Goal: Ask a question

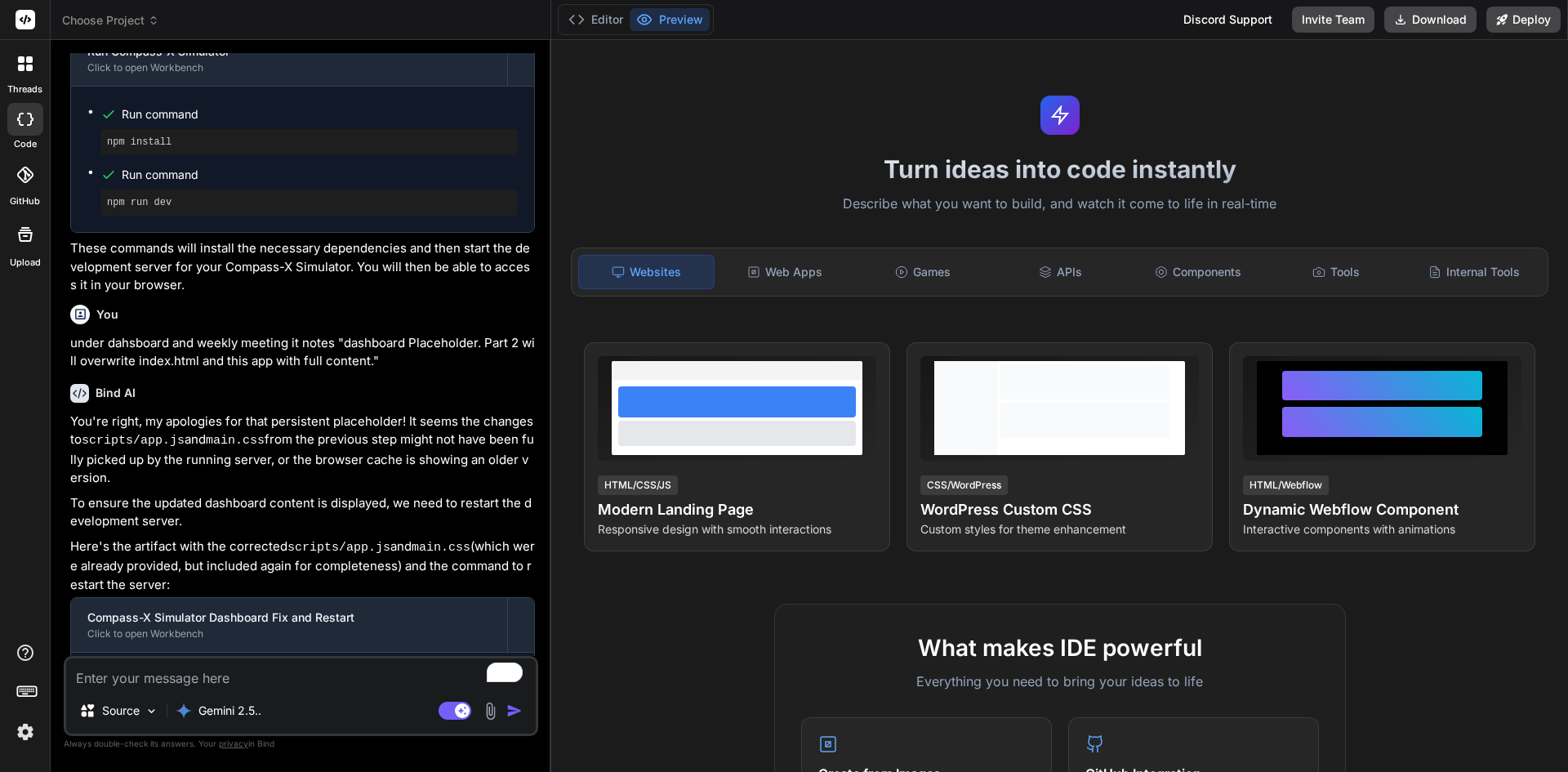
scroll to position [2015, 0]
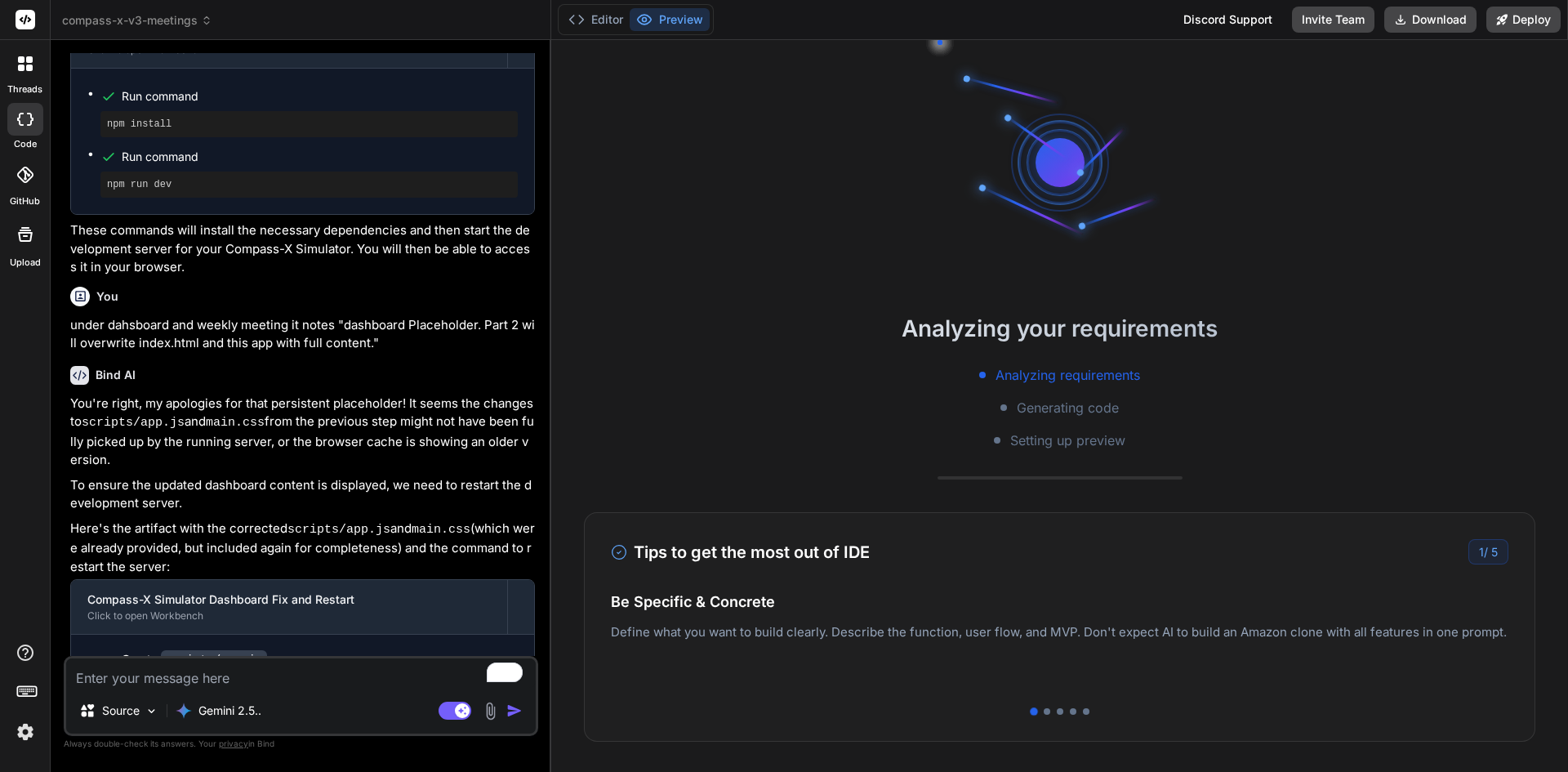
click at [306, 680] on textarea "To enrich screen reader interactions, please activate Accessibility in Grammarl…" at bounding box center [300, 673] width 469 height 30
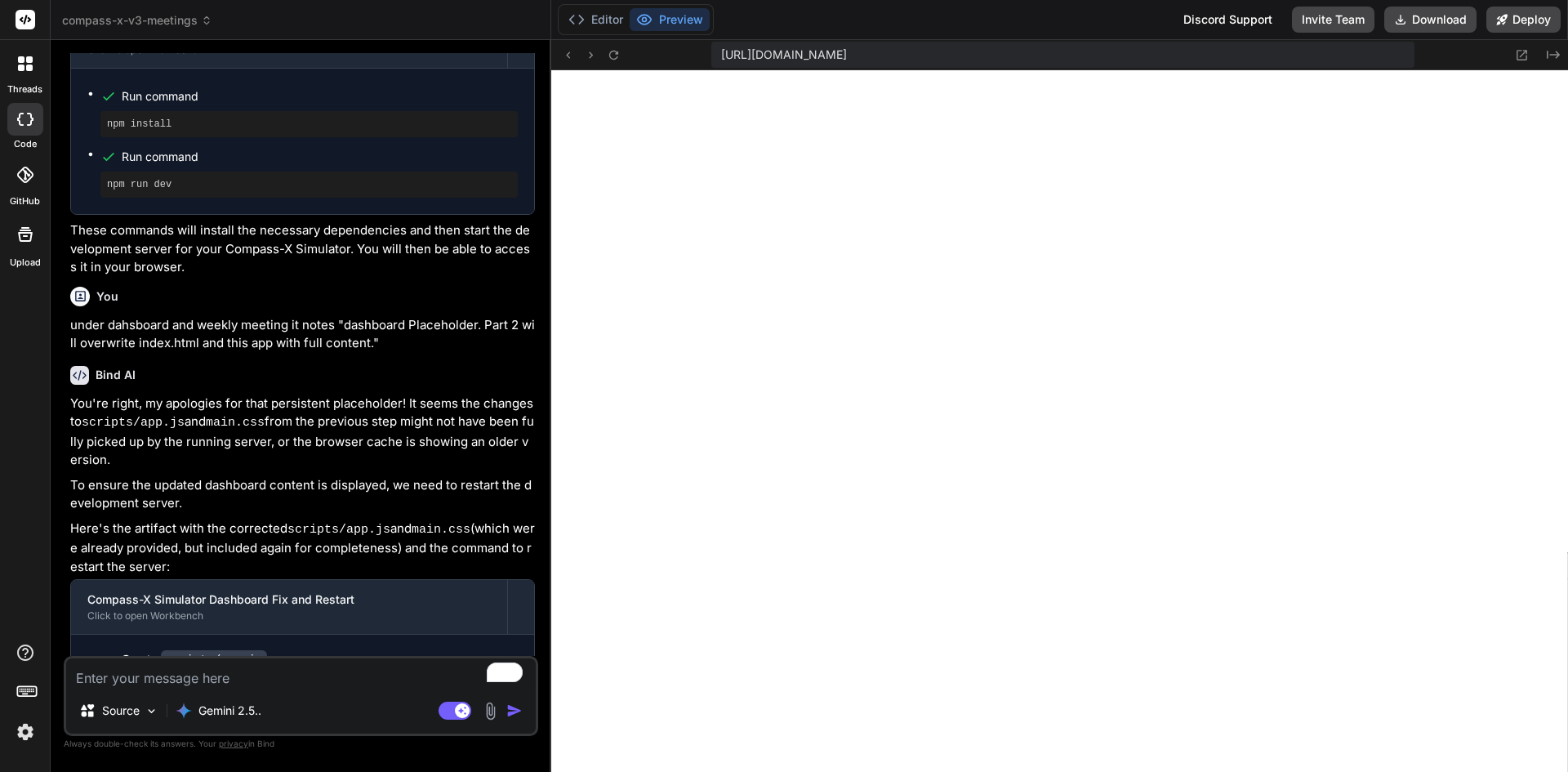
scroll to position [497, 0]
type textarea "x"
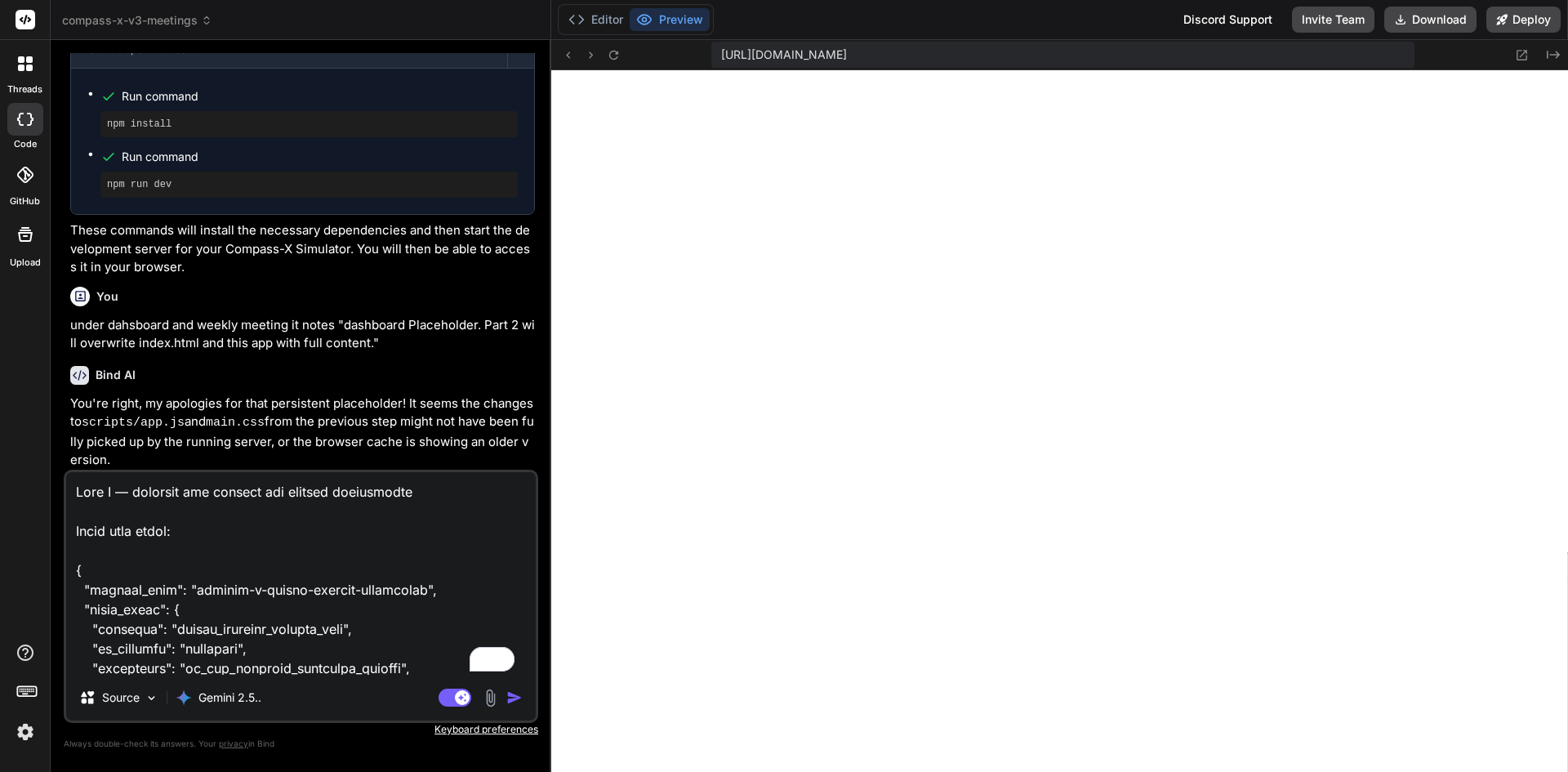
scroll to position [1766, 0]
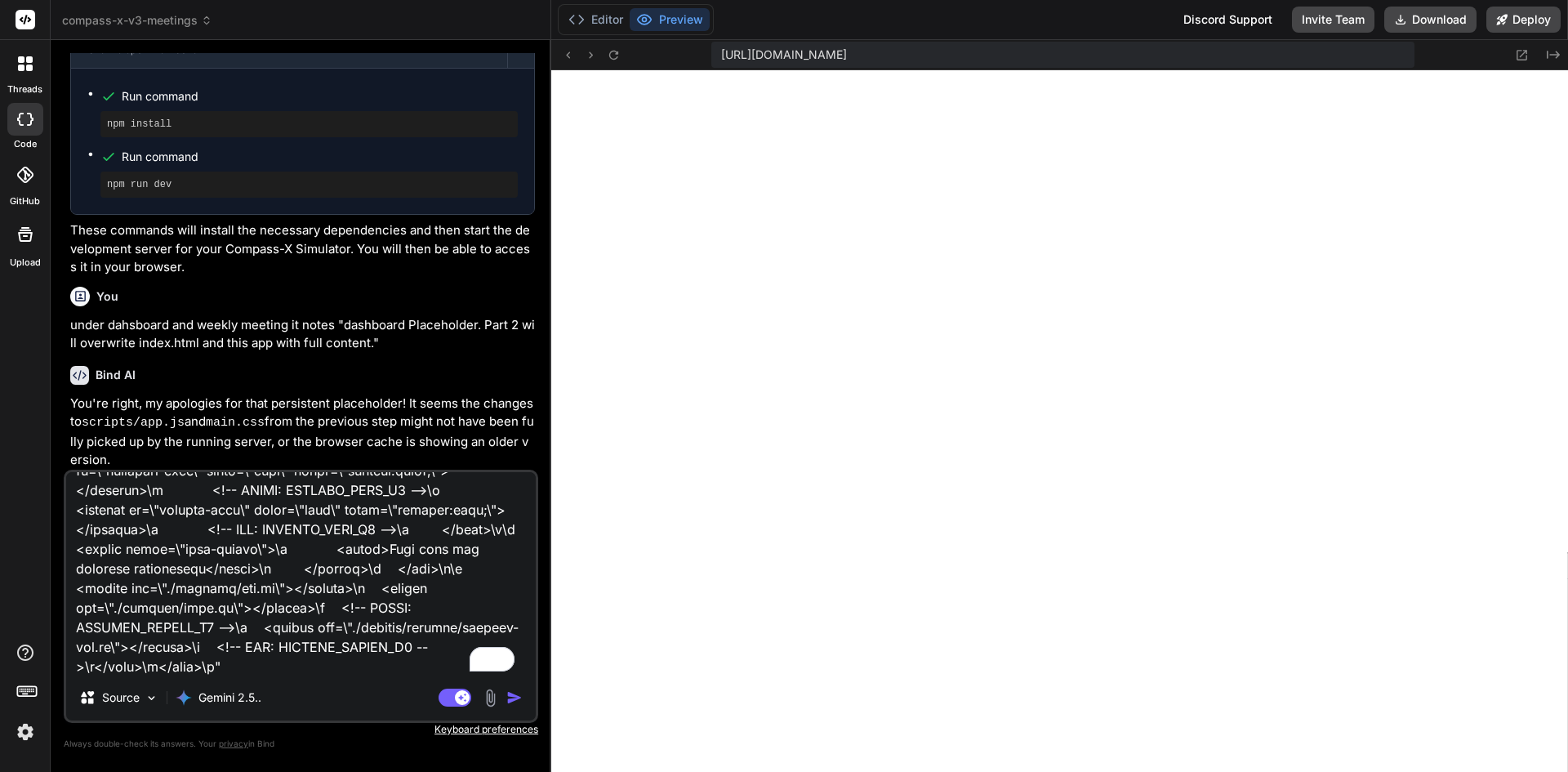
type textarea "Lore I — dolorsit ame consect adi elitsed doeiusmodte Incid utla etdol: { "magn…"
click at [514, 697] on img "button" at bounding box center [514, 697] width 16 height 16
type textarea "x"
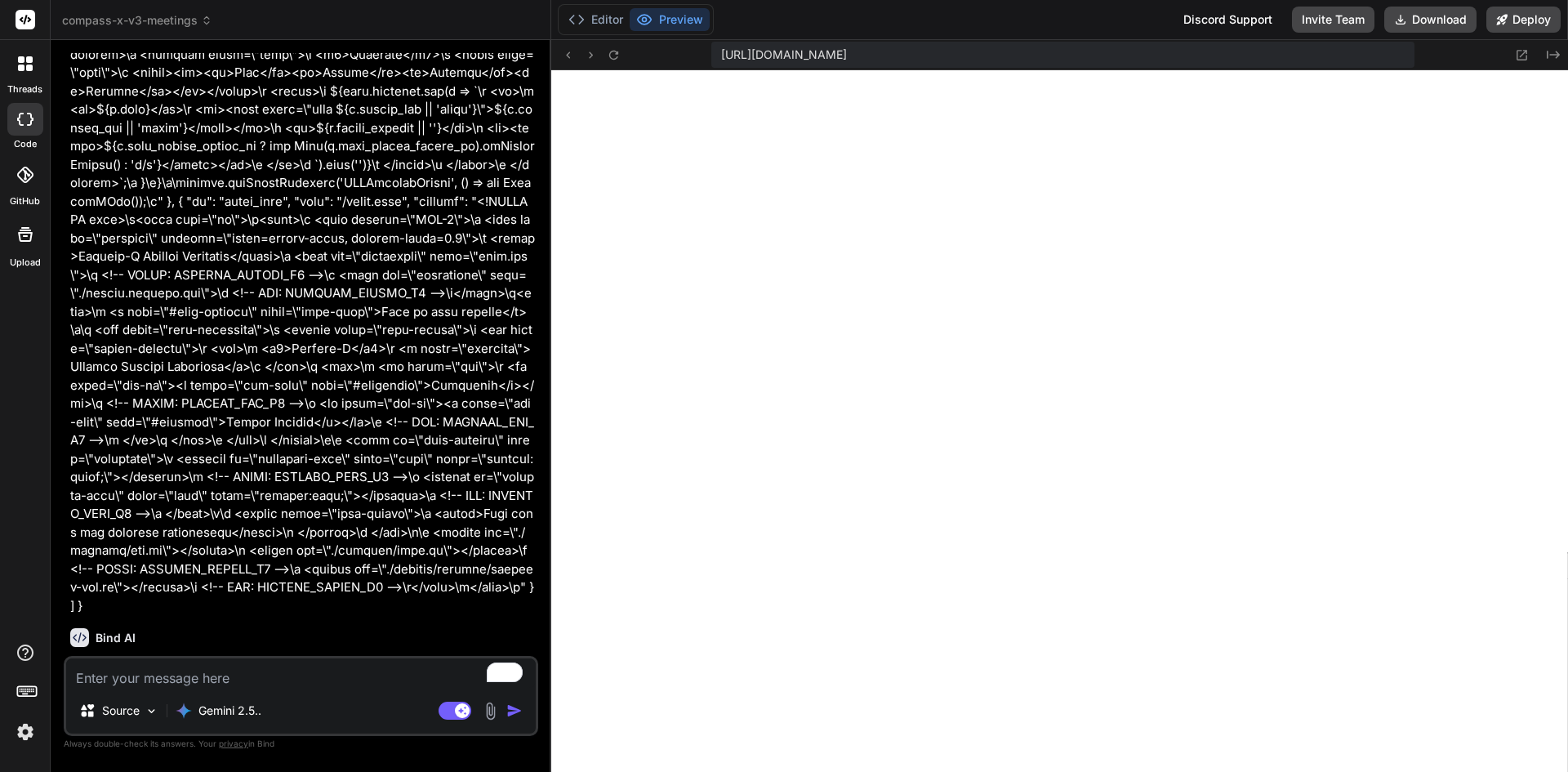
scroll to position [4563, 0]
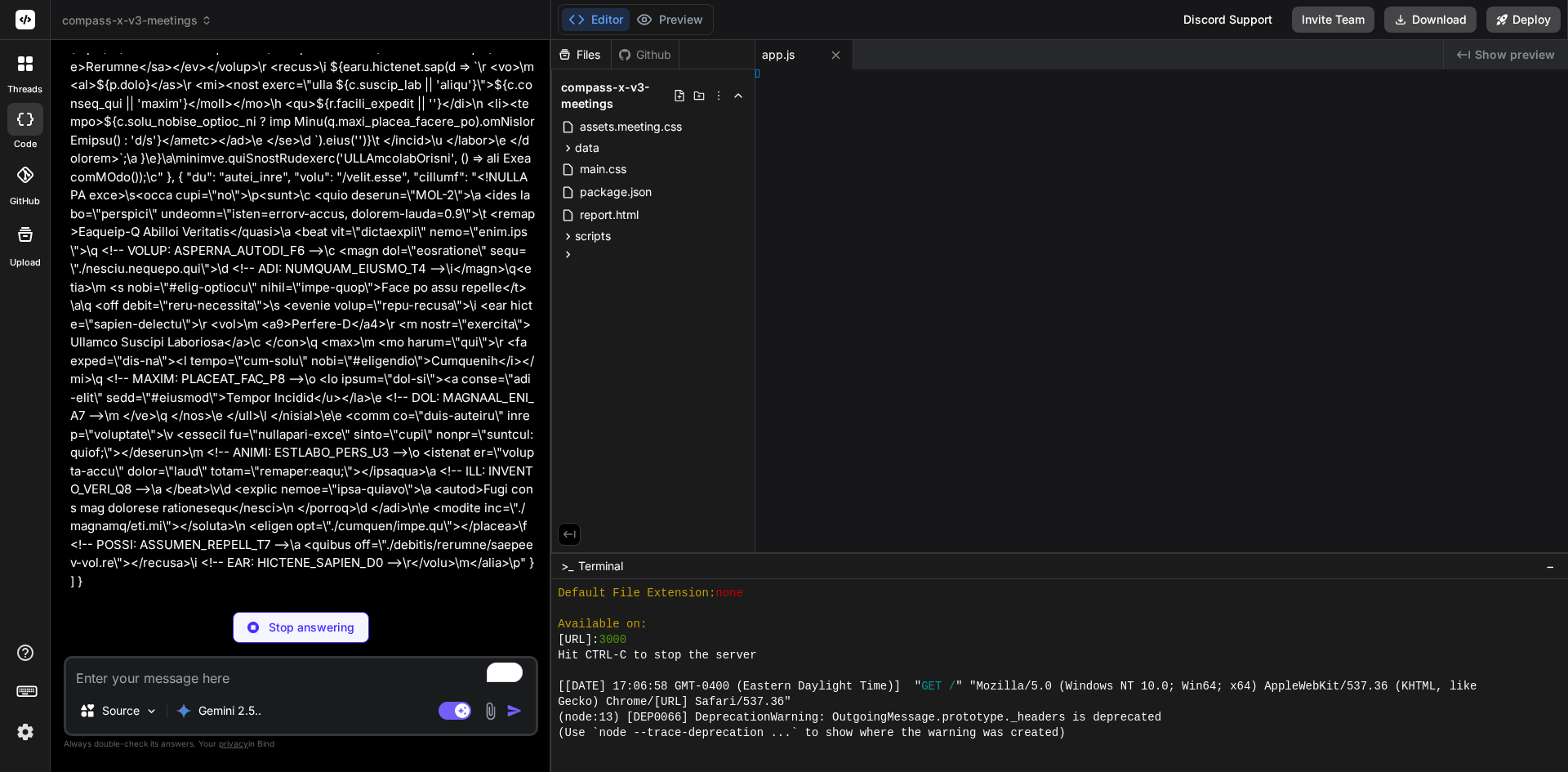
type textarea "x"
type textarea "ml>"
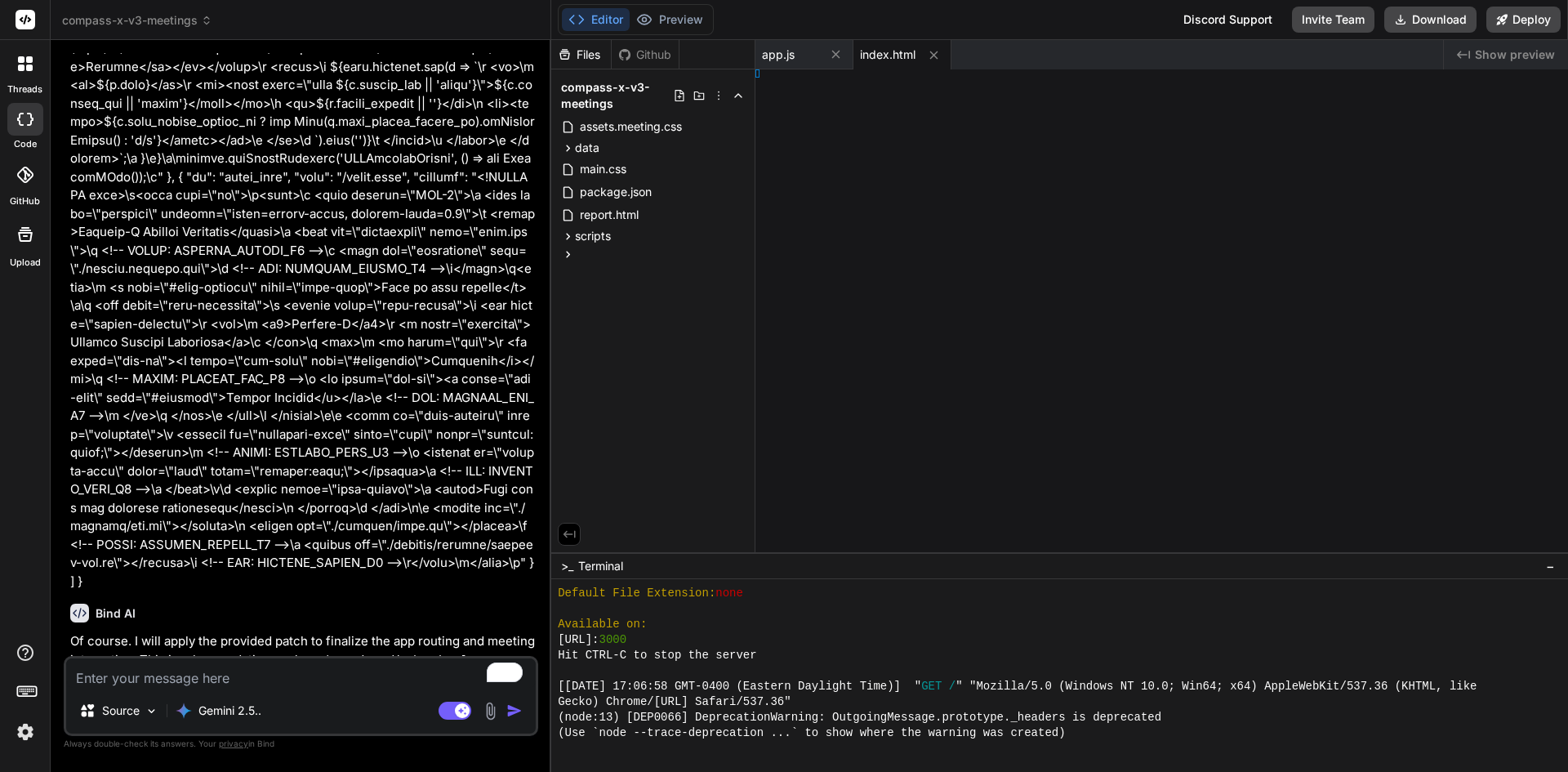
type textarea "x"
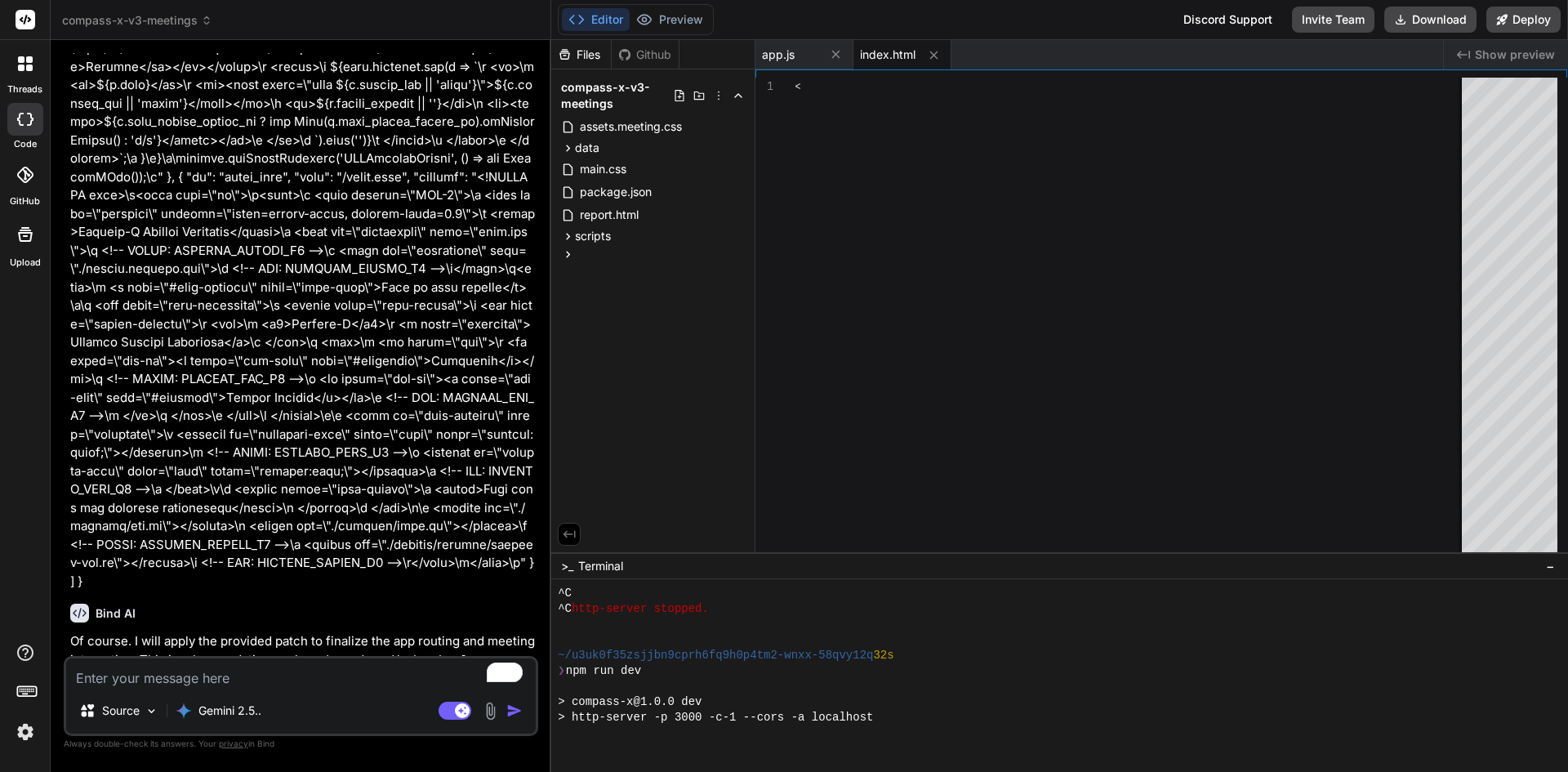
type textarea "</html>"
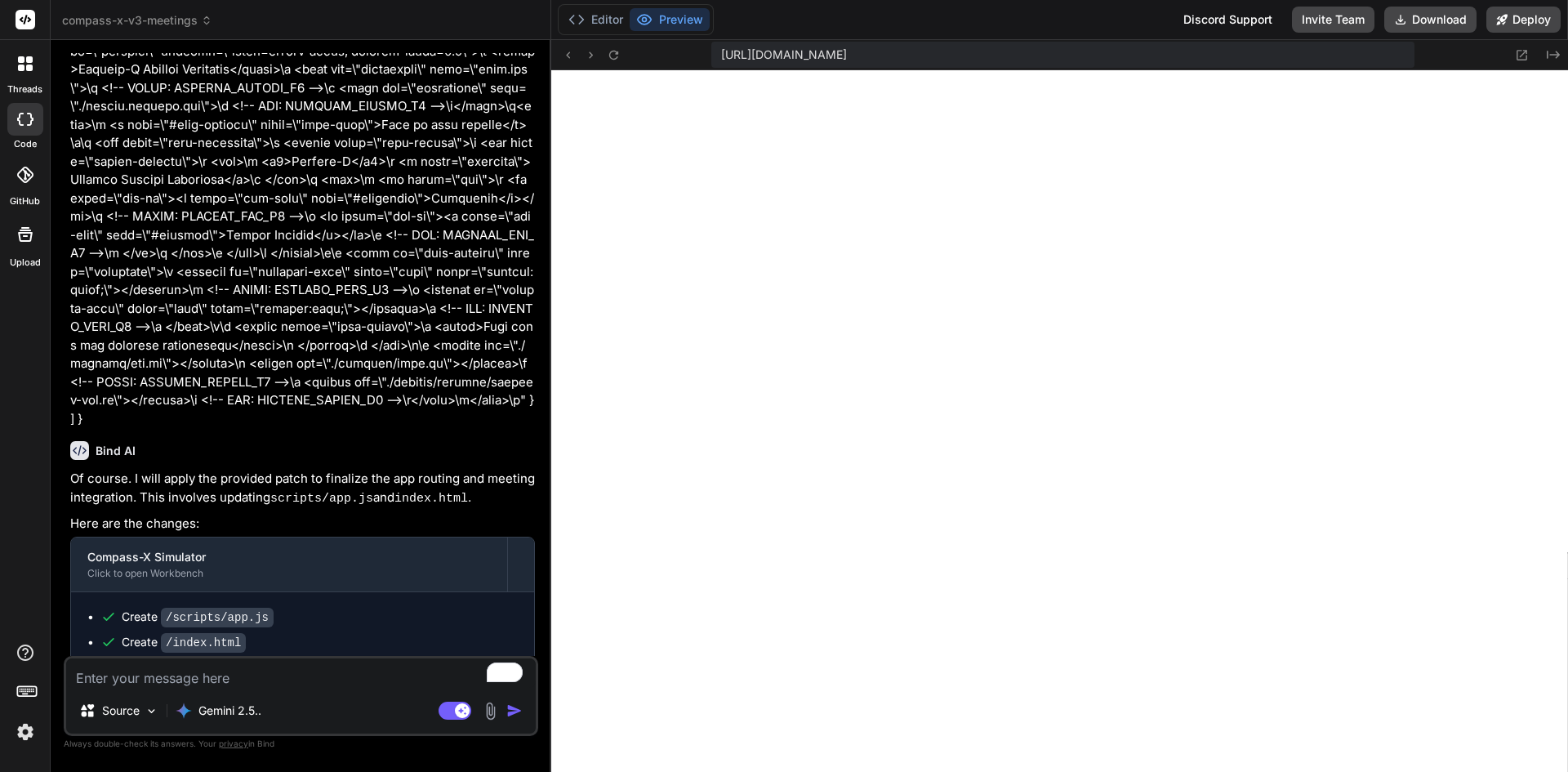
scroll to position [4794, 0]
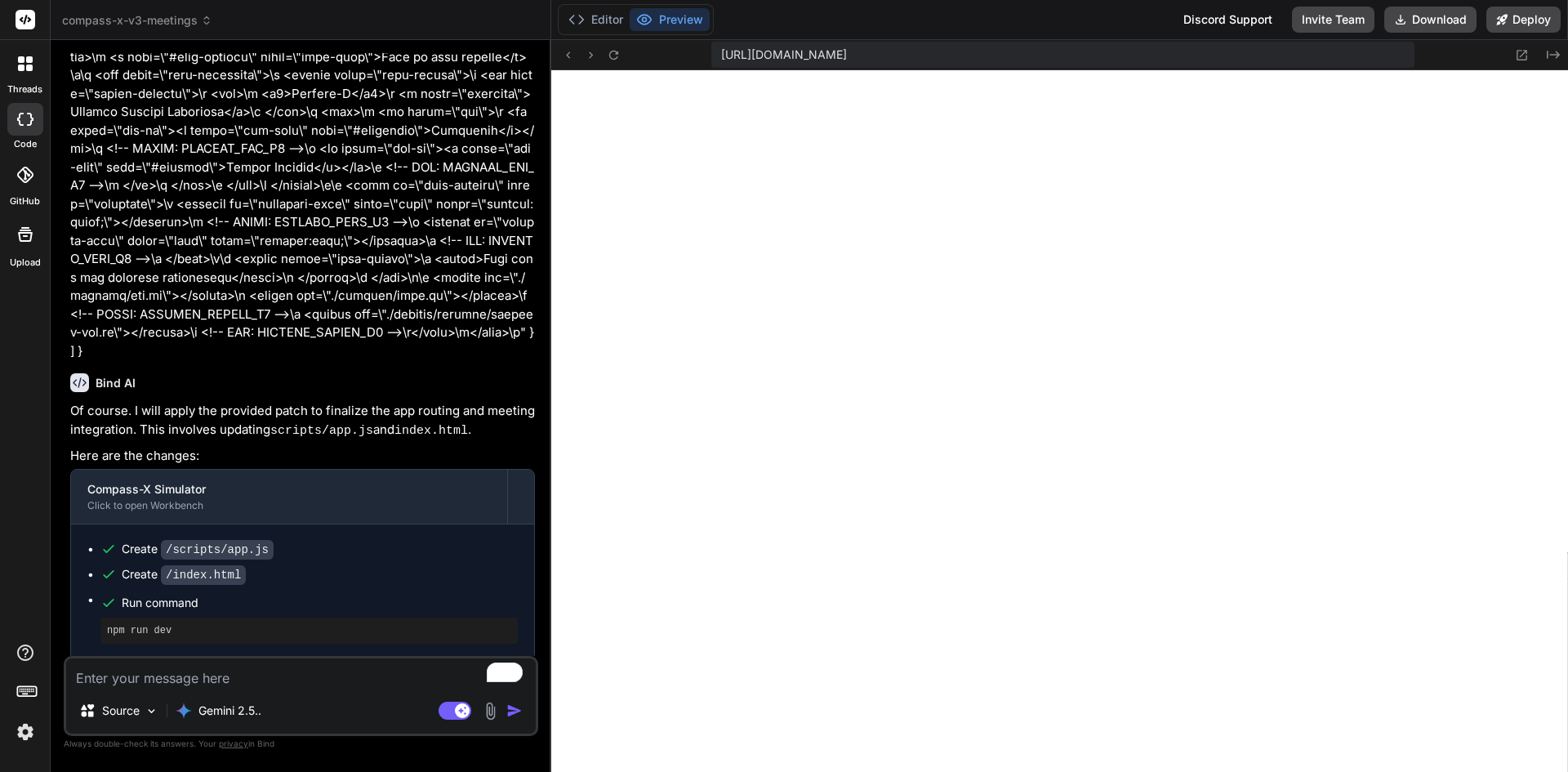
click at [318, 670] on textarea "To enrich screen reader interactions, please activate Accessibility in Grammarl…" at bounding box center [300, 673] width 469 height 30
paste textarea "Lore I — dolorsi ametc adip eli seddoei temp inc utl Etdol magn aliqua: { "enim…"
type textarea "x"
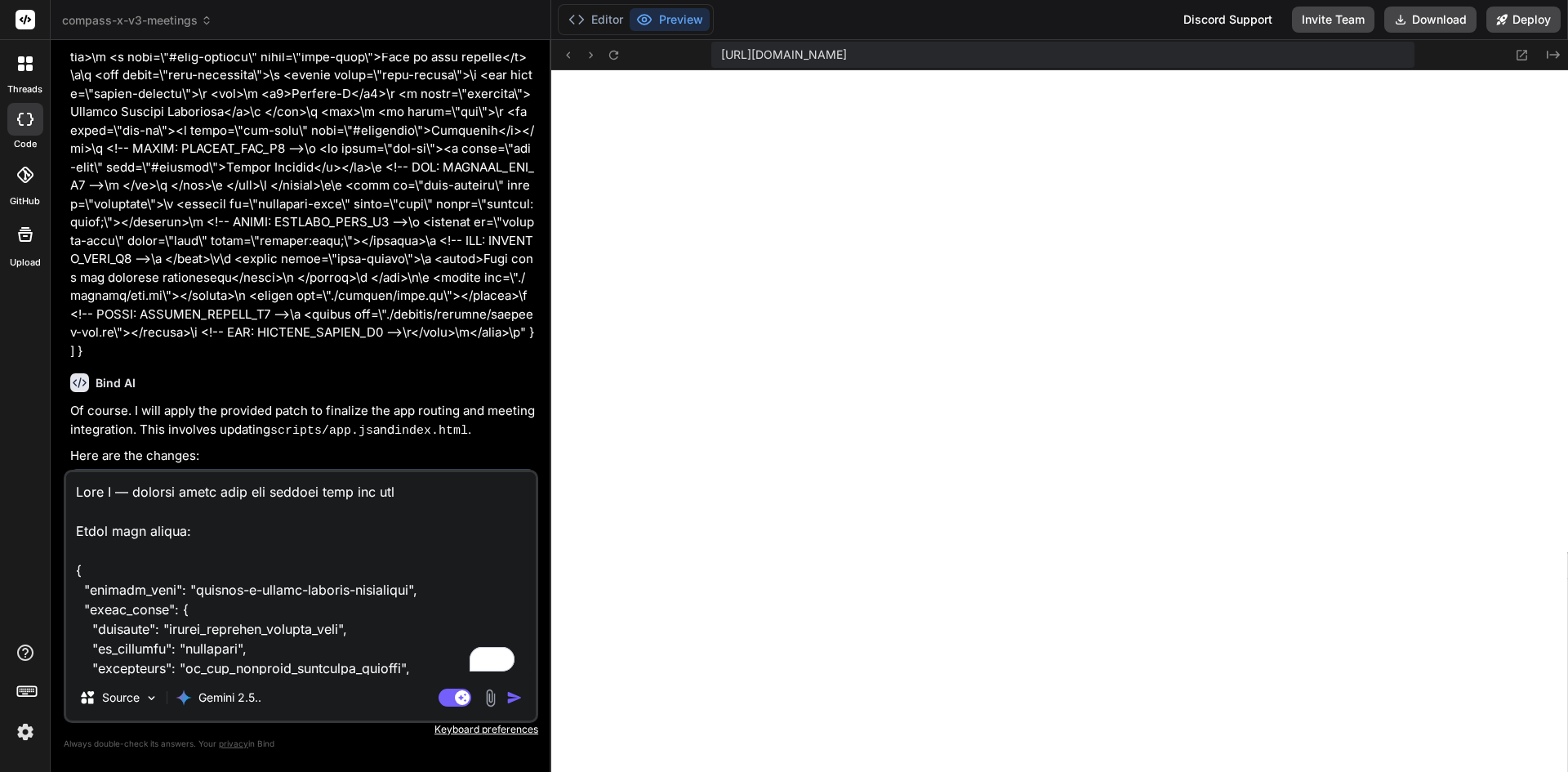
scroll to position [1923, 0]
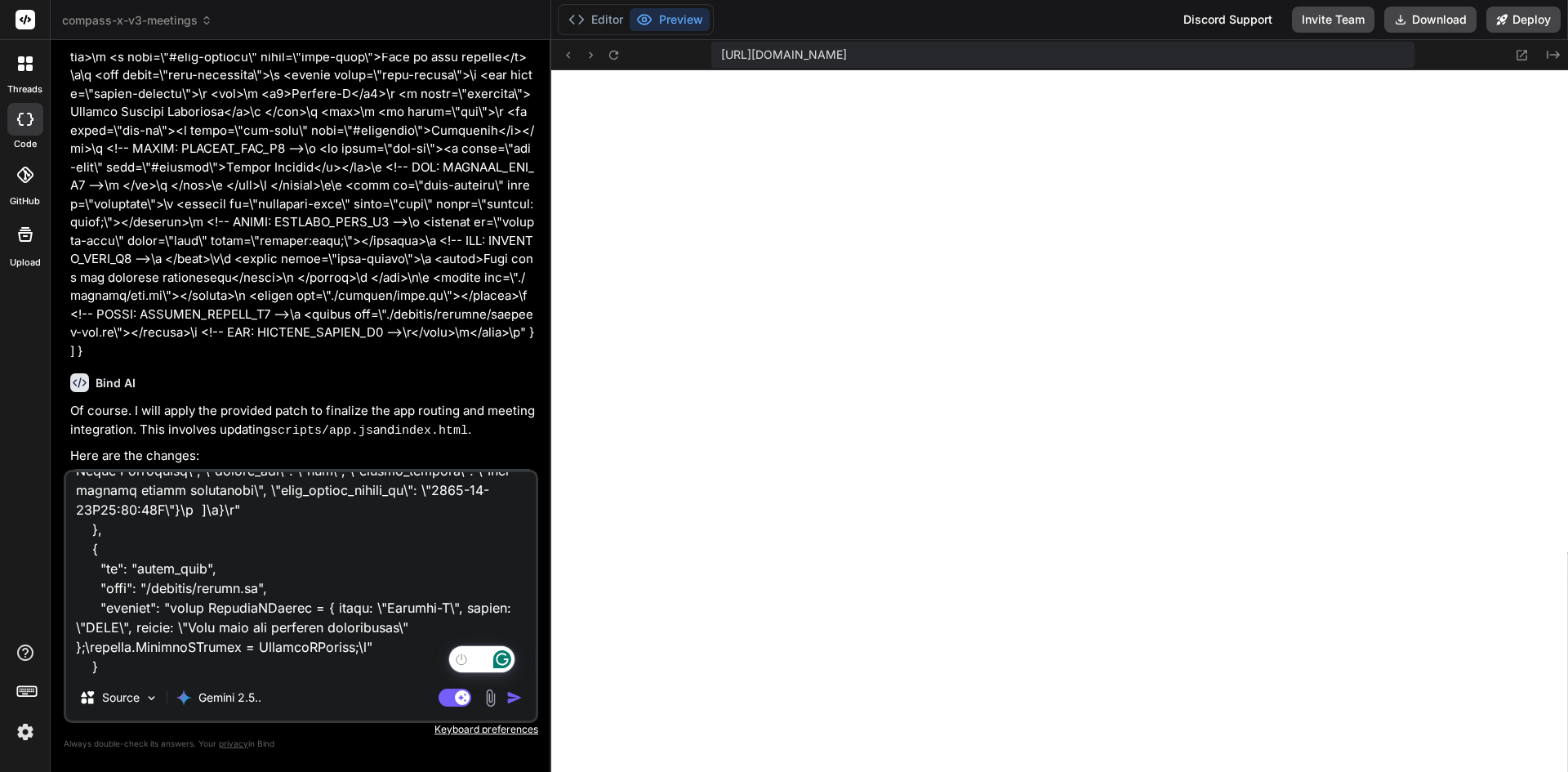
type textarea "Lore I — dolorsi ametc adip eli seddoei temp inc utl Etdol magn aliqua: { "enim…"
click at [512, 698] on img "button" at bounding box center [514, 697] width 16 height 16
type textarea "x"
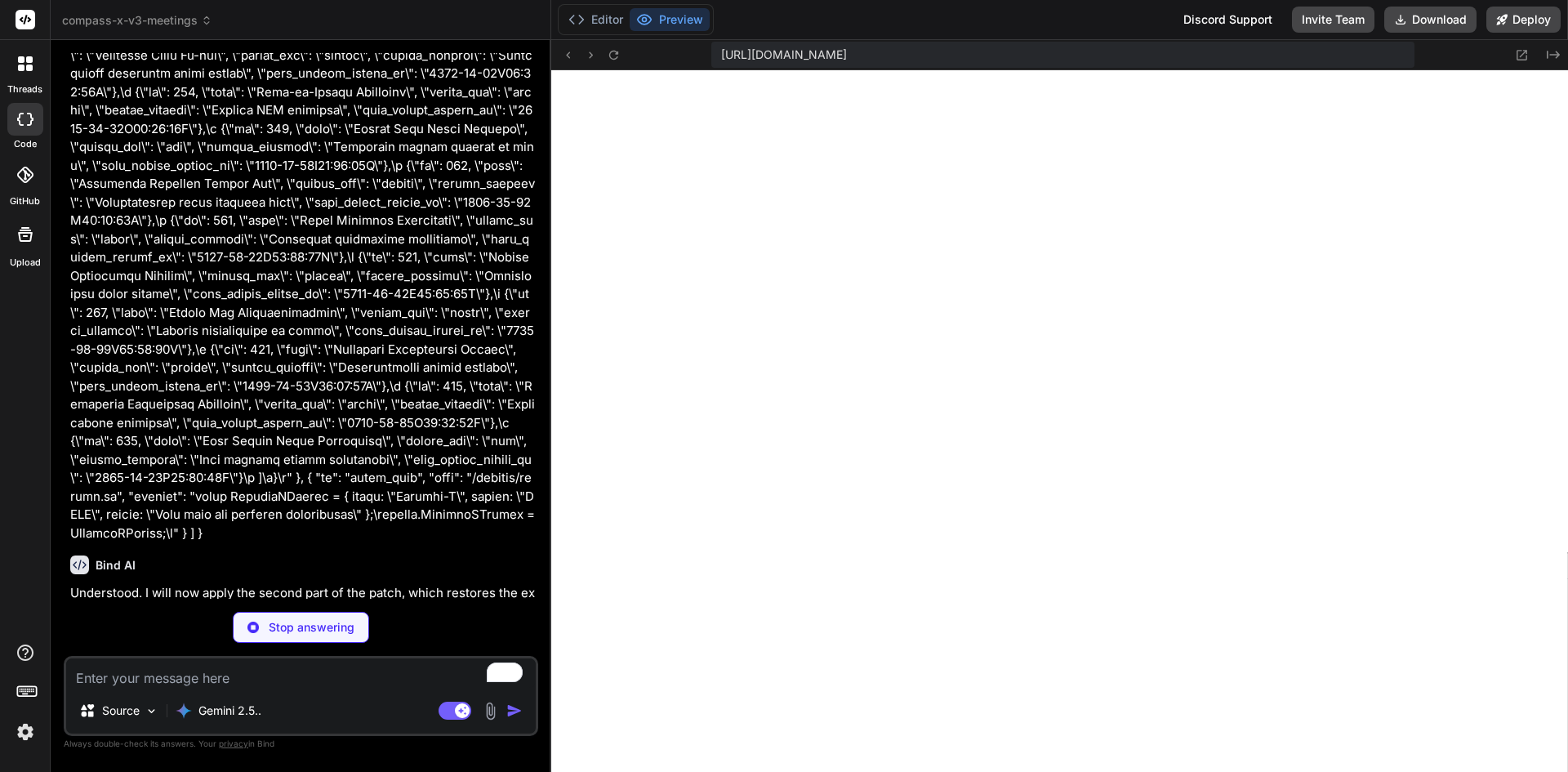
scroll to position [6343, 0]
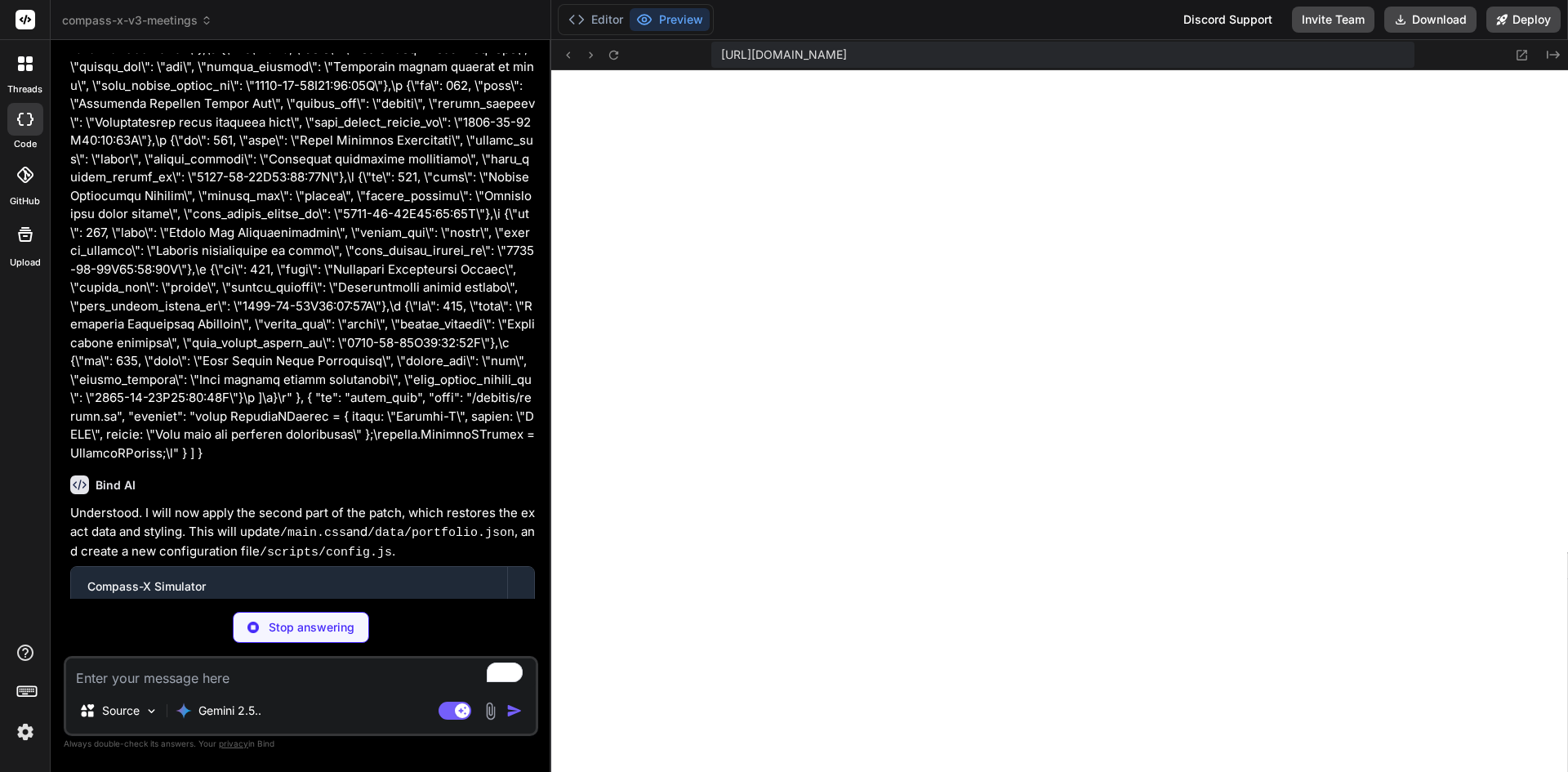
type textarea "x"
type textarea ".skip-link{position:absolute;left:-9999px;top:auto;width:1px;height:1px;overflo…"
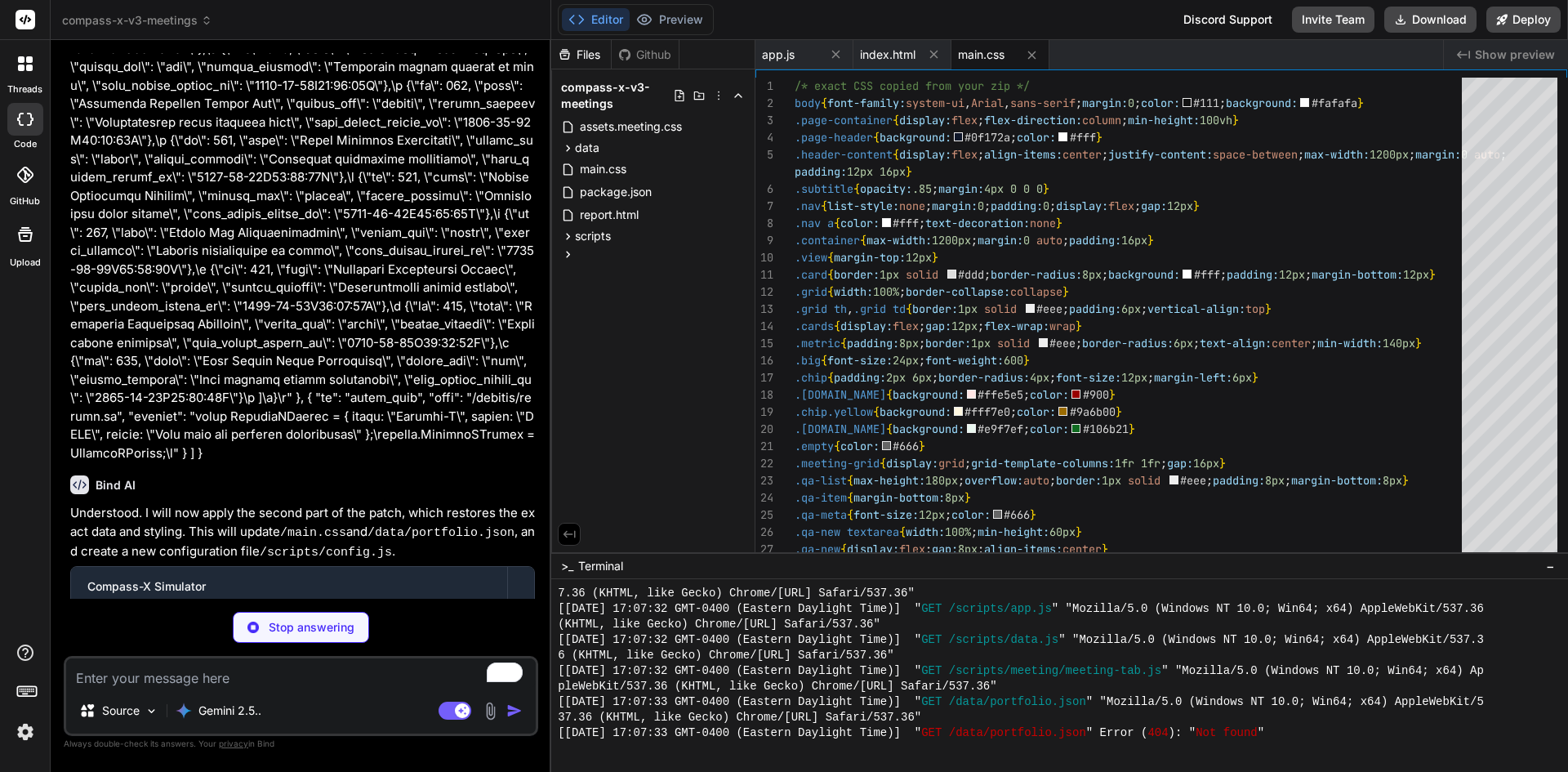
type textarea "x"
type textarea "{"id": 135, "name": "Food Supply Chain Resilience", "status_rag": "red", "statu…"
type textarea "x"
type textarea "const CompassXConfig = { title: "Compass-X", agency: "USDA", footer: "Demo data…"
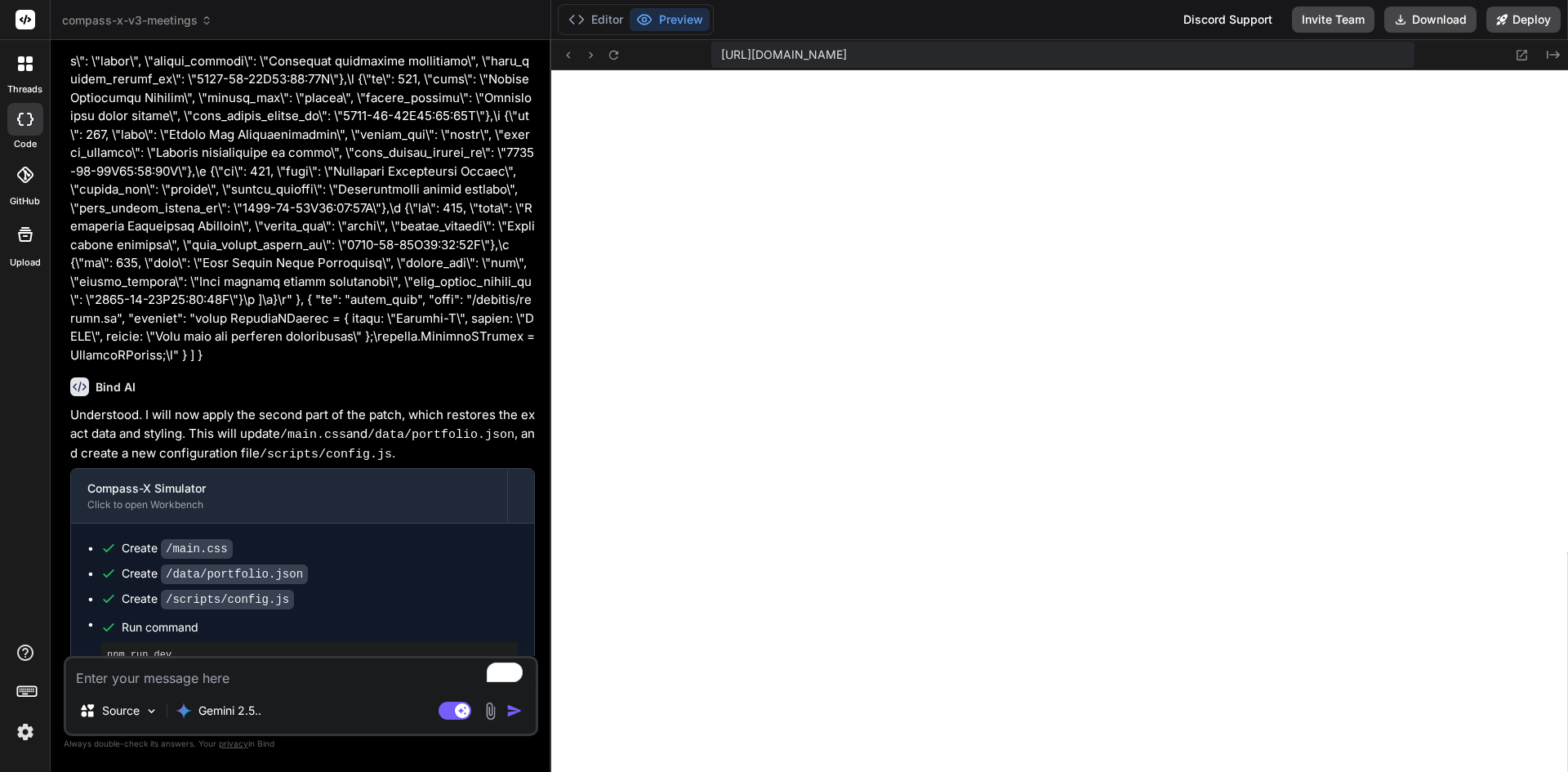
scroll to position [6443, 0]
click at [325, 657] on div "Source Gemini 2.5.. Agent Mode. When this toggle is activated, AI automatically…" at bounding box center [301, 696] width 474 height 80
click at [325, 678] on textarea "To enrich screen reader interactions, please activate Accessibility in Grammarl…" at bounding box center [300, 673] width 469 height 30
paste textarea "Verify everything is in order Open the app in your browser and run this in the …"
type textarea "x"
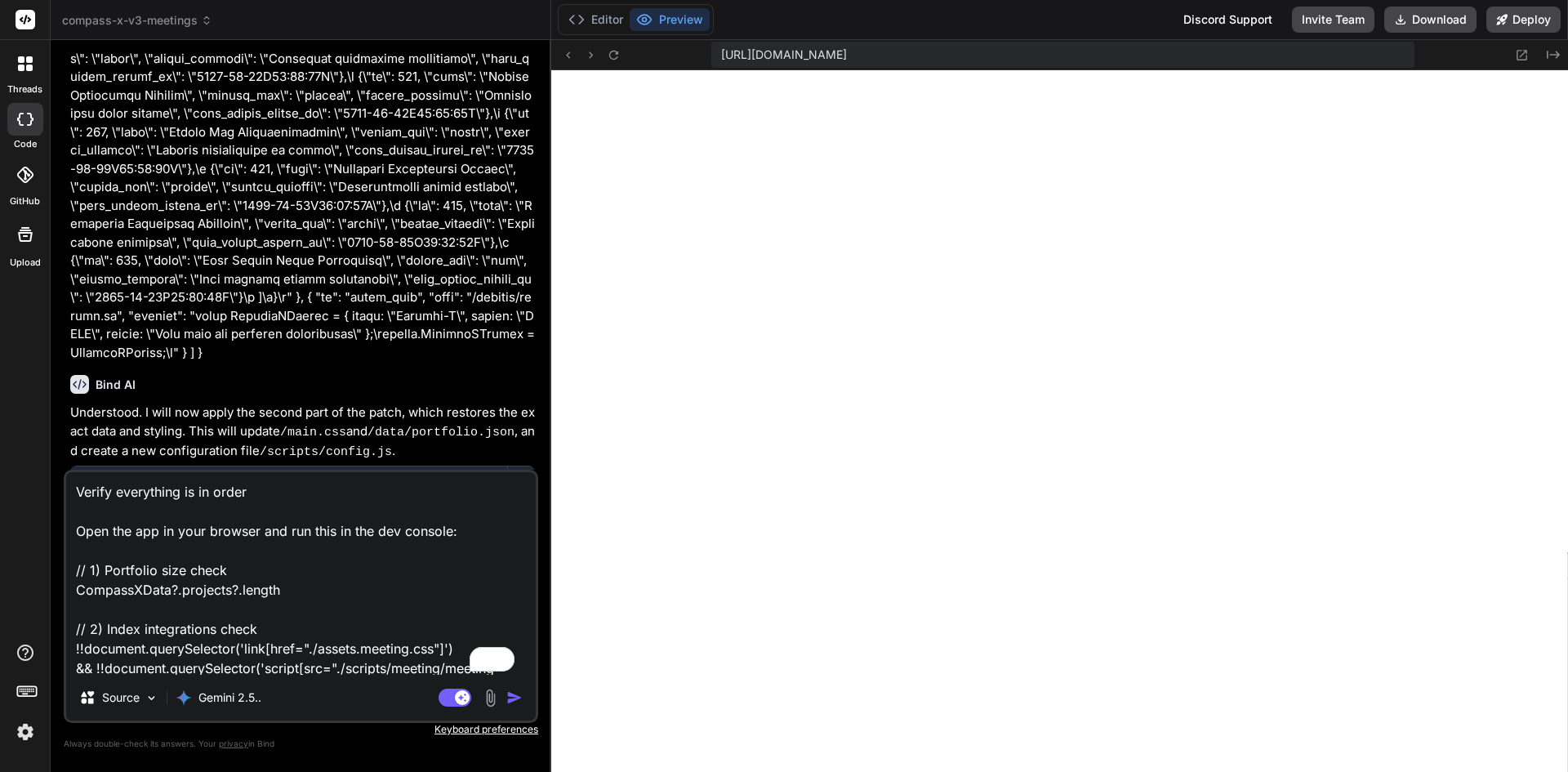
scroll to position [158, 0]
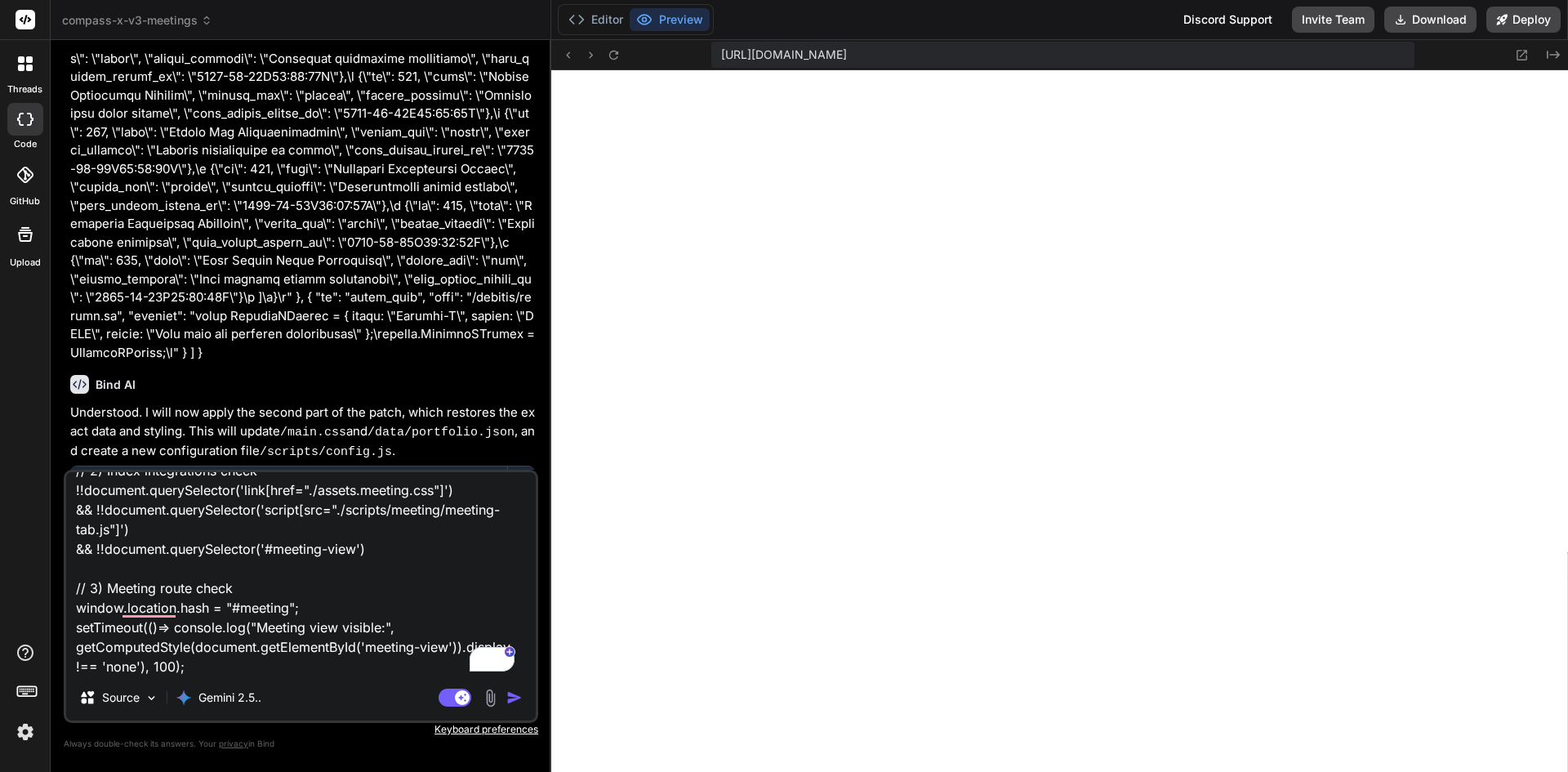
type textarea "Verify everything is in order Open the app in your browser and run this in the …"
click at [517, 691] on img "button" at bounding box center [514, 697] width 16 height 16
type textarea "x"
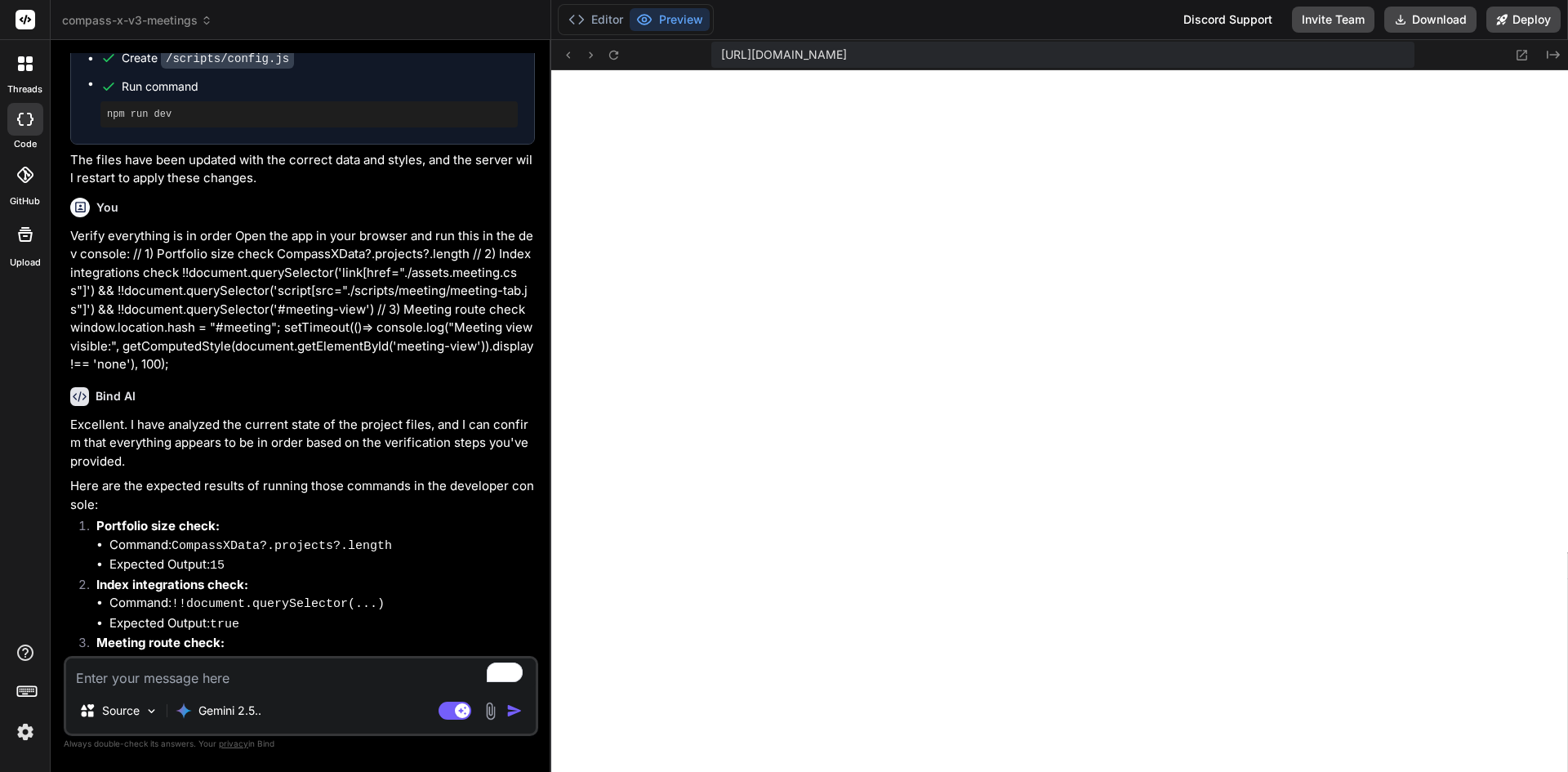
scroll to position [7000, 0]
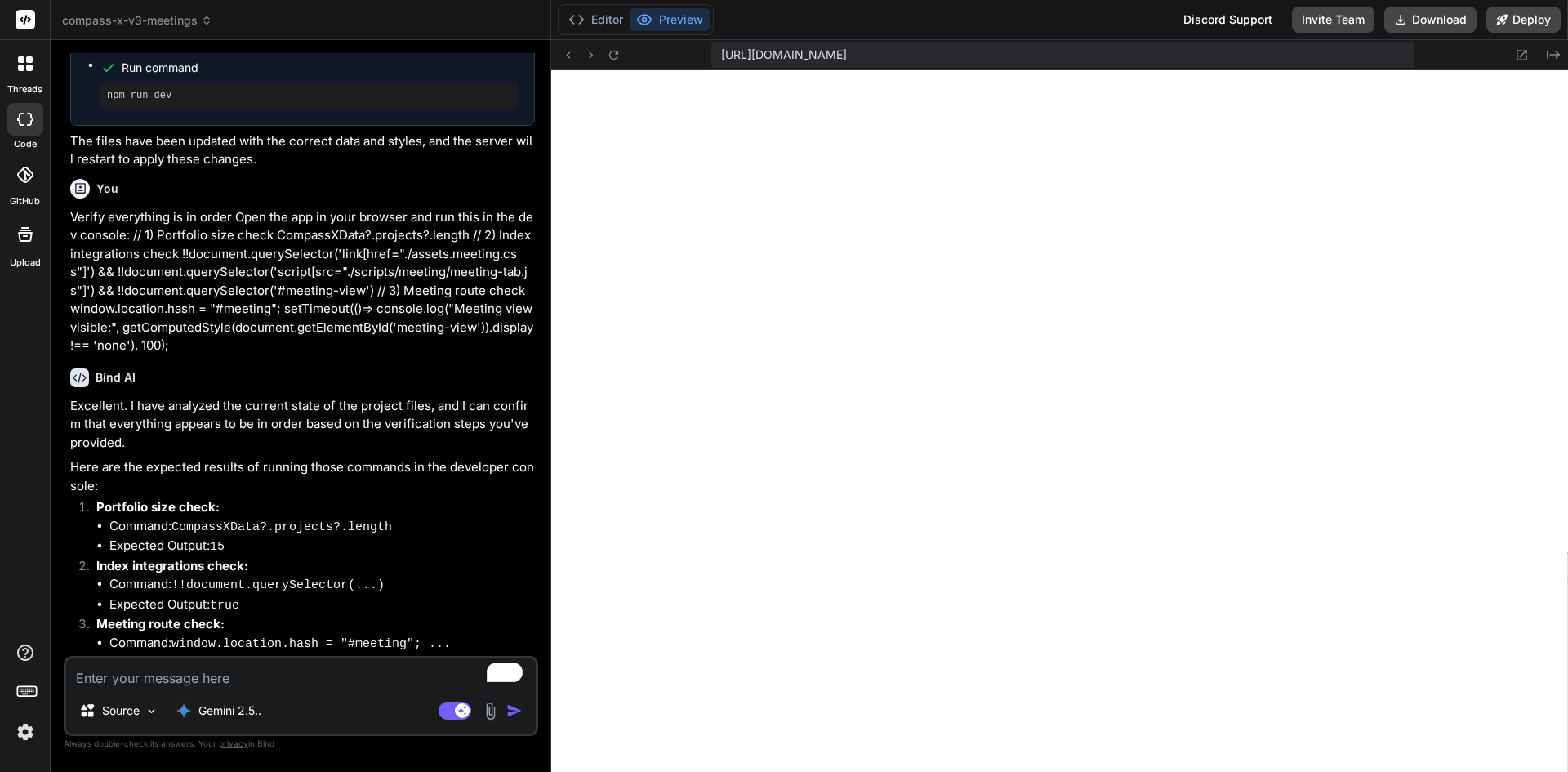
click at [16, 735] on img at bounding box center [25, 731] width 28 height 28
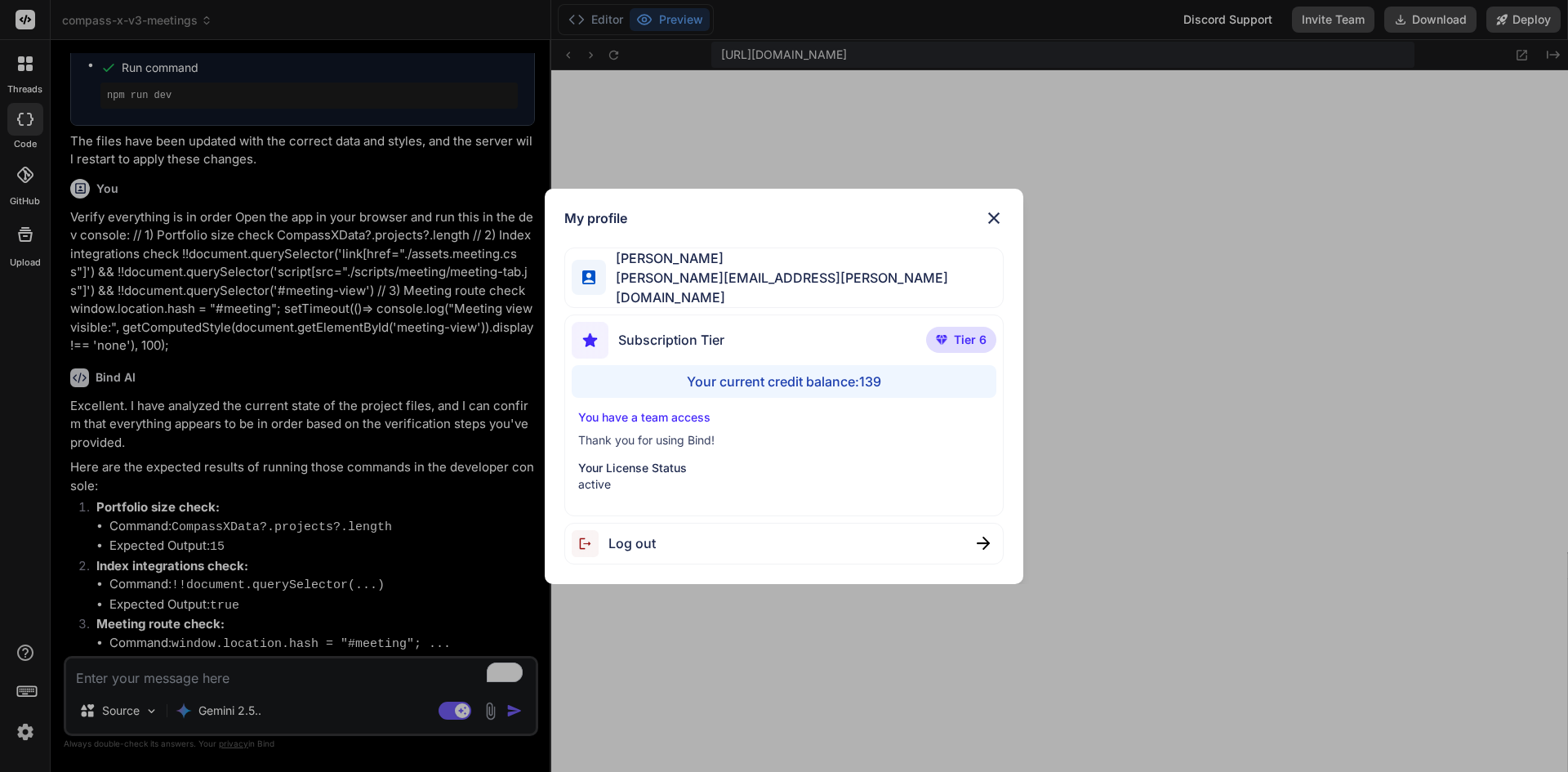
click at [223, 673] on div "My profile [PERSON_NAME] [PERSON_NAME][EMAIL_ADDRESS][PERSON_NAME][DOMAIN_NAME]…" at bounding box center [784, 386] width 1568 height 772
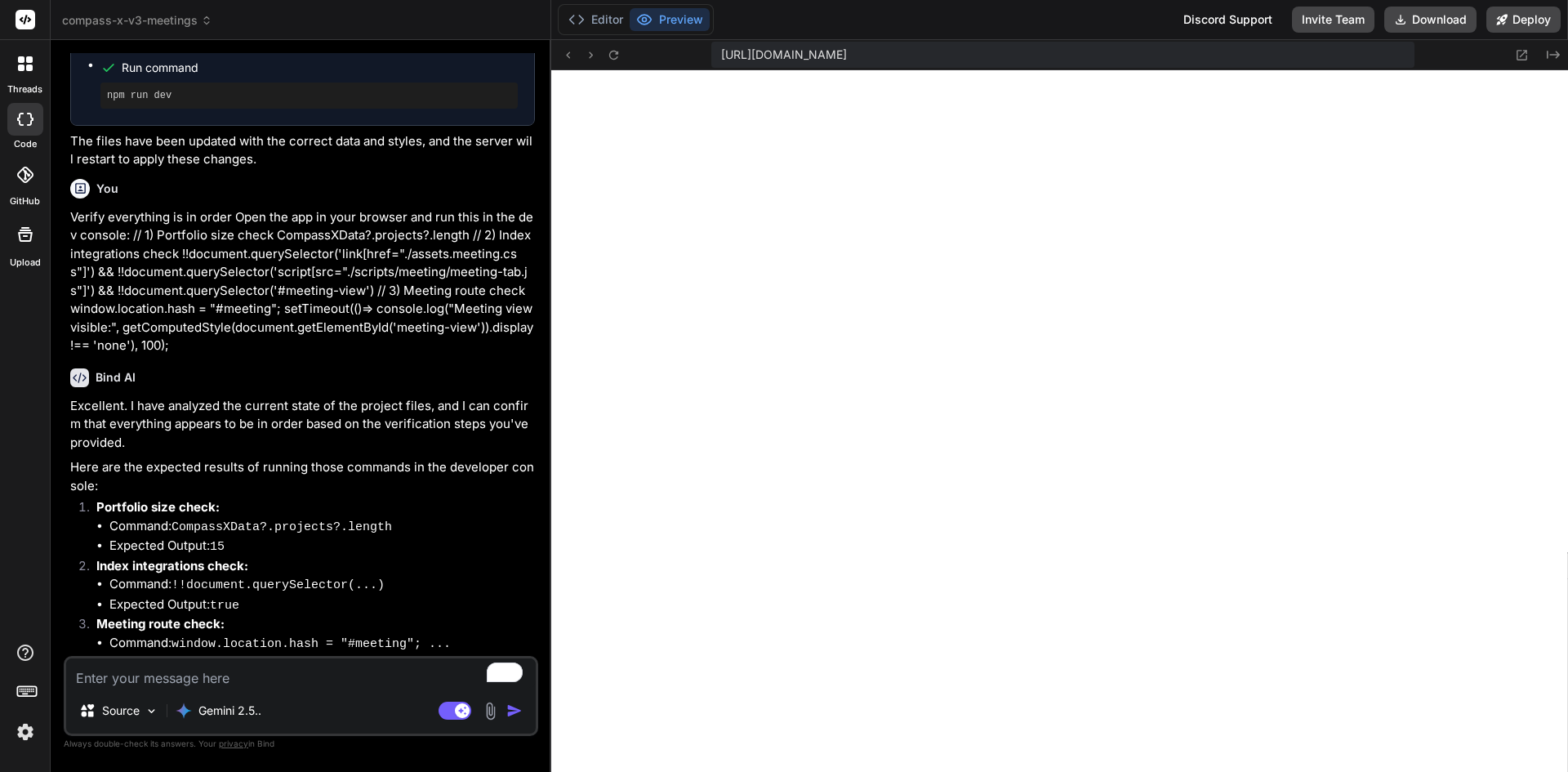
click at [198, 682] on textarea "To enrich screen reader interactions, please activate Accessibility in Grammarl…" at bounding box center [300, 673] width 469 height 30
type textarea "x"
type textarea "c"
type textarea "x"
type textarea "ca"
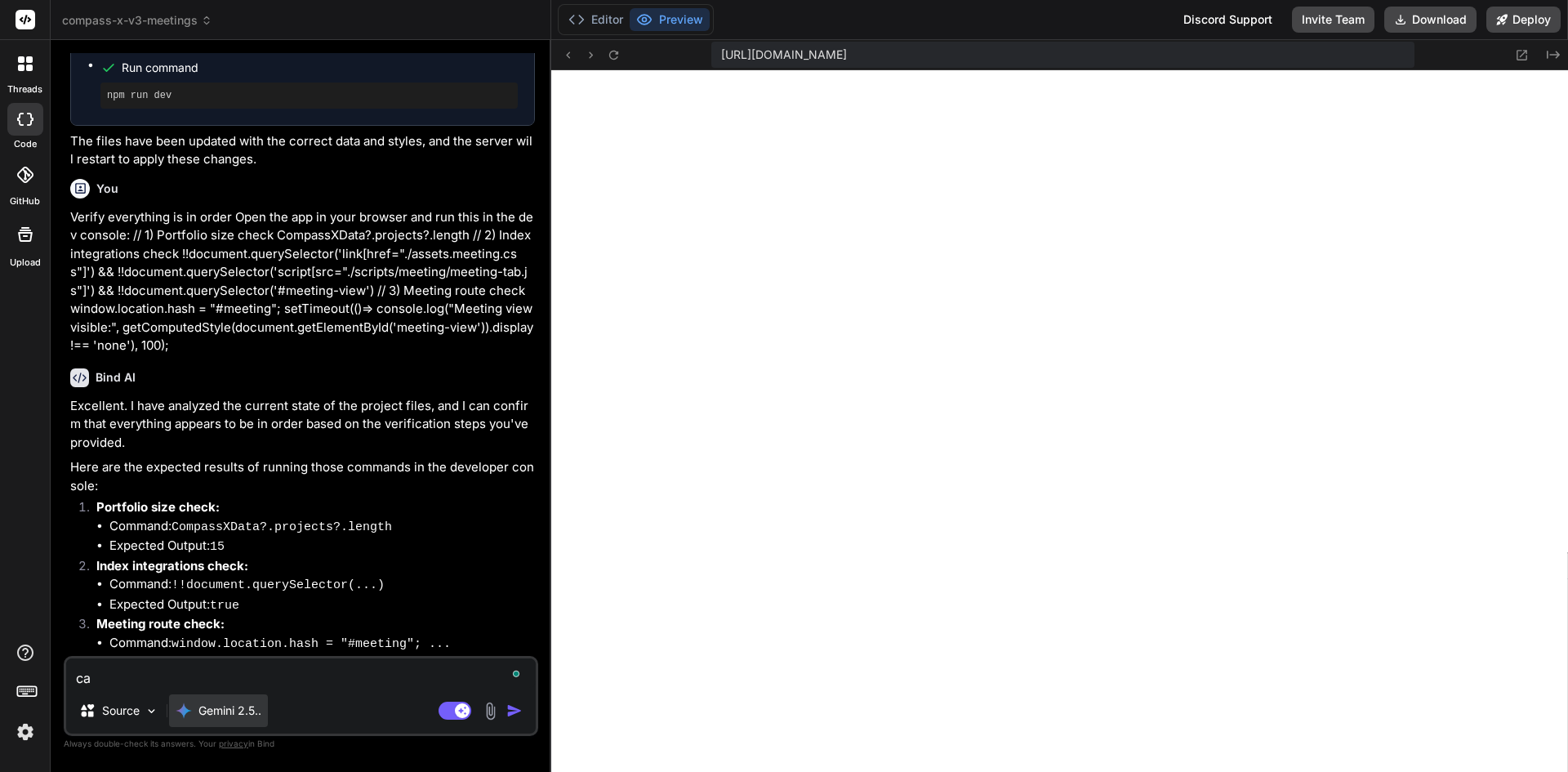
type textarea "x"
type textarea "can"
type textarea "x"
type textarea "can"
type textarea "x"
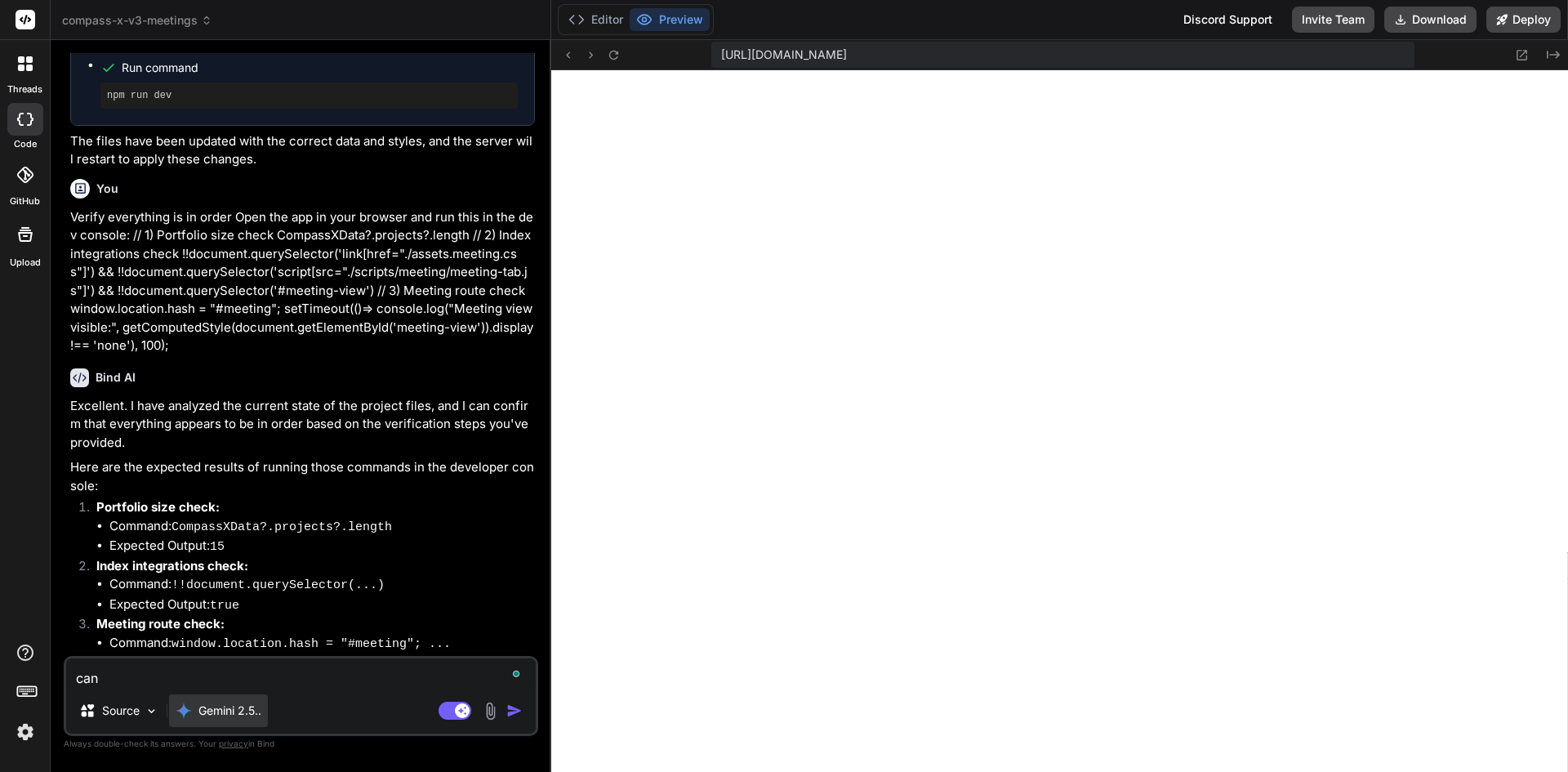
type textarea "can y"
type textarea "x"
type textarea "can yo"
type textarea "x"
type textarea "can you"
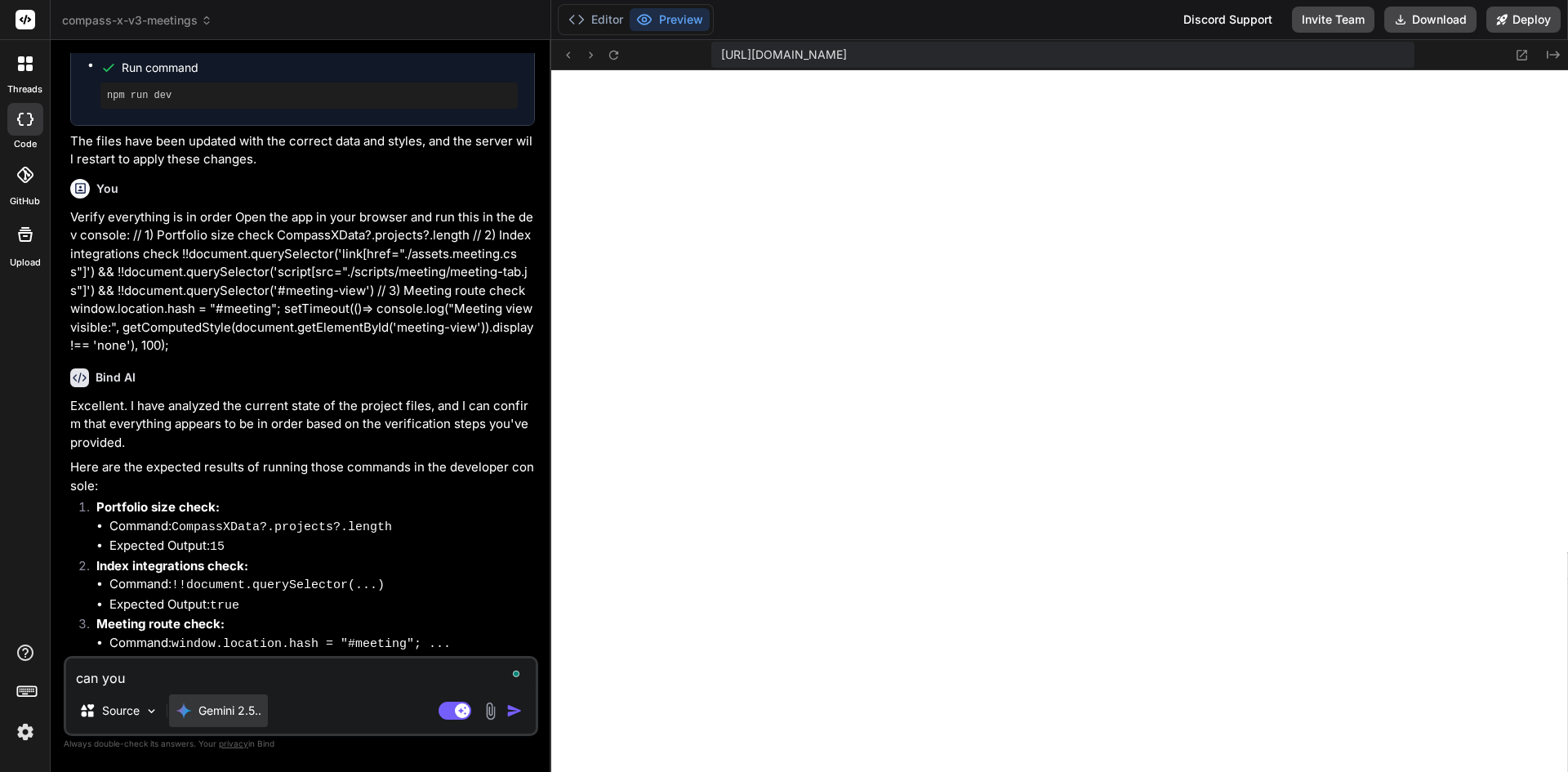
type textarea "x"
type textarea "can you"
type textarea "x"
type textarea "can you f"
type textarea "x"
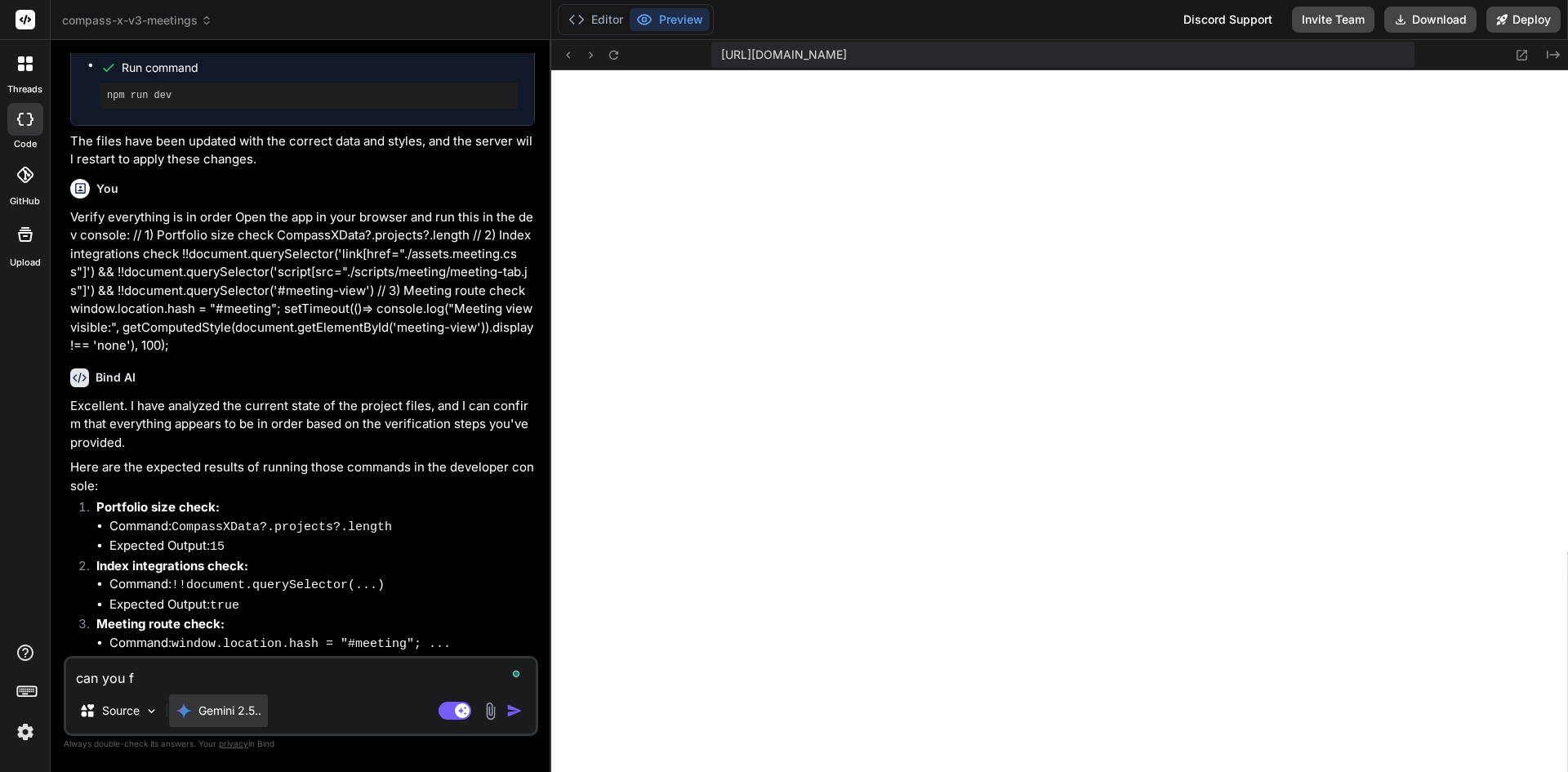
type textarea "can you fi"
type textarea "x"
type textarea "can you fix"
type textarea "x"
type textarea "can you fix"
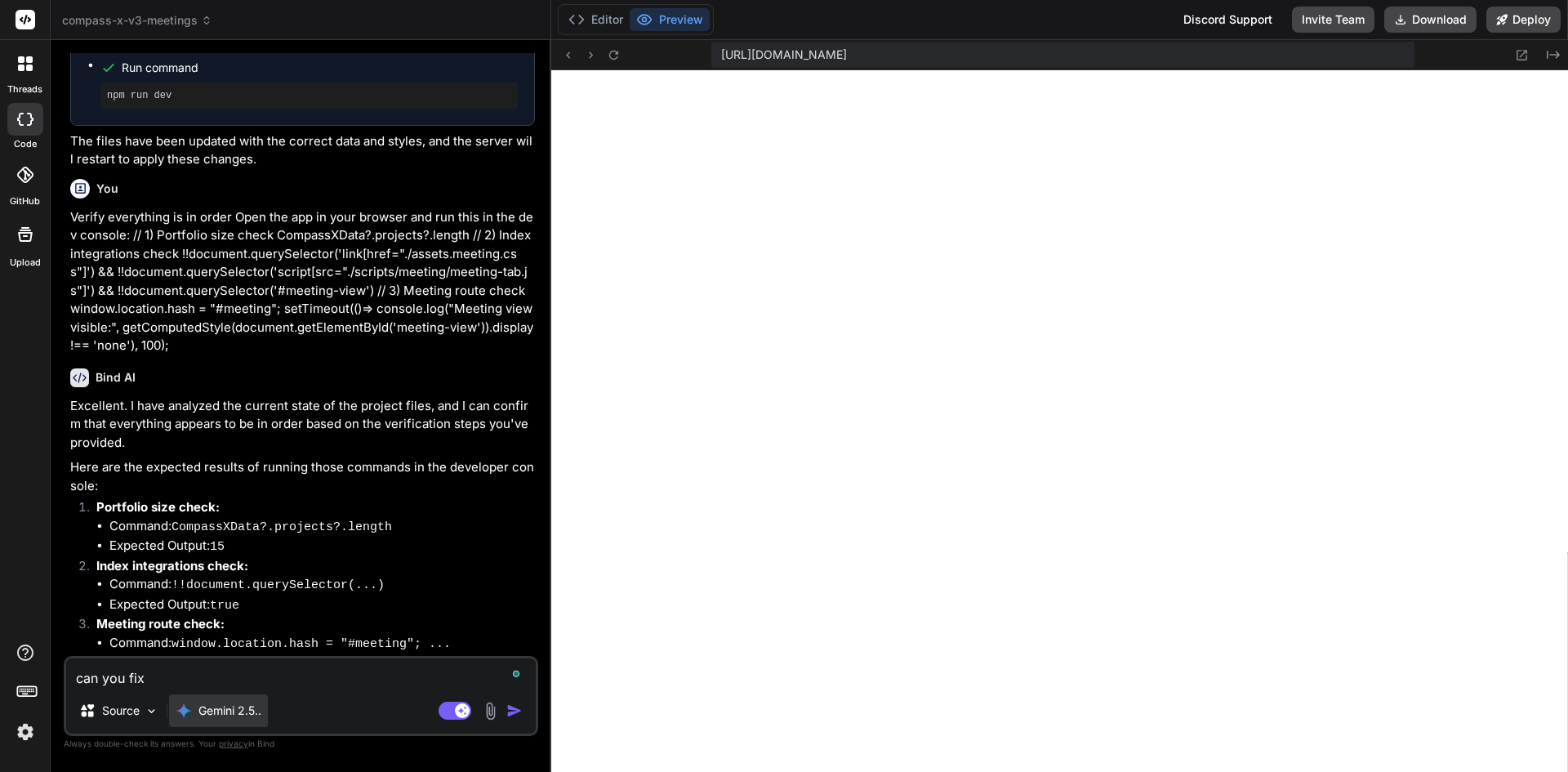
type textarea "x"
type textarea "can you fix m"
type textarea "x"
type textarea "can you fix me"
type textarea "x"
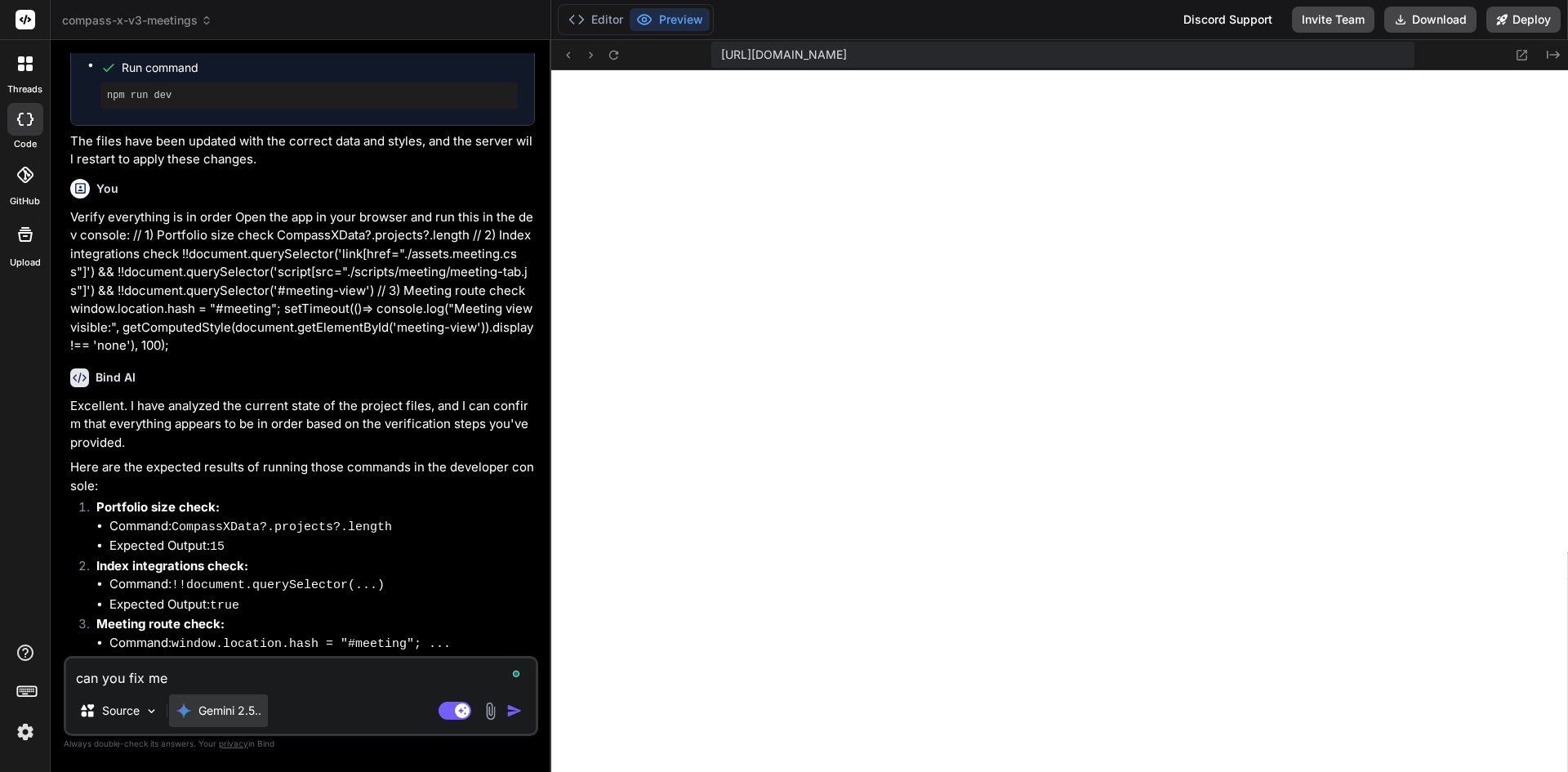
type textarea "can you fix [PERSON_NAME]"
type textarea "x"
type textarea "can you fix meet"
type textarea "x"
type textarea "can you fix meeti"
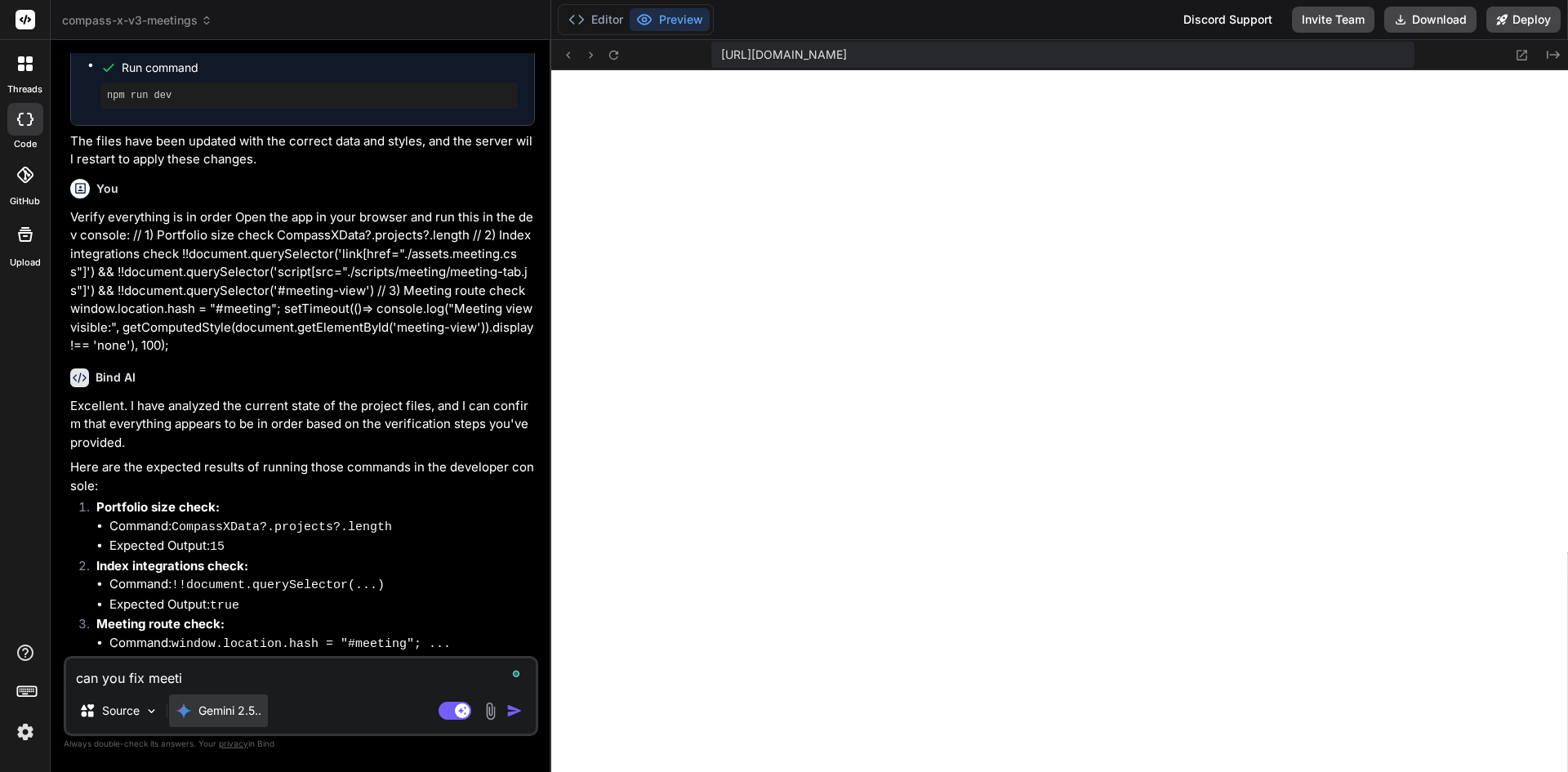
type textarea "x"
type textarea "can you fix meetin"
type textarea "x"
type textarea "can you fix meeting"
type textarea "x"
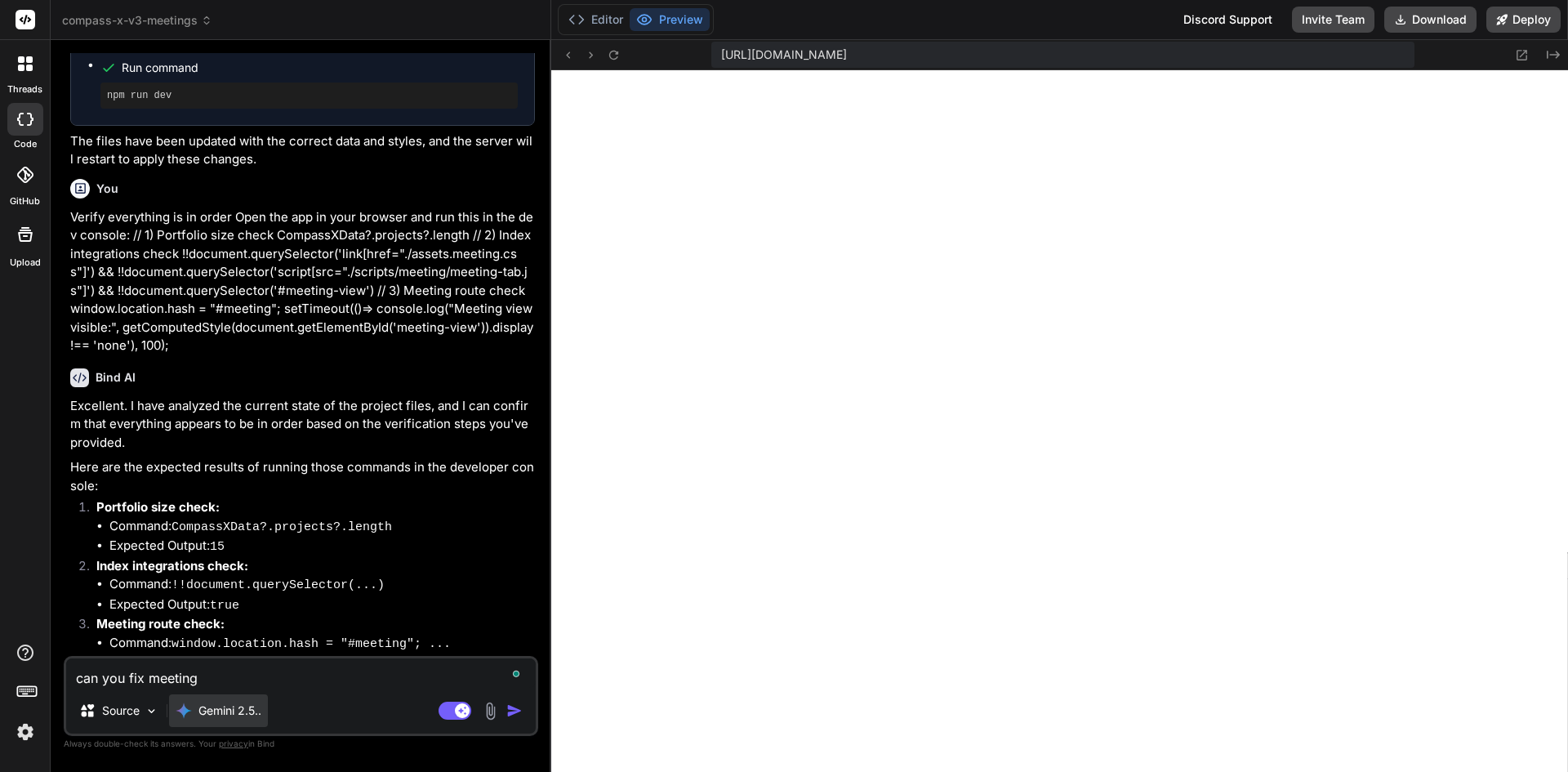
type textarea "can you fix meeting"
type textarea "x"
type textarea "can you fix meeting t"
type textarea "x"
type textarea "can you fix meeting ta"
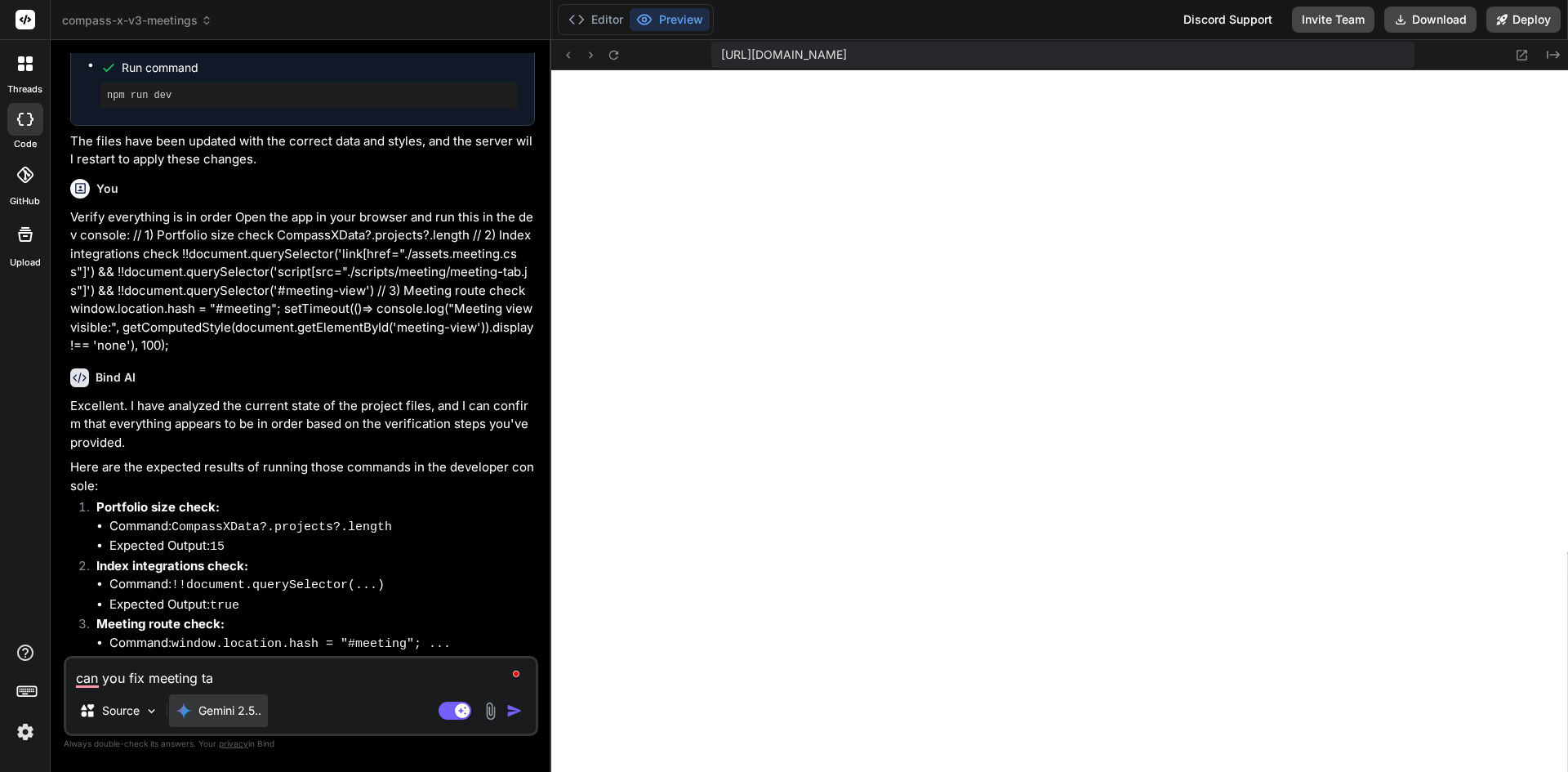
type textarea "x"
type textarea "can you fix meeting tab"
type textarea "x"
type textarea "can you fix meeting tab"
type textarea "x"
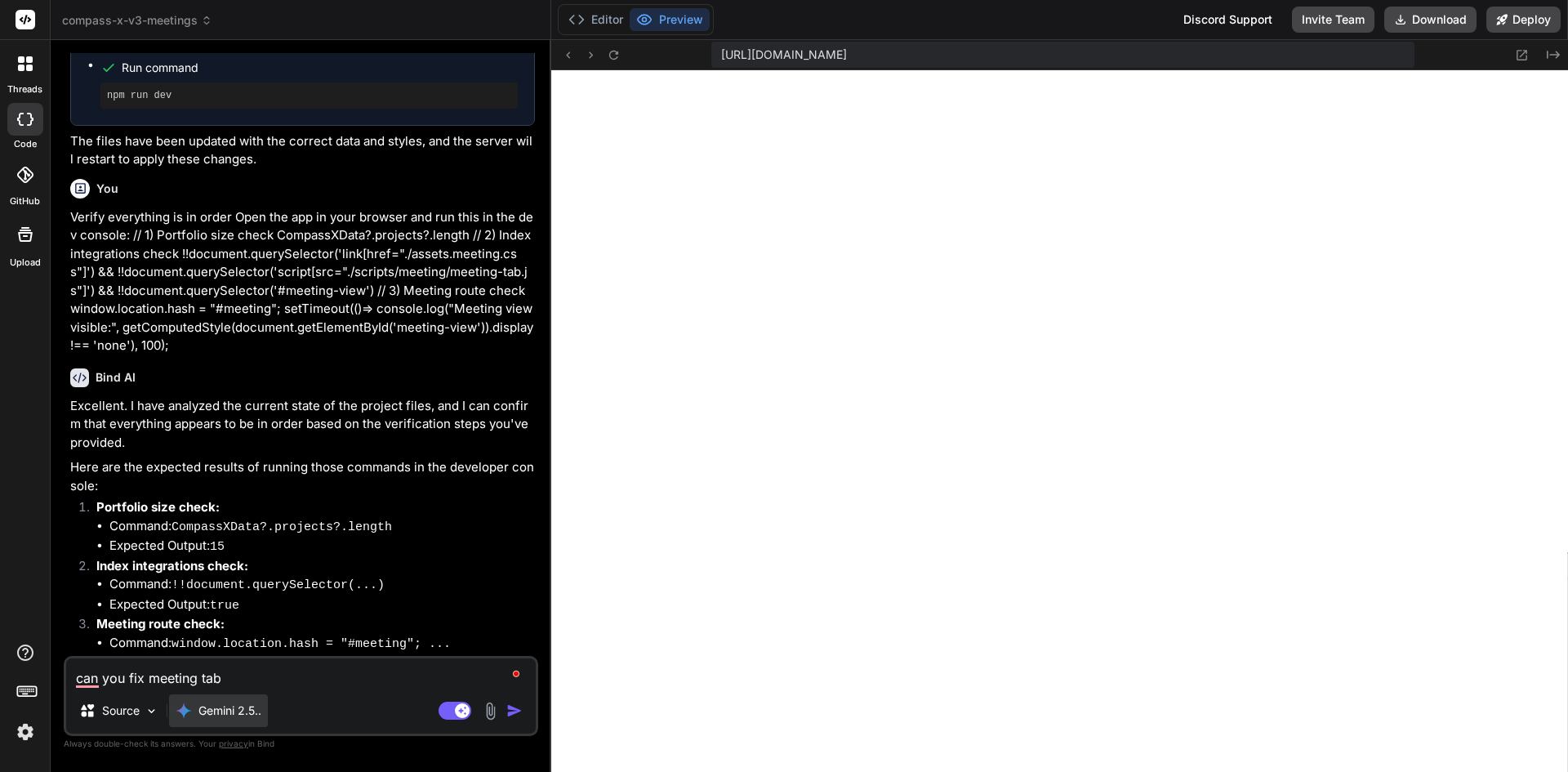
type textarea "can you fix meeting tab n"
type textarea "x"
type textarea "can you fix meeting tab no"
type textarea "x"
type textarea "can you fix meeting tab not"
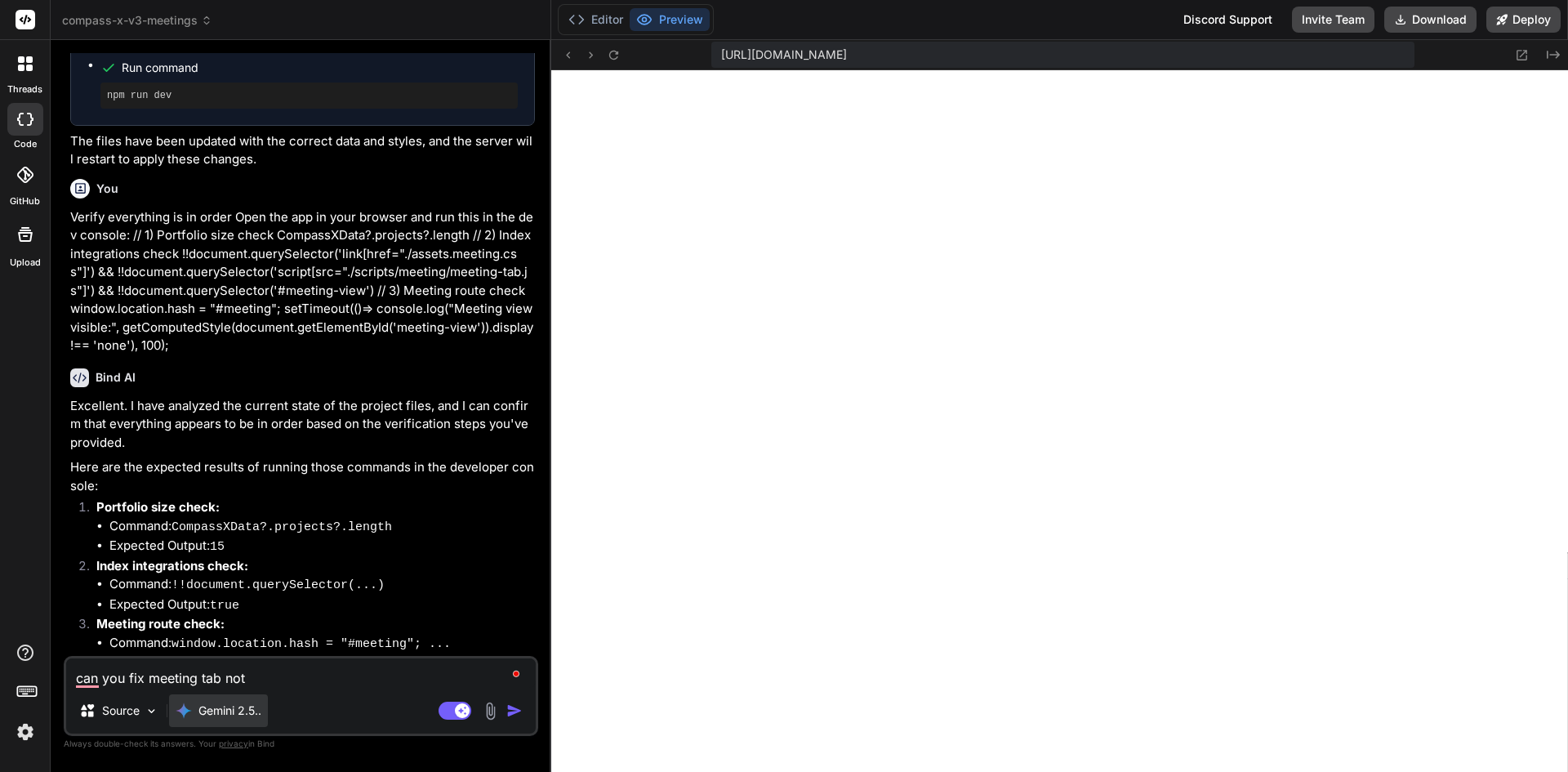
type textarea "x"
type textarea "can you fix meeting tab not"
type textarea "x"
type textarea "can you fix meeting tab not l"
type textarea "x"
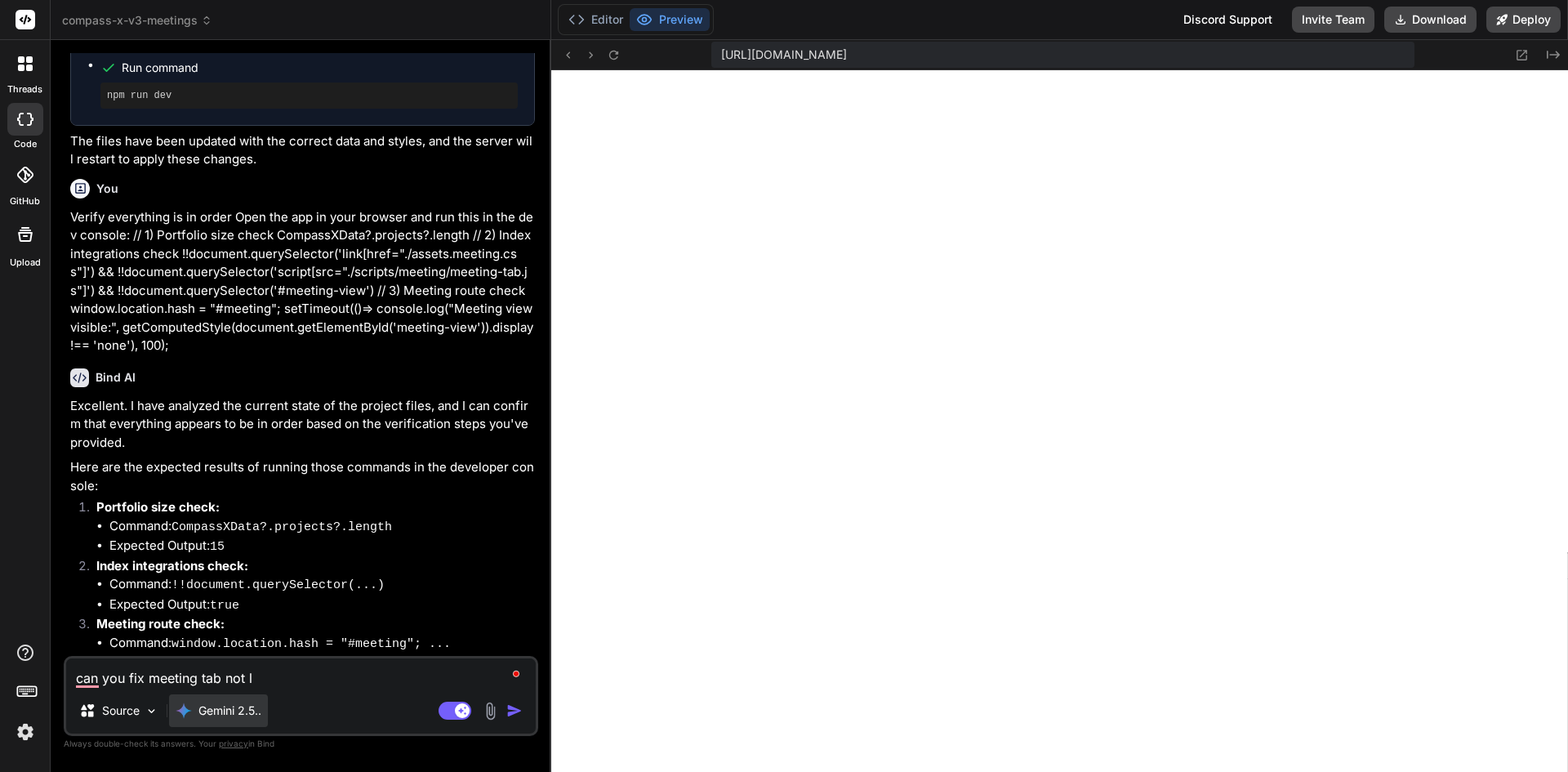
type textarea "can you fix meeting tab not lo"
type textarea "x"
type textarea "can you fix meeting tab not loa"
type textarea "x"
type textarea "can you fix meeting tab not load"
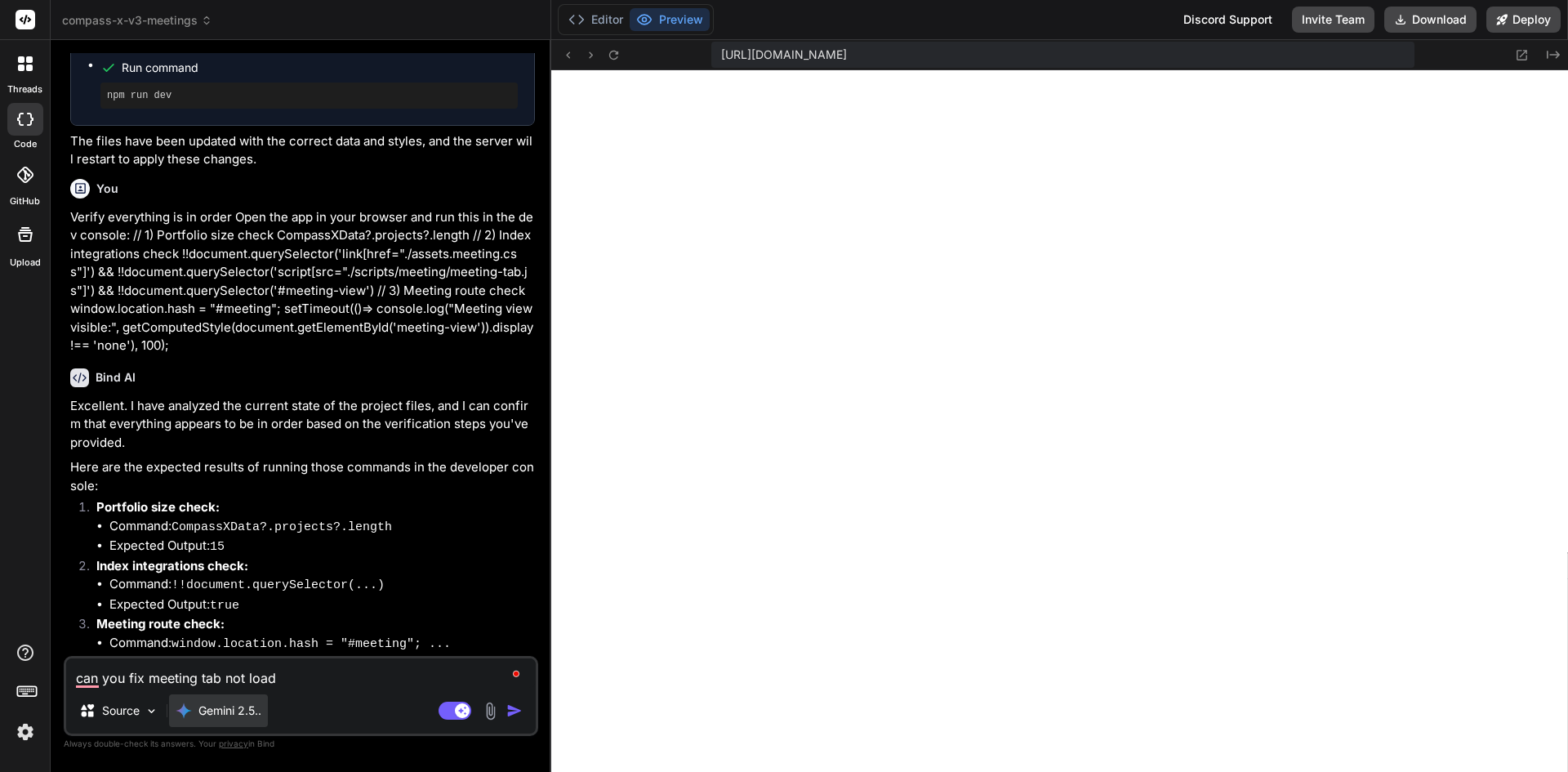
type textarea "x"
type textarea "can you fix meeting tab not loade"
type textarea "x"
type textarea "can you fix meeting tab not loaded"
type textarea "x"
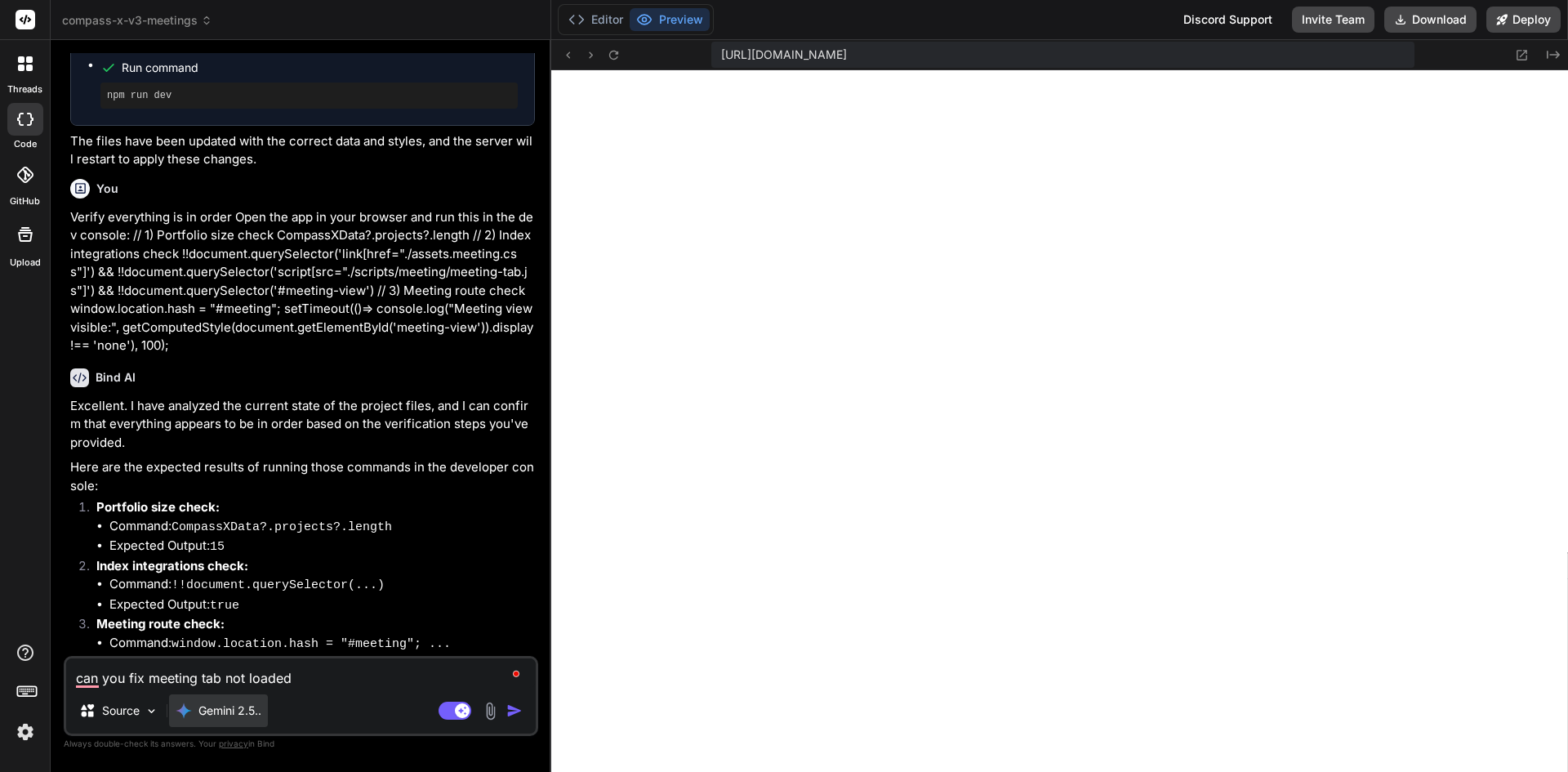
type textarea "can you fix meeting tab not loaded"
type textarea "x"
type textarea "can you fix meeting tab not loaded m"
type textarea "x"
type textarea "can you fix meeting tab not loaded me"
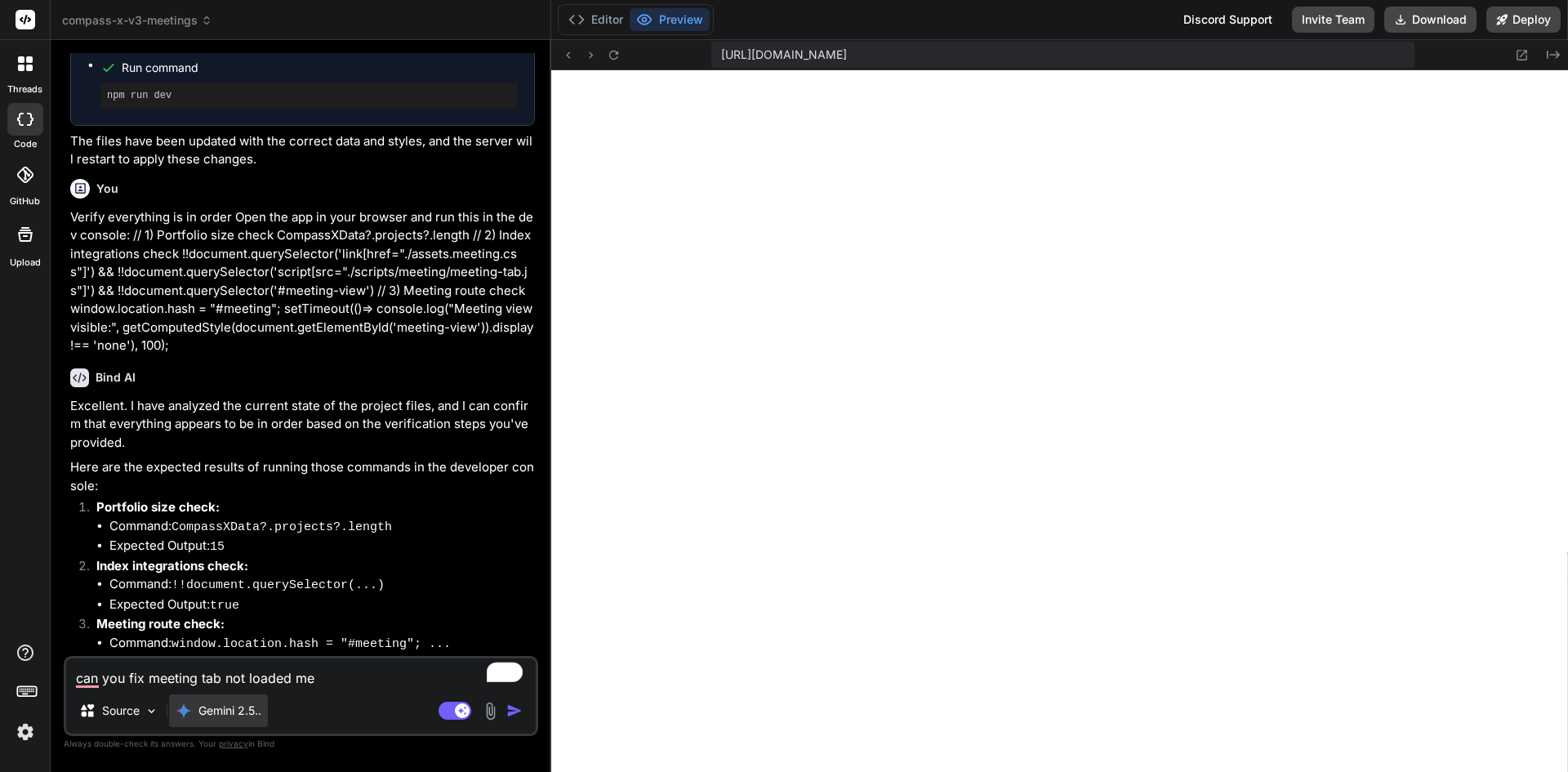
type textarea "x"
type textarea "can you fix meeting tab not loaded mes"
type textarea "x"
type textarea "can you fix meeting tab not loaded mess"
type textarea "x"
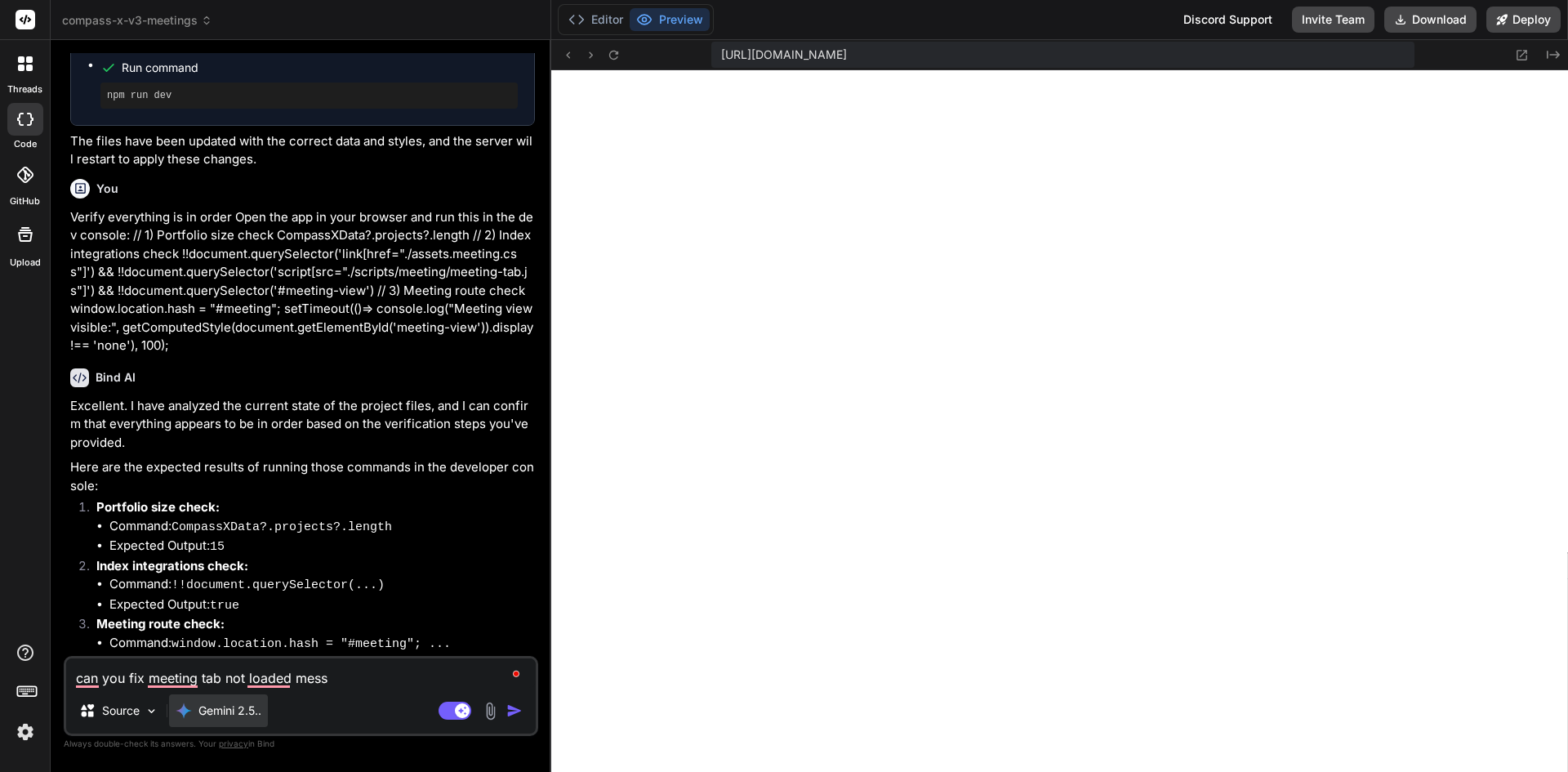
type textarea "can you fix meeting tab not loaded messa"
type textarea "x"
type textarea "can you fix meeting tab not loaded messag"
type textarea "x"
type textarea "can you fix meeting tab not loaded message"
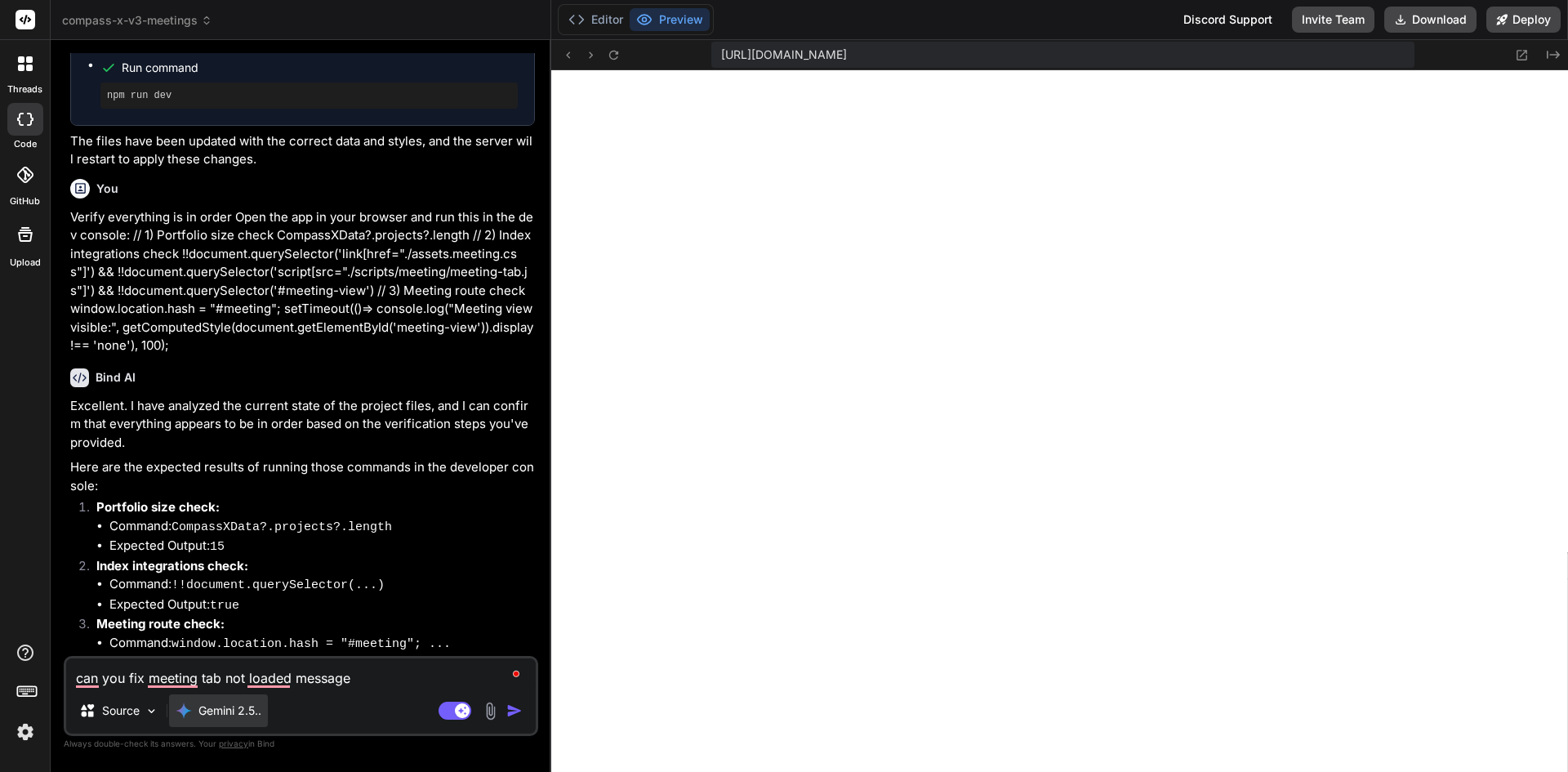
type textarea "x"
type textarea "can you fix meeting tab not loaded message"
type textarea "x"
type textarea "can you fix meeting tab not loaded message w"
type textarea "x"
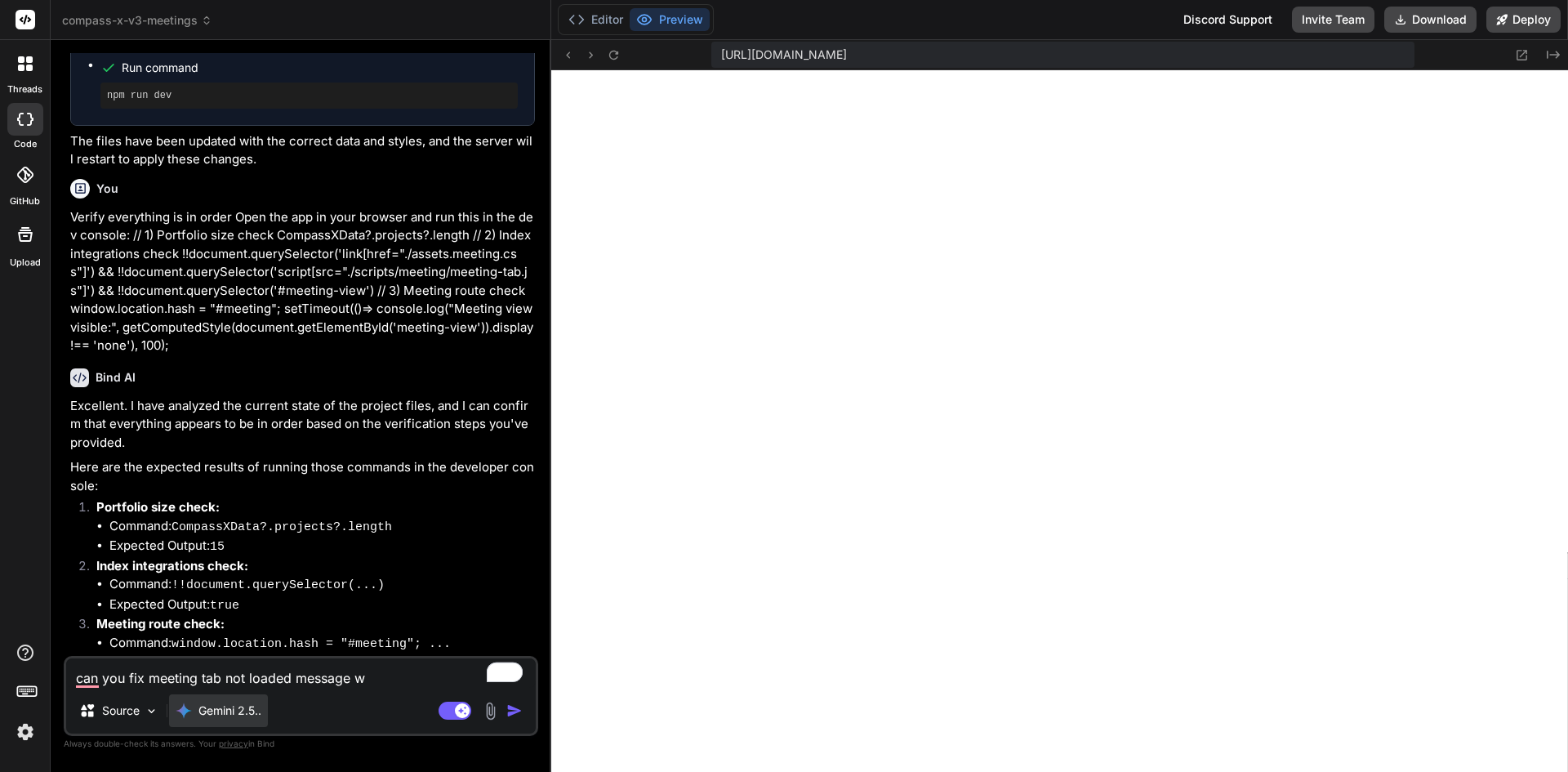
type textarea "can you fix meeting tab not loaded message wh"
type textarea "x"
type textarea "can you fix meeting tab not loaded message whe"
type textarea "x"
type textarea "can you fix meeting tab not loaded message when"
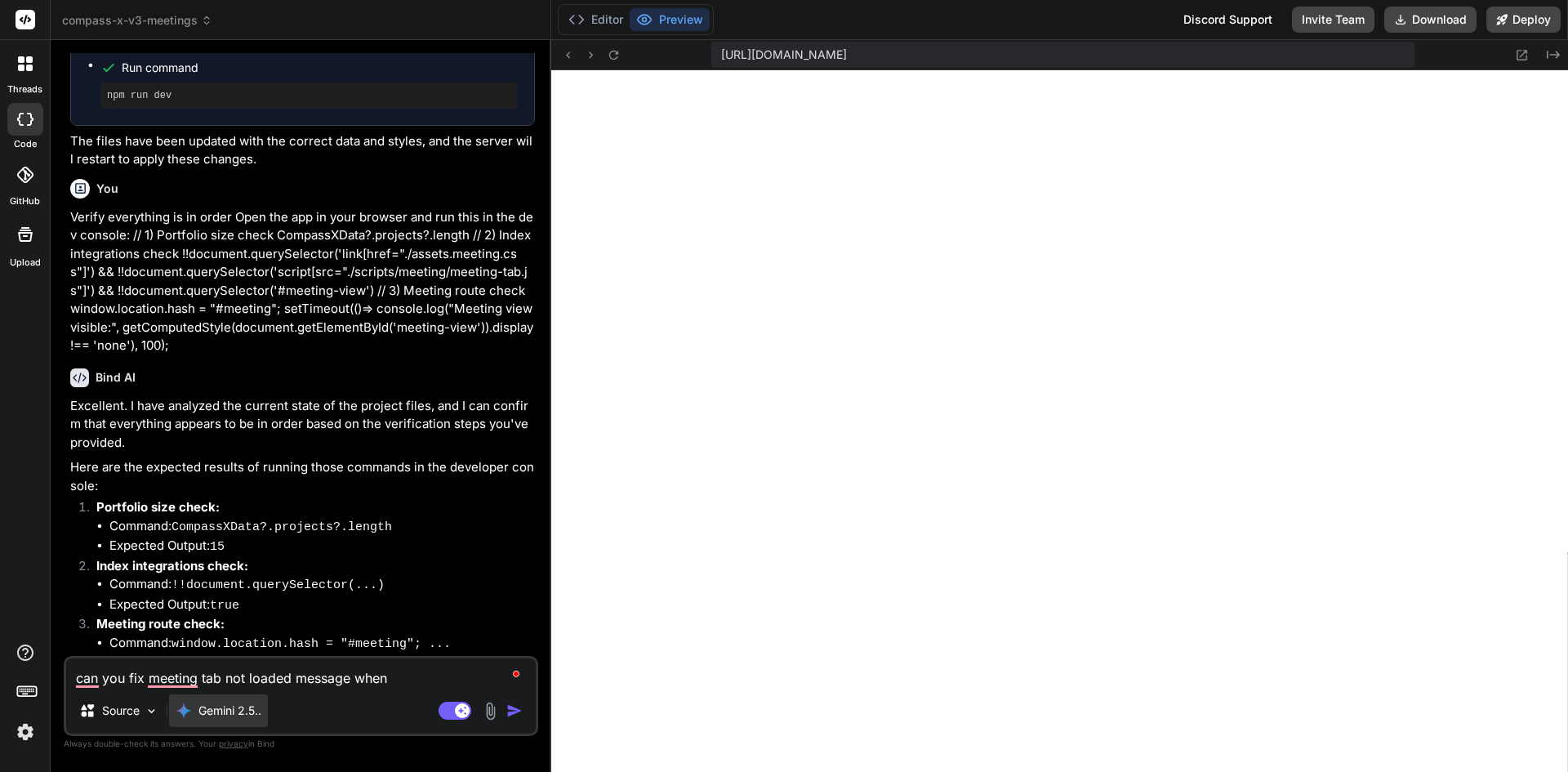
type textarea "x"
type textarea "can you fix meeting tab not loaded message when"
type textarea "x"
type textarea "can you fix meeting tab not loaded message when c"
type textarea "x"
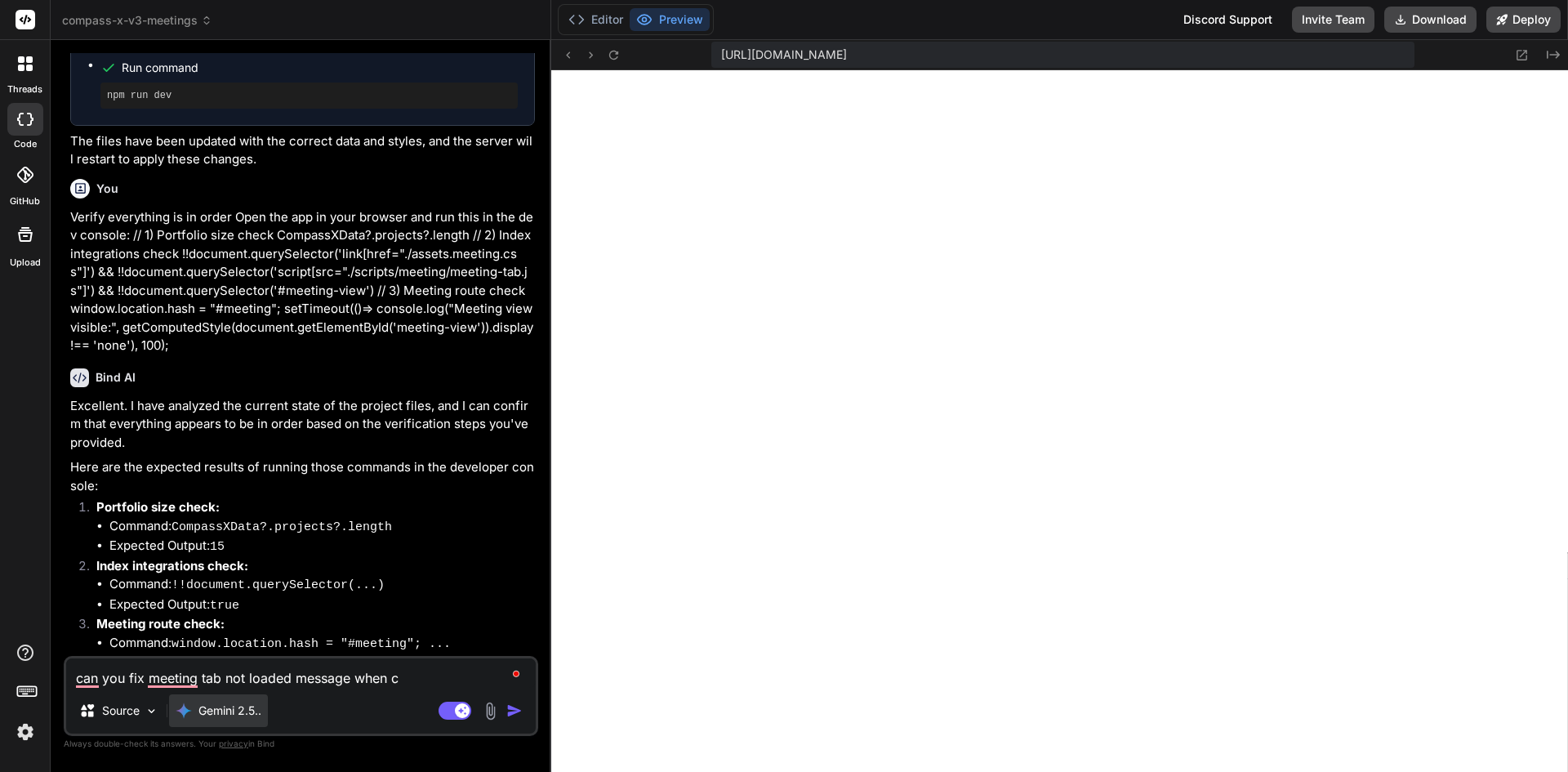
type textarea "can you fix meeting tab not loaded message when cl"
type textarea "x"
type textarea "can you fix meeting tab not loaded message when cli"
type textarea "x"
type textarea "can you fix meeting tab not loaded message when clic"
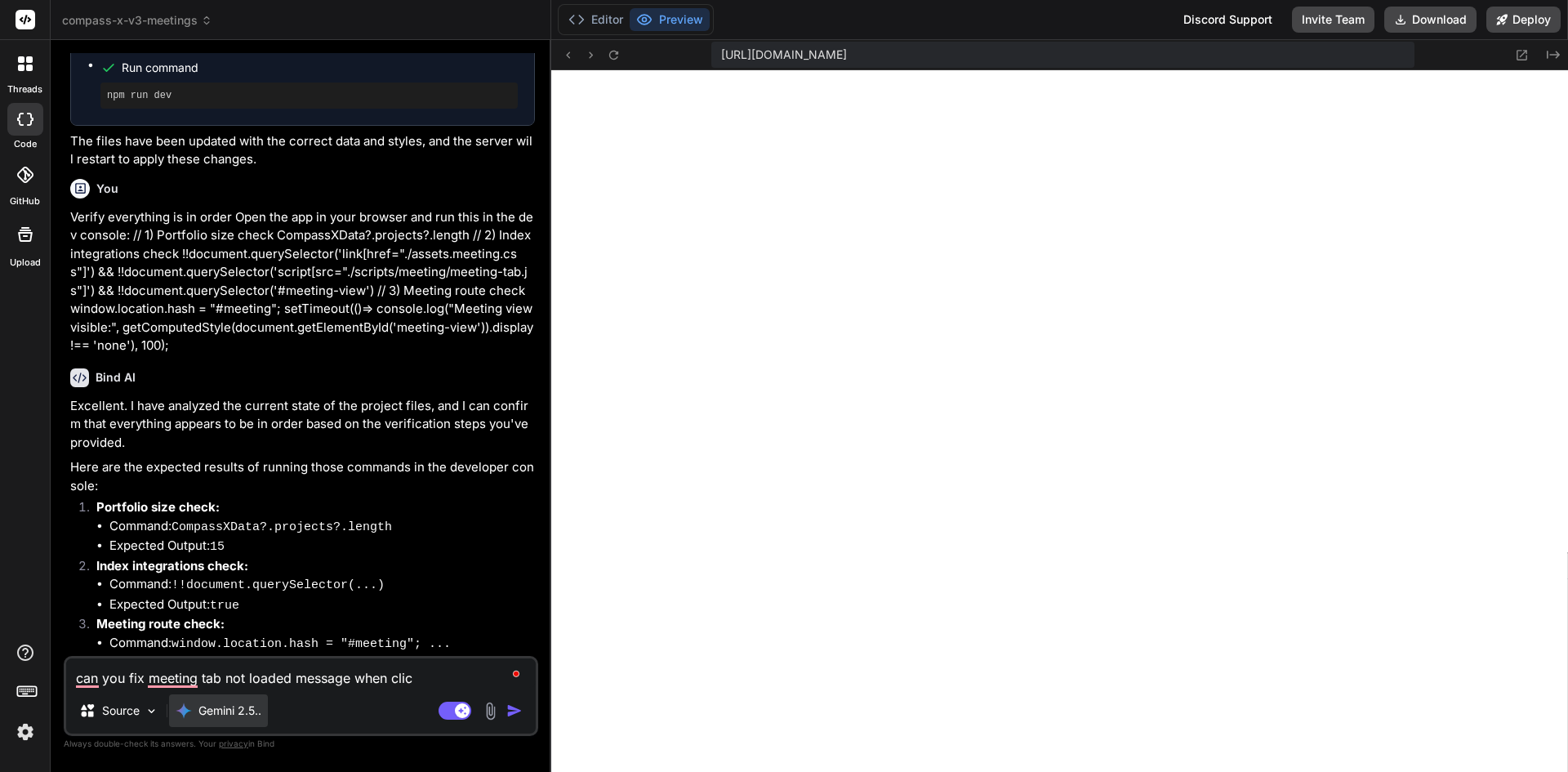
type textarea "x"
type textarea "can you fix meeting tab not loaded message when click"
type textarea "x"
type textarea "can you fix meeting tab not loaded message when clicki"
type textarea "x"
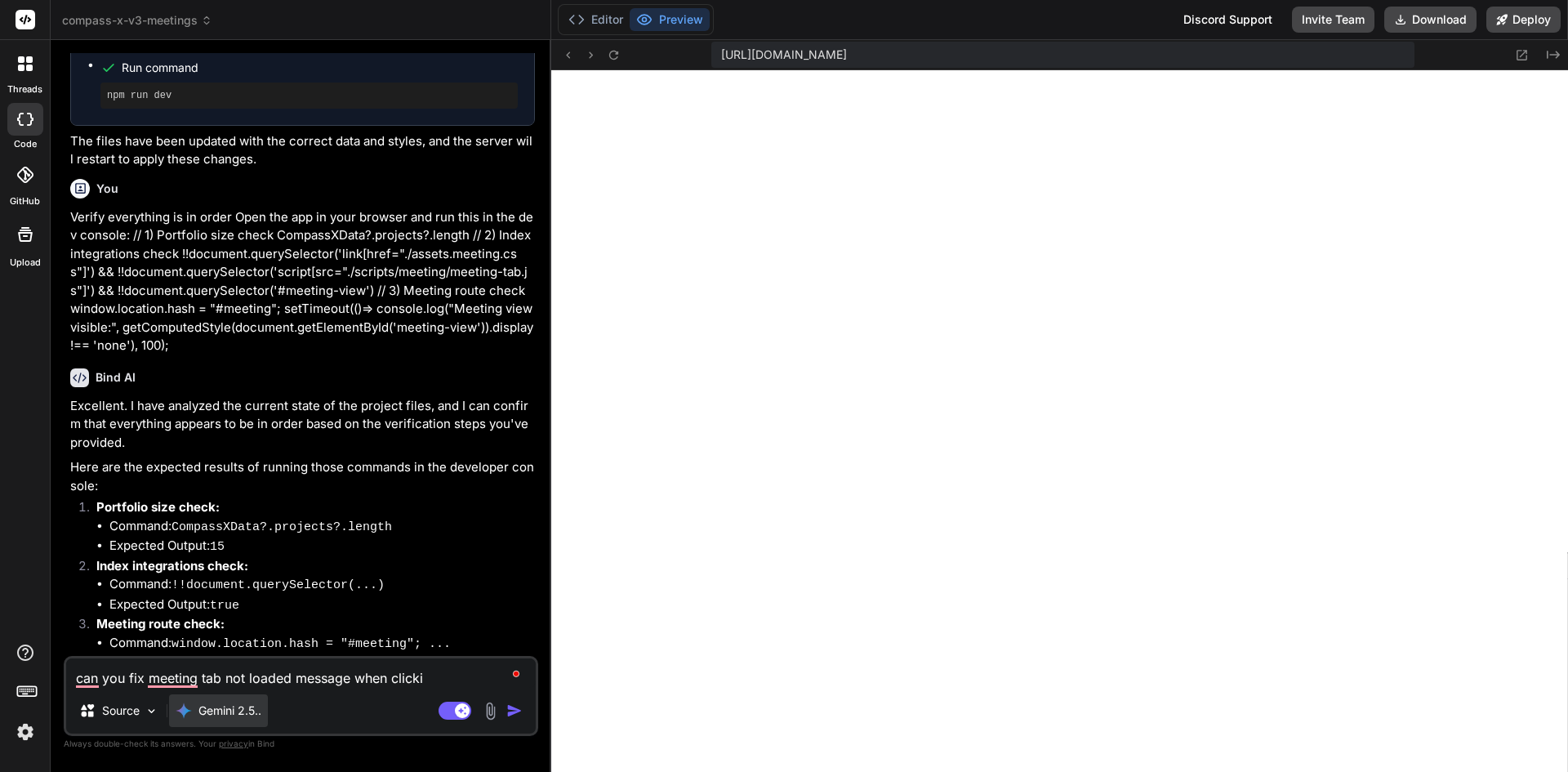
type textarea "can you fix meeting tab not loaded message when clickin"
type textarea "x"
type textarea "can you fix meeting tab not loaded message when clickinm"
type textarea "x"
type textarea "can you fix meeting tab not loaded message when clickinmg"
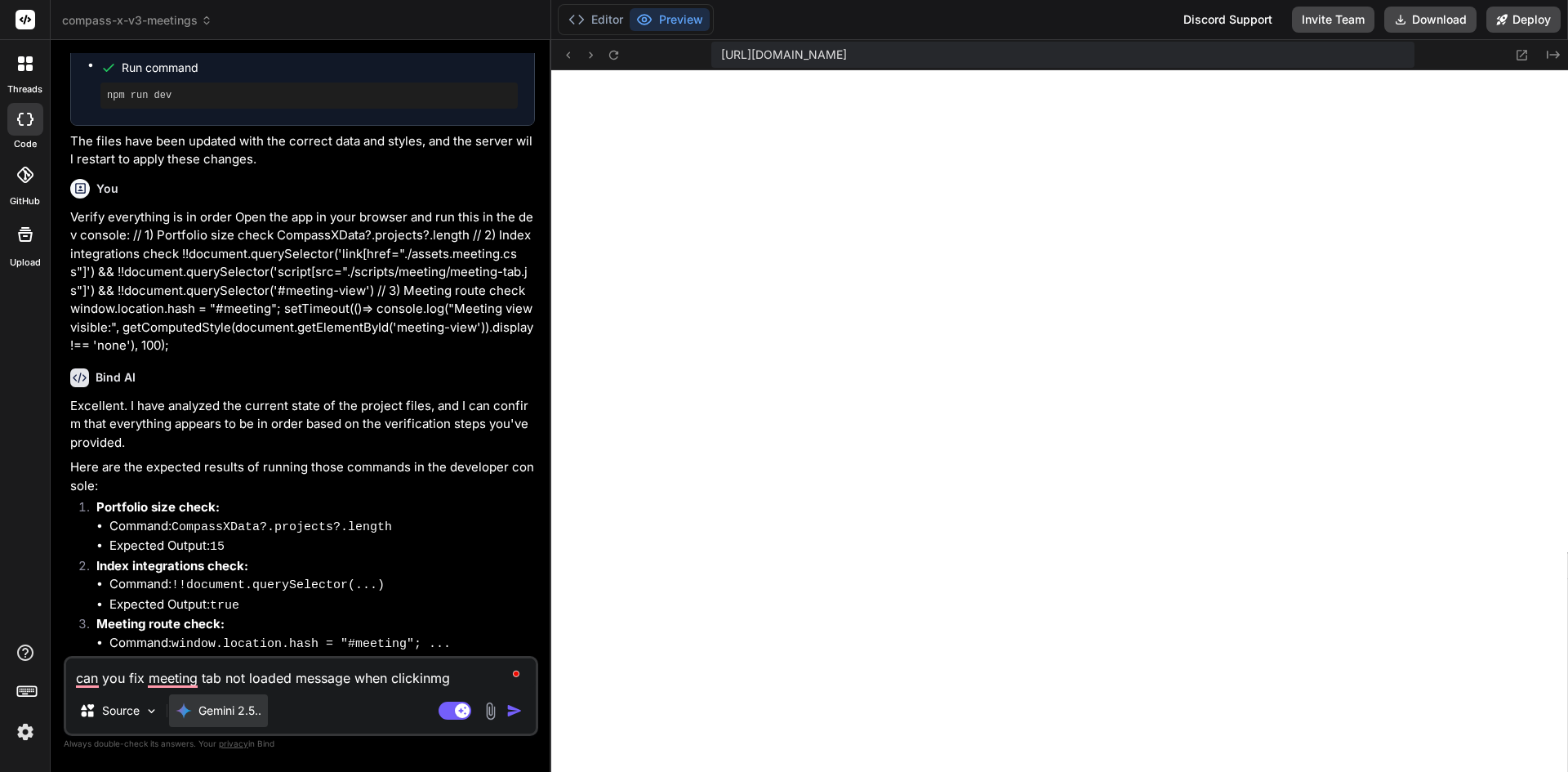
type textarea "x"
type textarea "can you fix meeting tab not loaded message when clickinmg"
type textarea "x"
type textarea "can you fix meeting tab not loaded message when clickinmg"
type textarea "x"
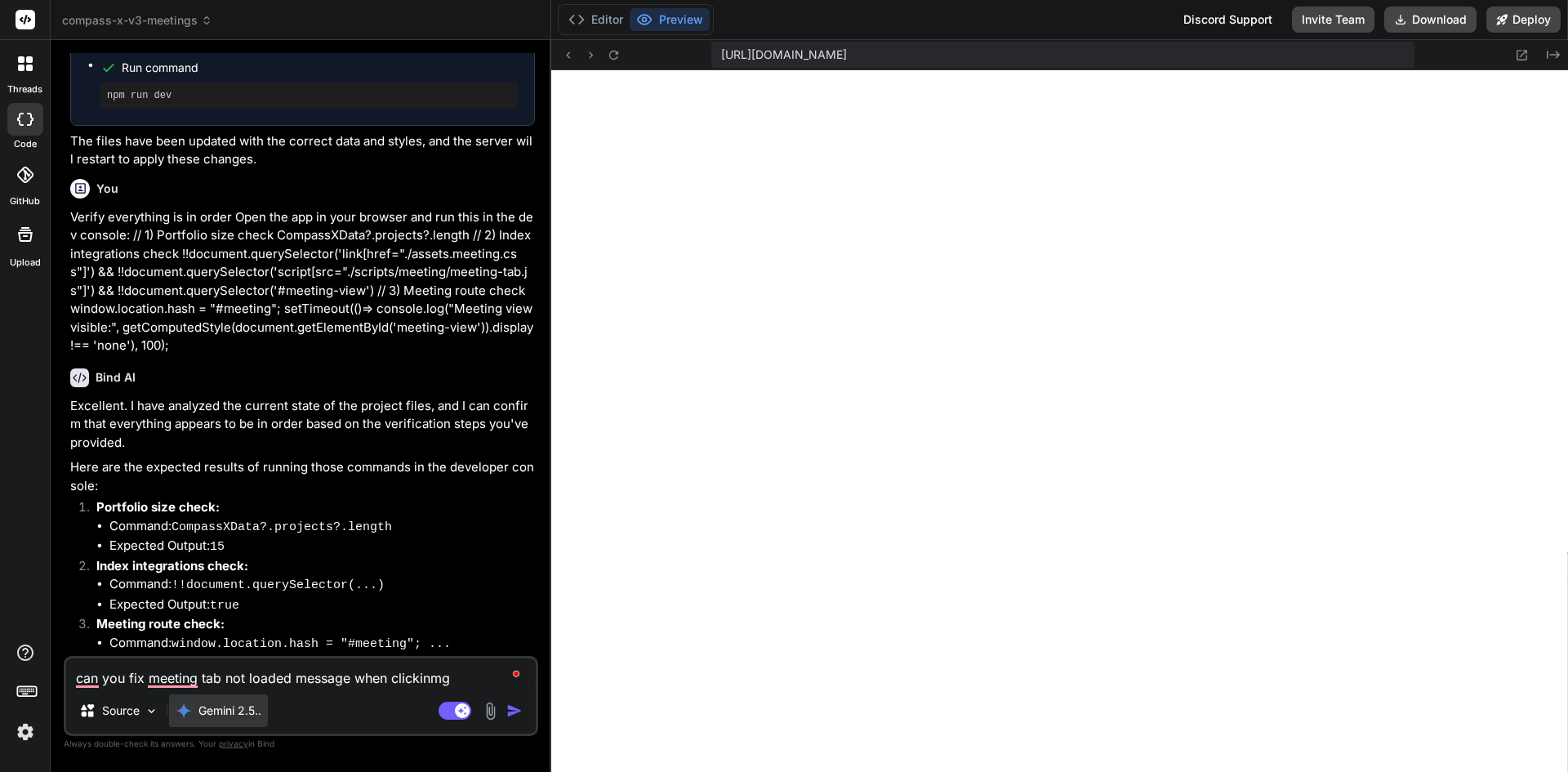
type textarea "can you fix meeting tab not loaded message when clickinm"
type textarea "x"
type textarea "can you fix meeting tab not loaded message when clickin"
type textarea "x"
type textarea "can you fix meeting tab not loaded message when clicking"
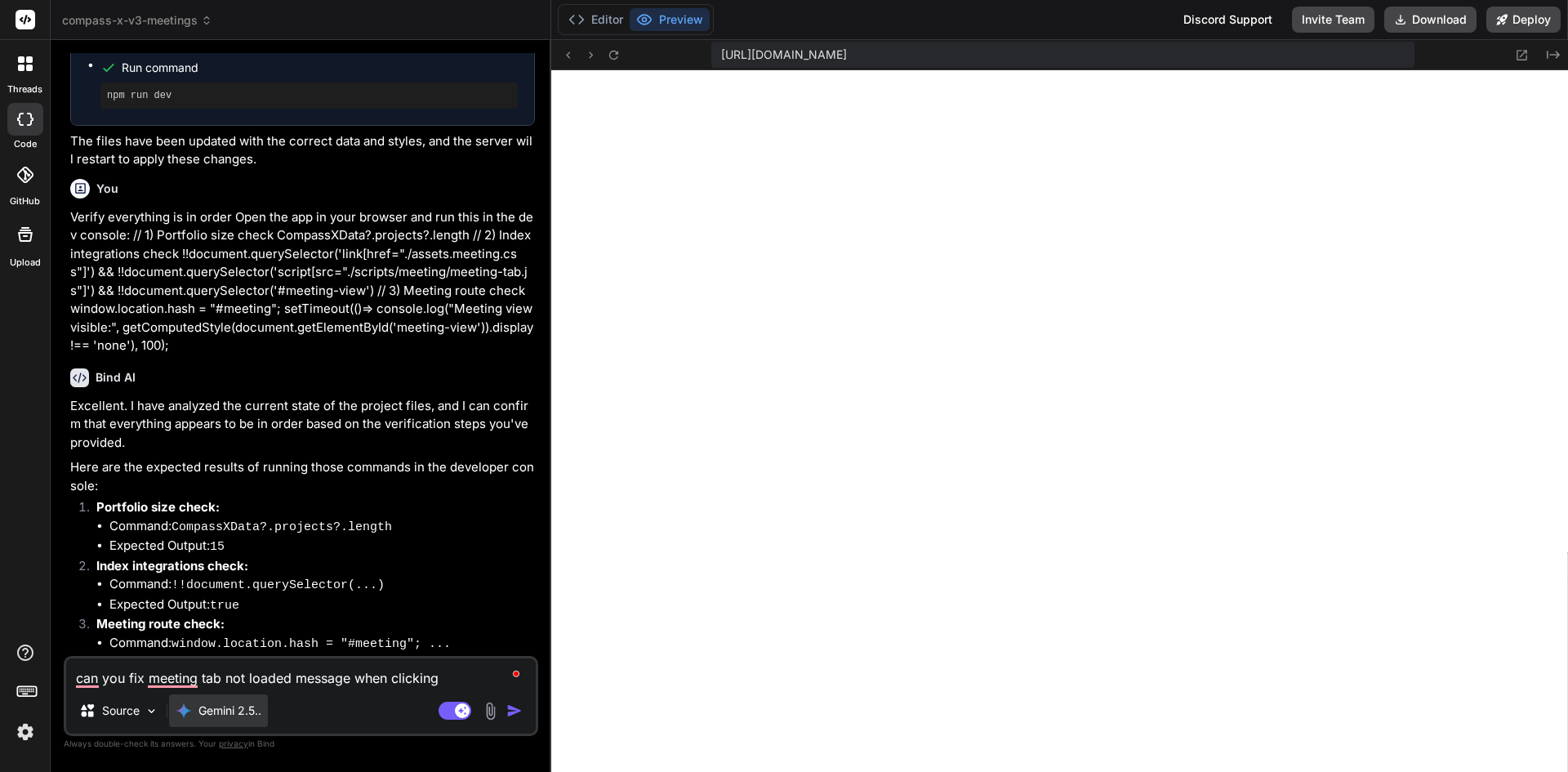
type textarea "x"
type textarea "can you fix meeting tab not loaded message when clicking"
type textarea "x"
type textarea "can you fix meeting tab not loaded message when clicking o"
type textarea "x"
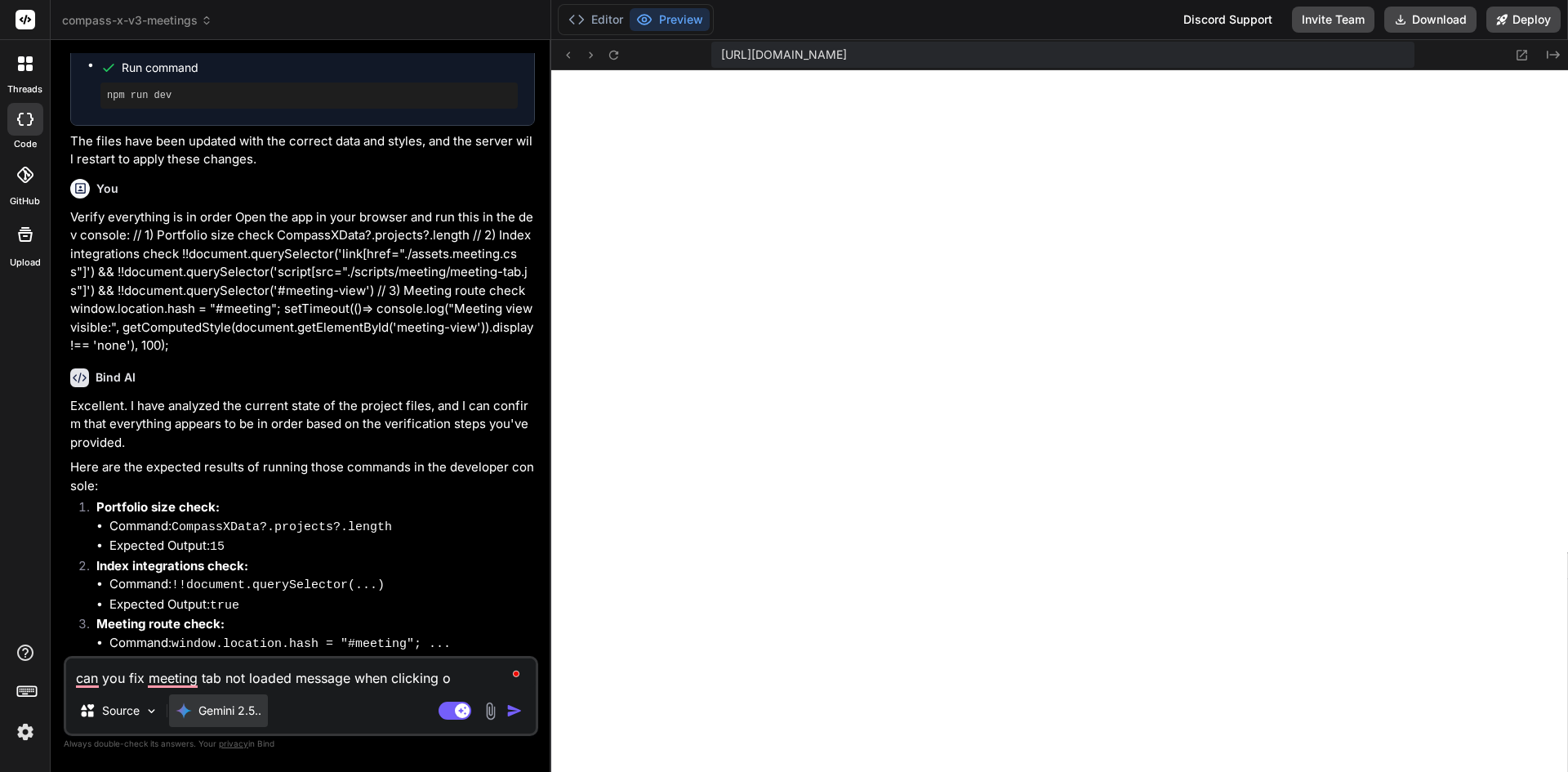
type textarea "can you fix meeting tab not loaded message when clicking on"
type textarea "x"
type textarea "can you fix meeting tab not loaded message when clicking on"
type textarea "x"
type textarea "can you fix meeting tab not loaded message when clicking on w"
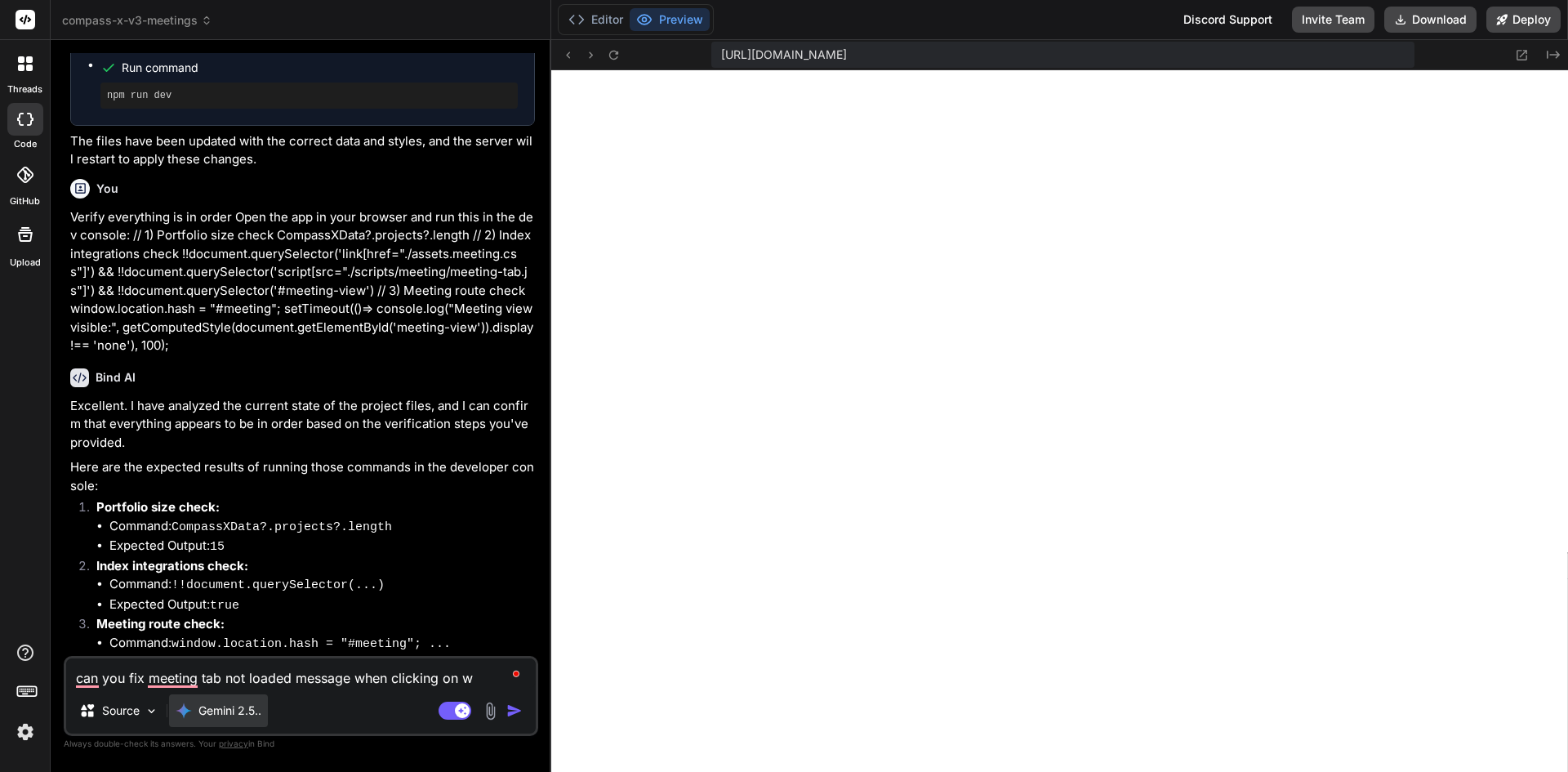
type textarea "x"
type textarea "can you fix meeting tab not loaded message when clicking on we"
type textarea "x"
type textarea "can you fix meeting tab not loaded message when clicking on wee"
type textarea "x"
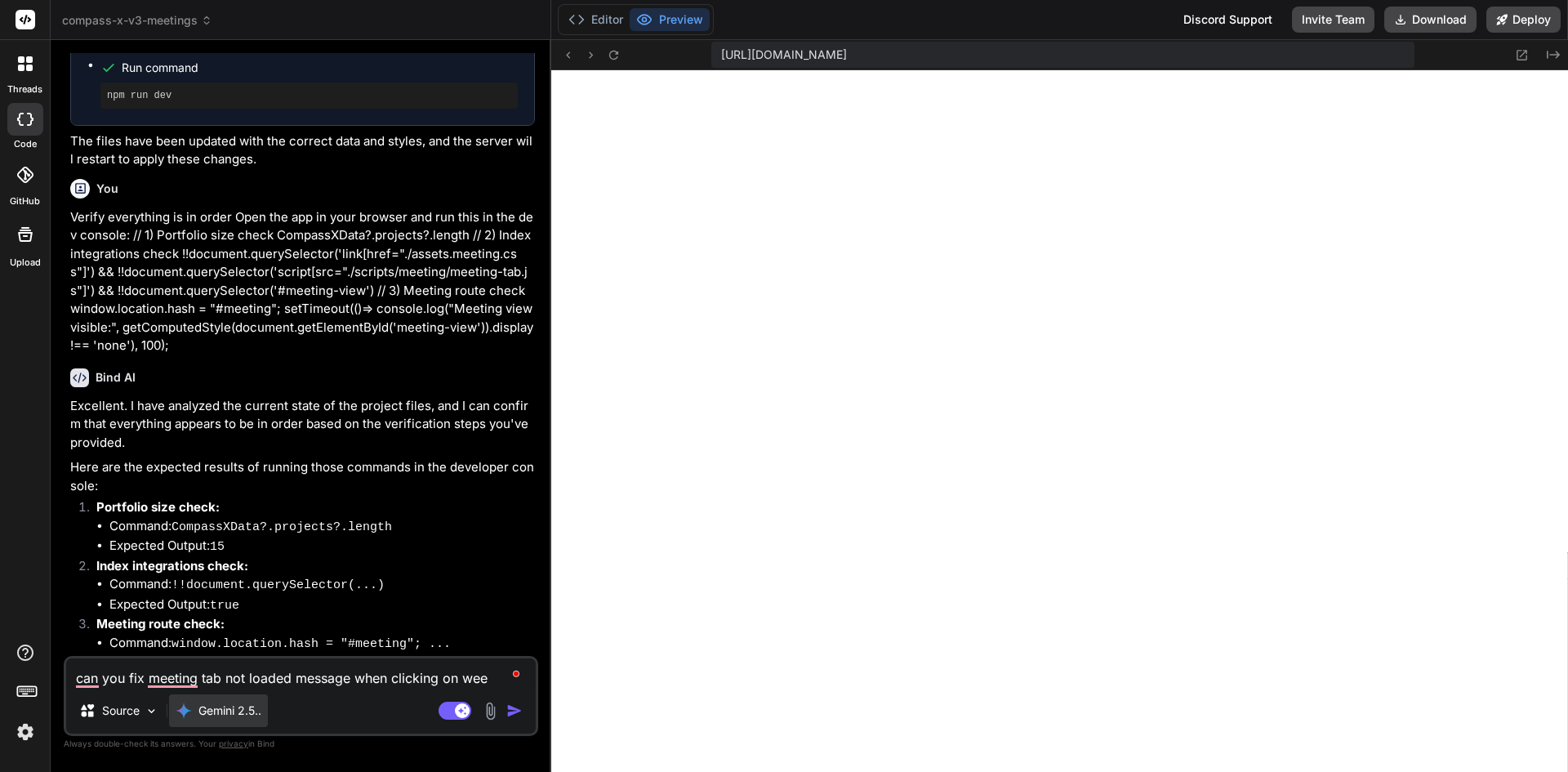
type textarea "can you fix meeting tab not loaded message when clicking on week"
type textarea "x"
type textarea "can you fix meeting tab not loaded message when clicking on weekl"
type textarea "x"
type textarea "can you fix meeting tab not loaded message when clicking on weekly"
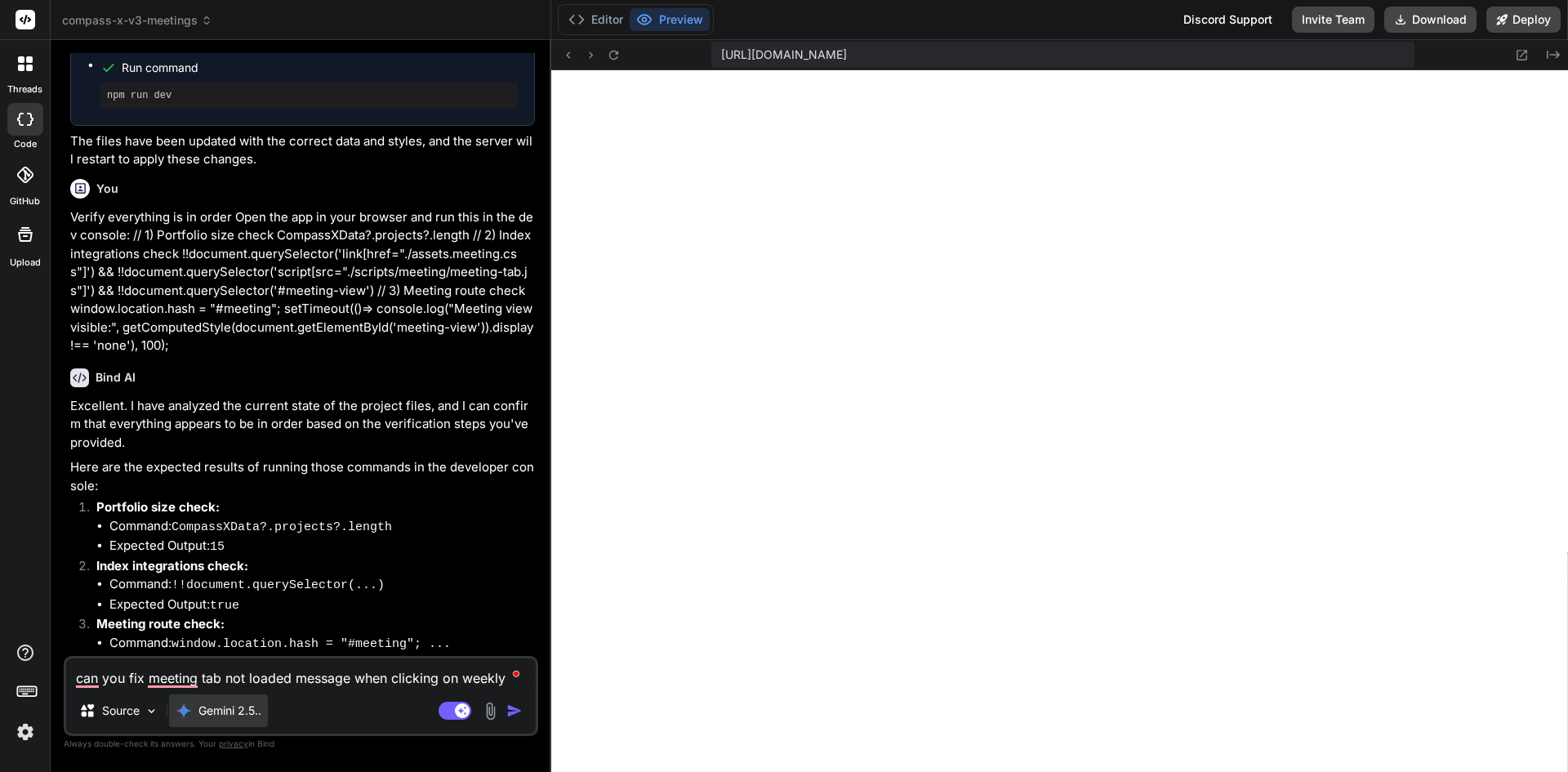
type textarea "x"
type textarea "can you fix meeting tab not loaded message when clicking on weekly"
type textarea "x"
type textarea "can you fix meeting tab not loaded message when clicking on weekly m"
type textarea "x"
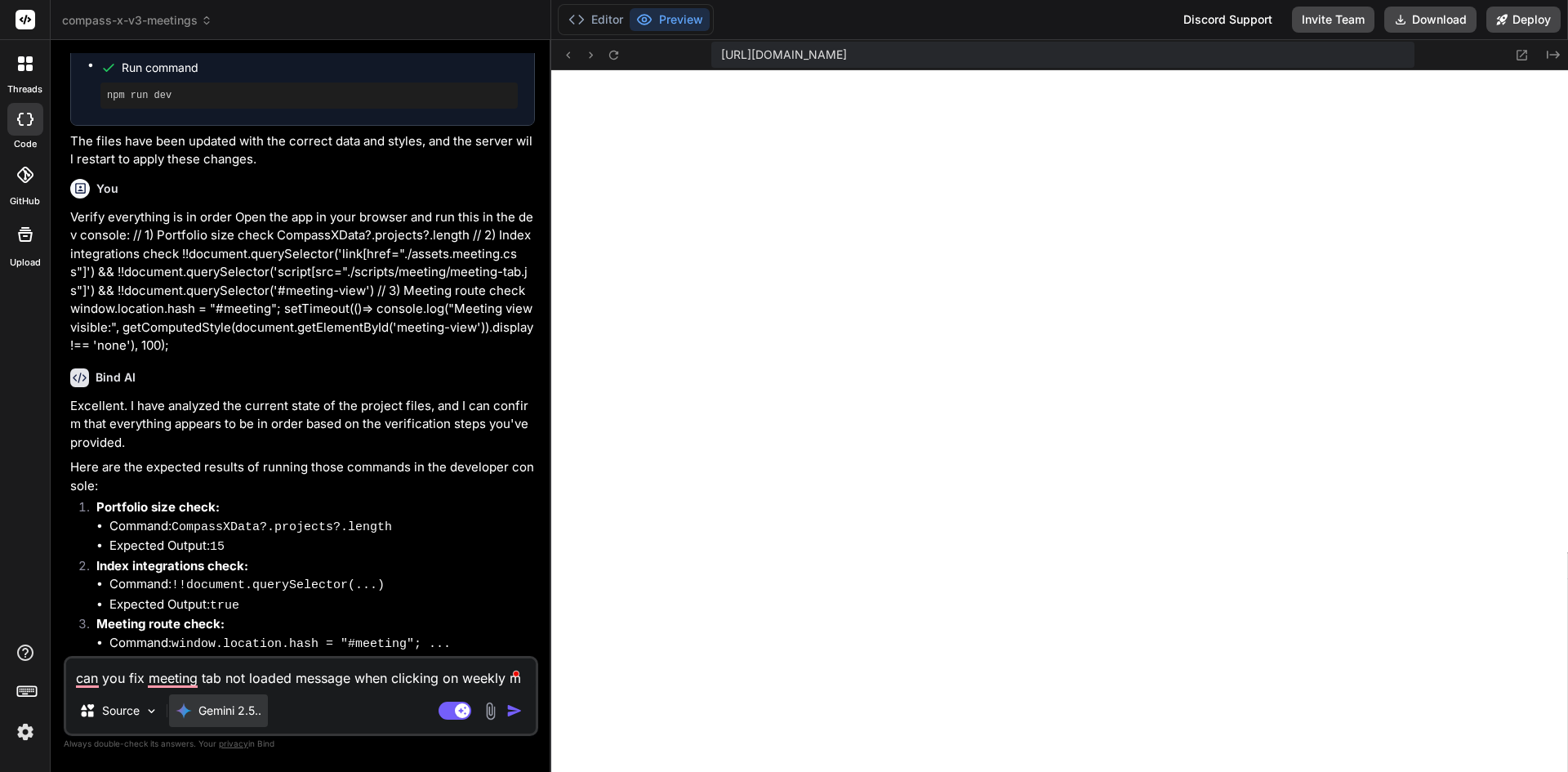
type textarea "can you fix meeting tab not loaded message when clicking on weekly me"
type textarea "x"
type textarea "can you fix meeting tab not loaded message when clicking on weekly mee"
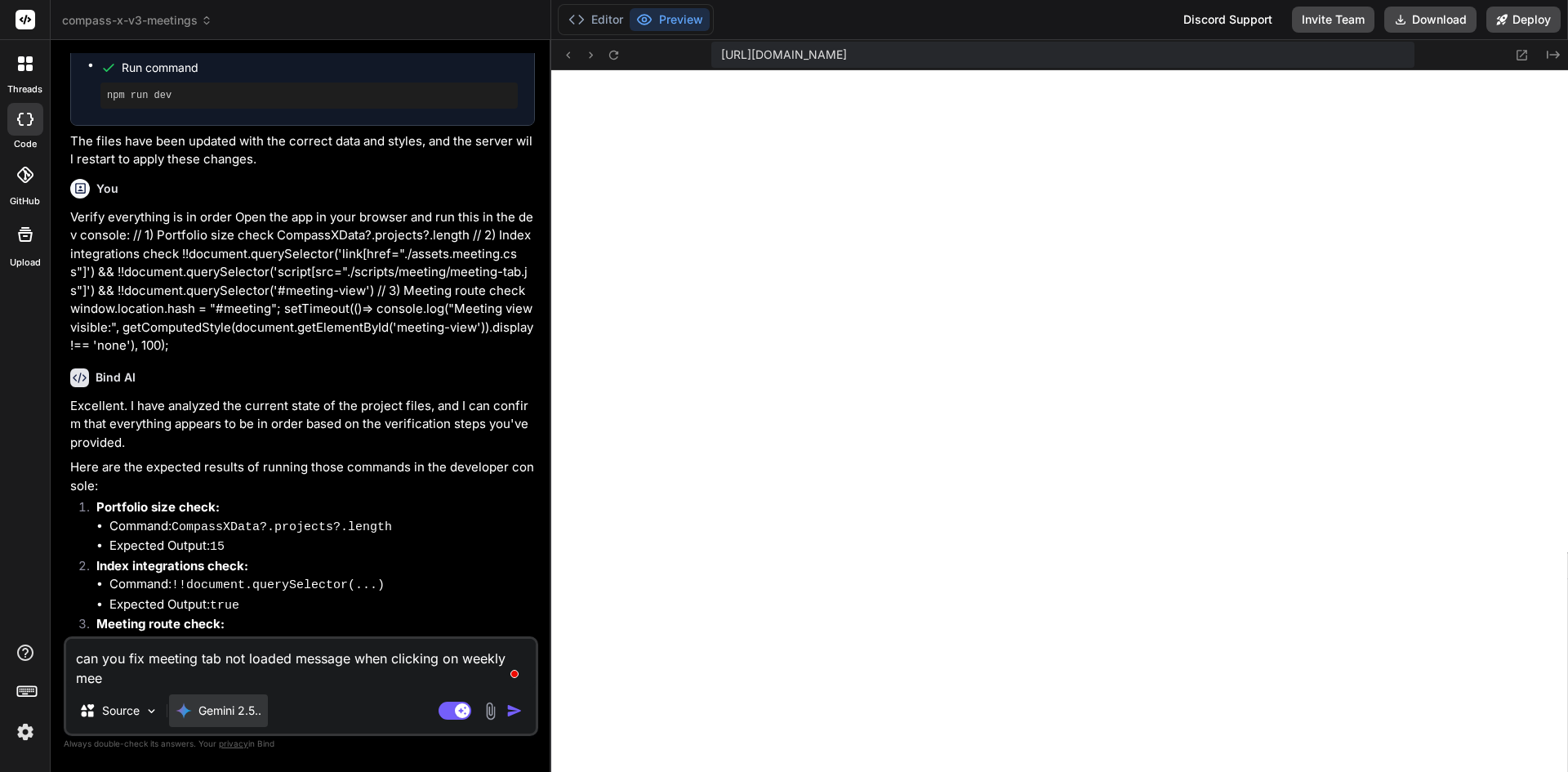
type textarea "x"
type textarea "can you fix meeting tab not loaded message when clicking on weekly meet"
type textarea "x"
type textarea "can you fix meeting tab not loaded message when clicking on weekly meeti"
type textarea "x"
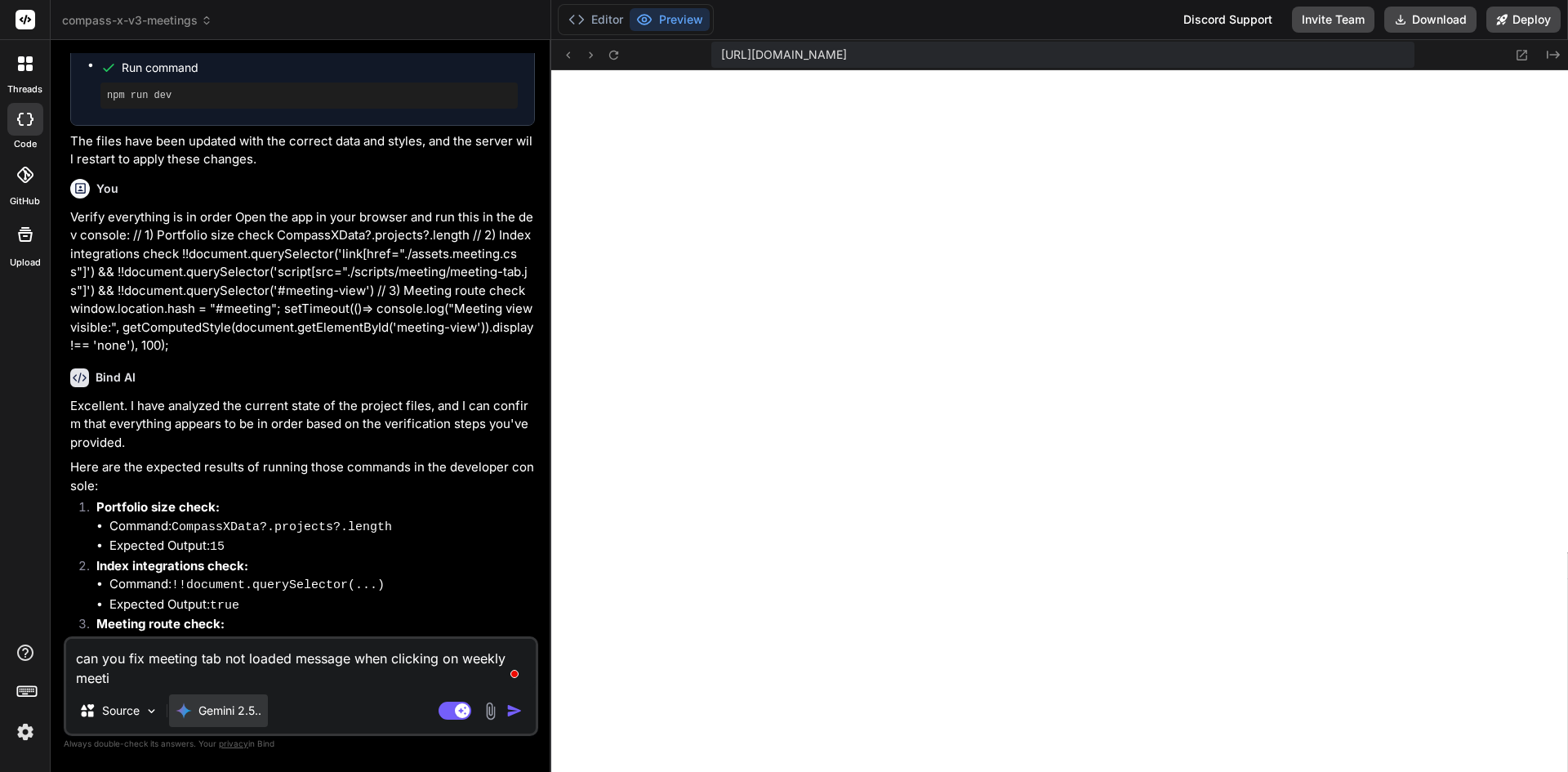
type textarea "can you fix meeting tab not loaded message when clicking on weekly meetin"
type textarea "x"
type textarea "can you fix meeting tab not loaded message when clicking on weekly meeting"
type textarea "x"
type textarea "can you fix meeting tab not loaded message when clicking on weekly meeting"
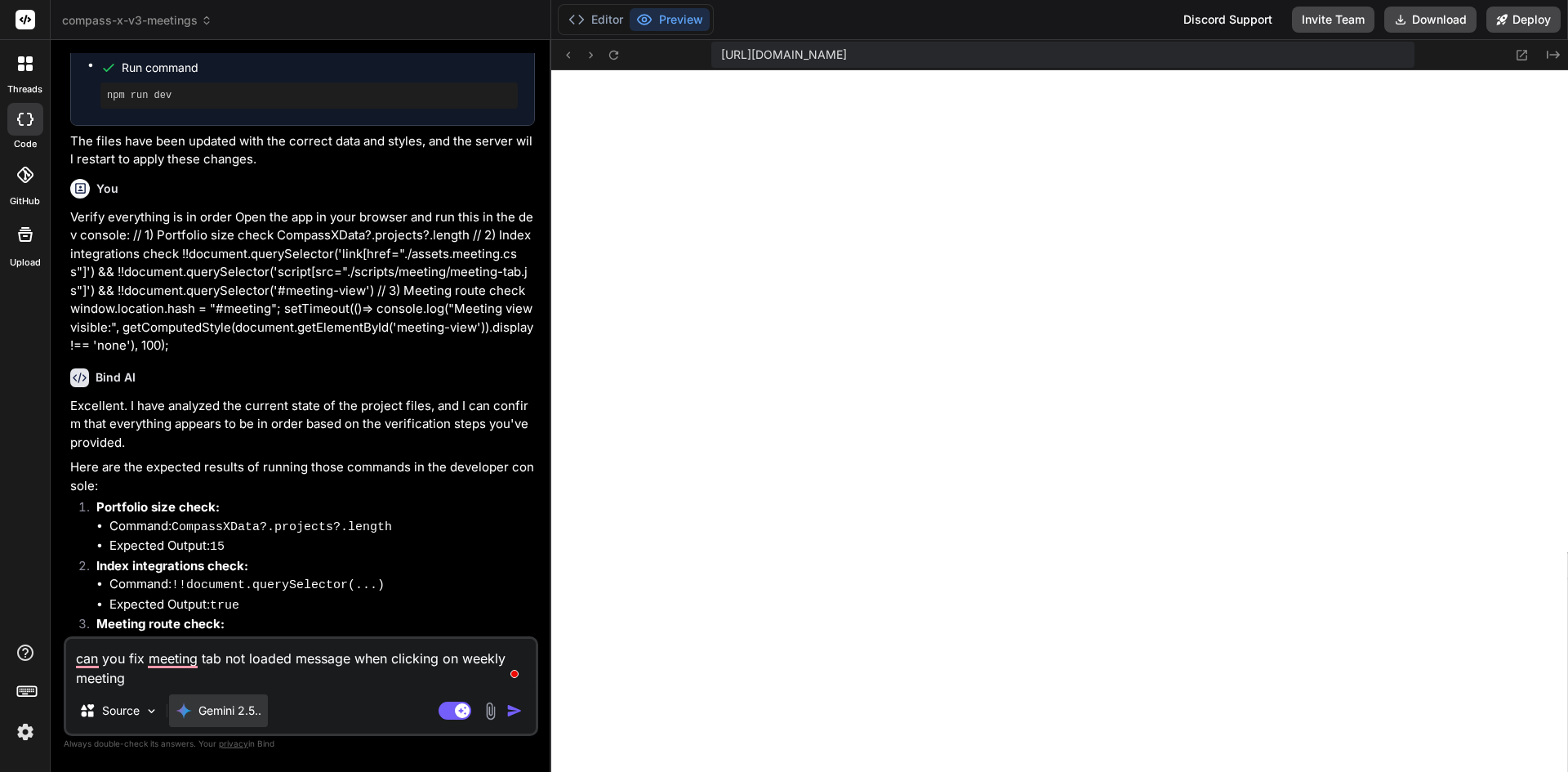
type textarea "x"
type textarea "can you fix meeting tab not loaded message when clicking on weekly meeting t"
type textarea "x"
type textarea "can you fix meeting tab not loaded message when clicking on weekly meeting ta"
type textarea "x"
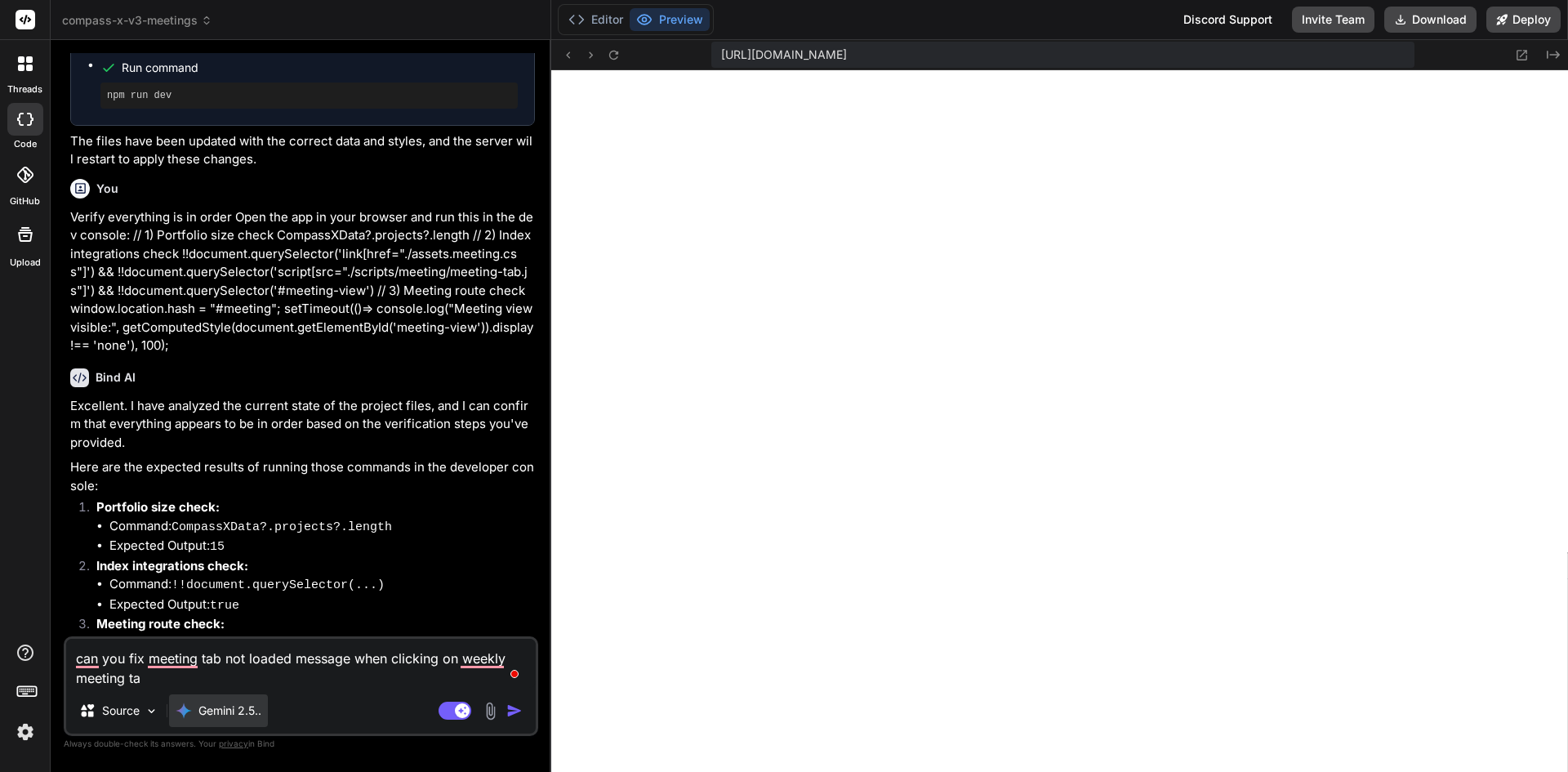
type textarea "can you fix meeting tab not loaded message when clicking on weekly meeting tab"
type textarea "x"
type textarea "can you fix meeting tab not loaded message when clicking on weekly meeting tab,"
type textarea "x"
type textarea "can you fix meeting tab not loaded message when clicking on weekly meeting tab,"
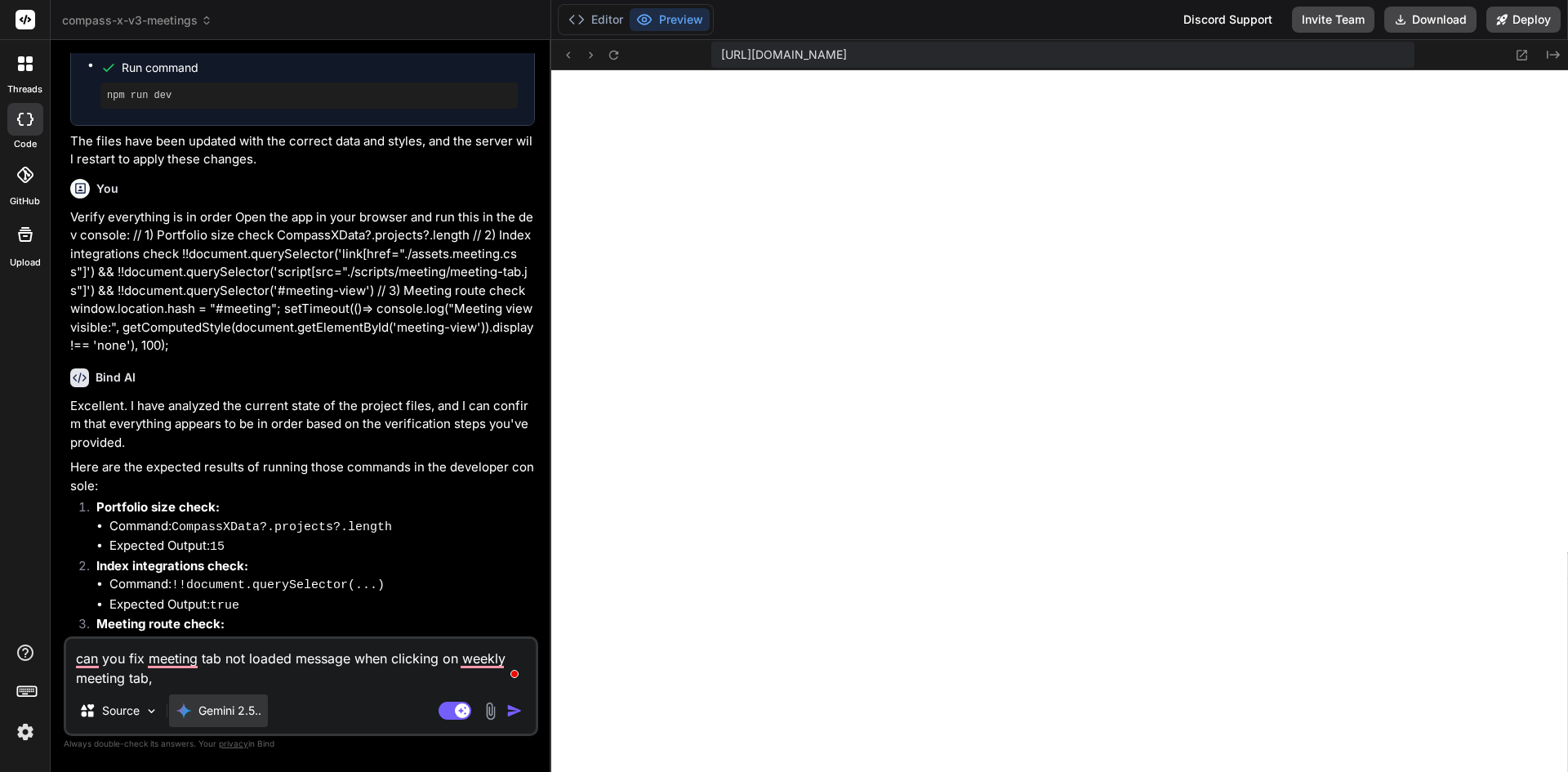
type textarea "x"
type textarea "can you fix meeting tab not loaded message when clicking on weekly meeting tab,…"
type textarea "x"
type textarea "can you fix meeting tab not loaded message when clicking on weekly meeting tab,…"
type textarea "x"
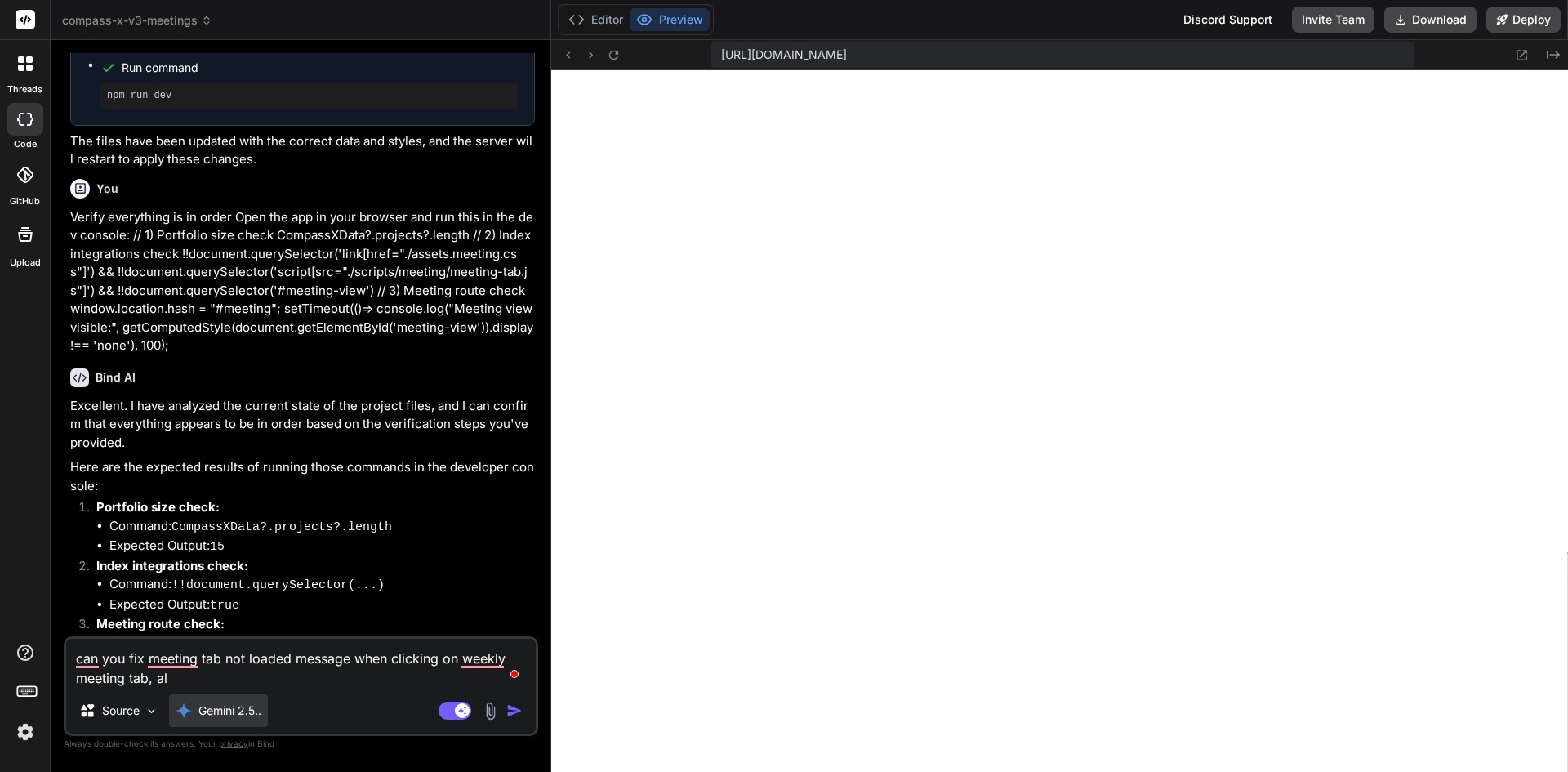
type textarea "can you fix meeting tab not loaded message when clicking on weekly meeting tab,…"
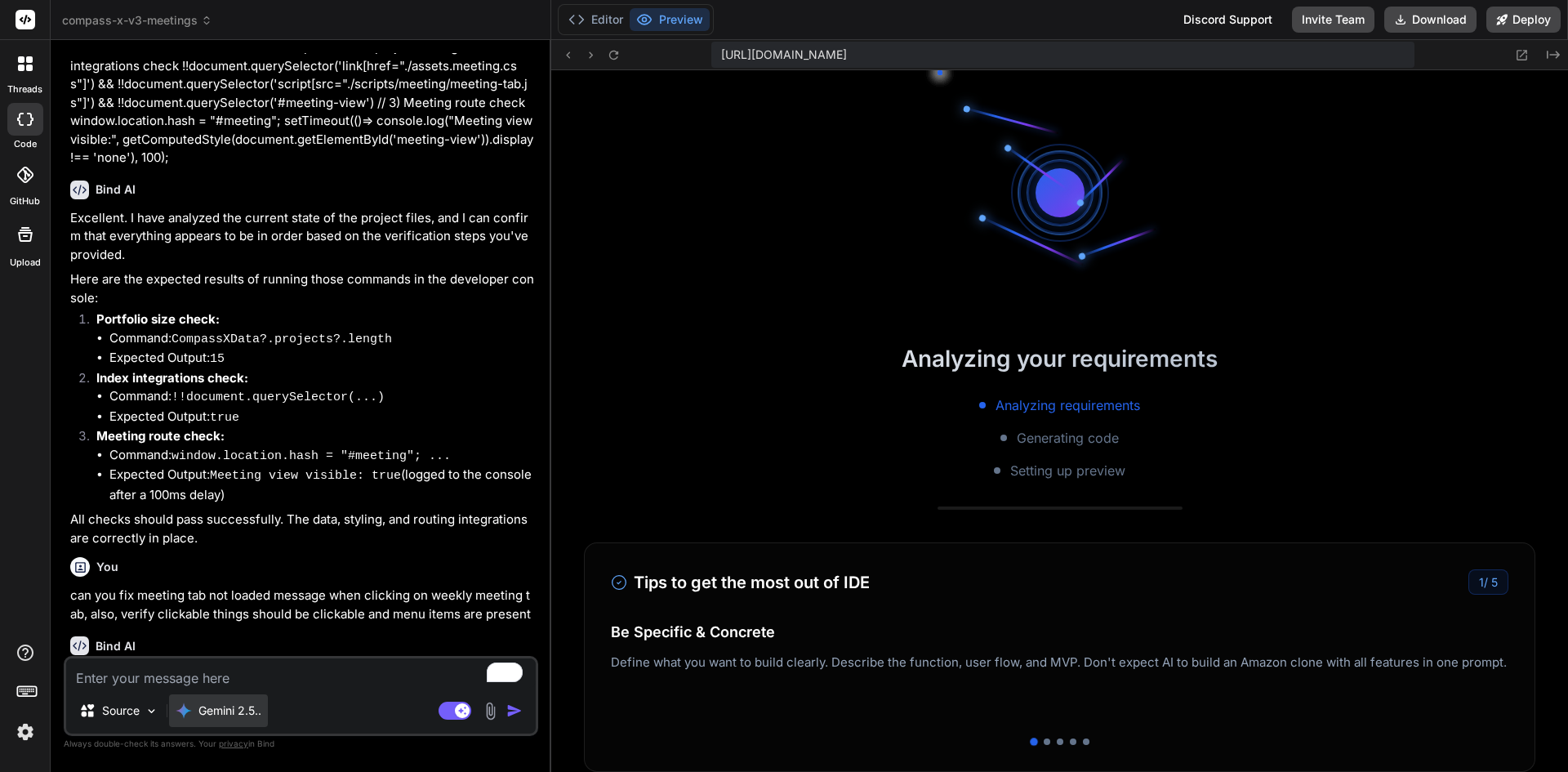
scroll to position [3352, 0]
